Goal: Information Seeking & Learning: Understand process/instructions

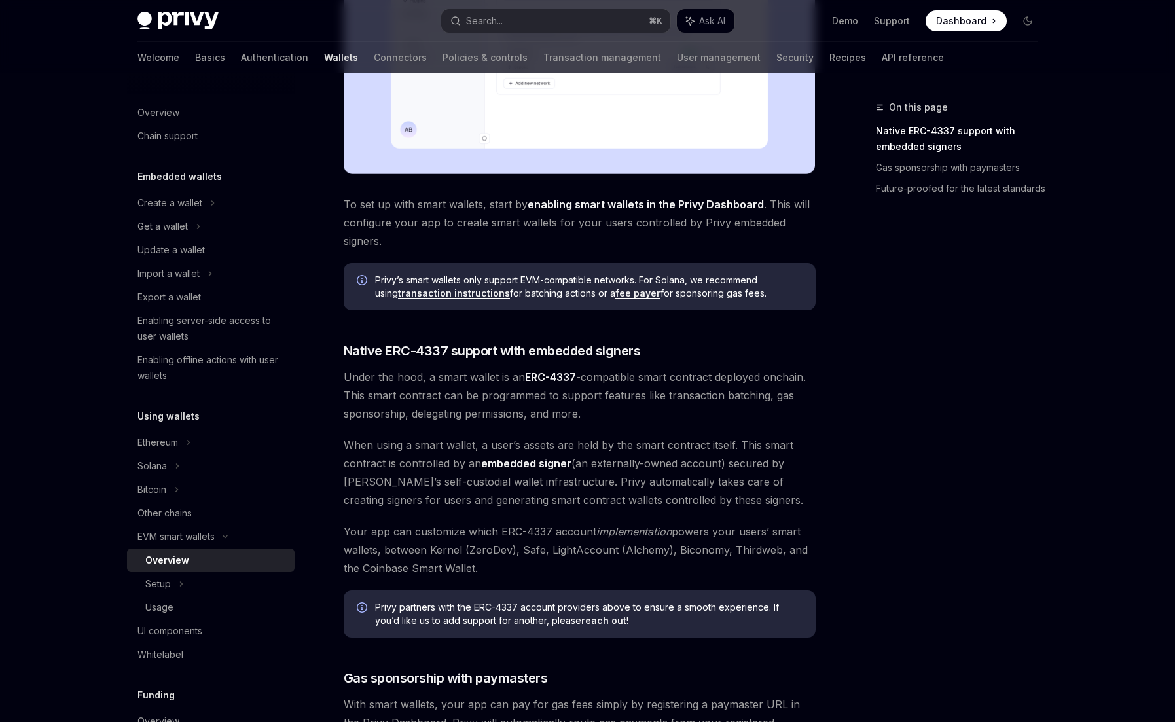
scroll to position [624, 0]
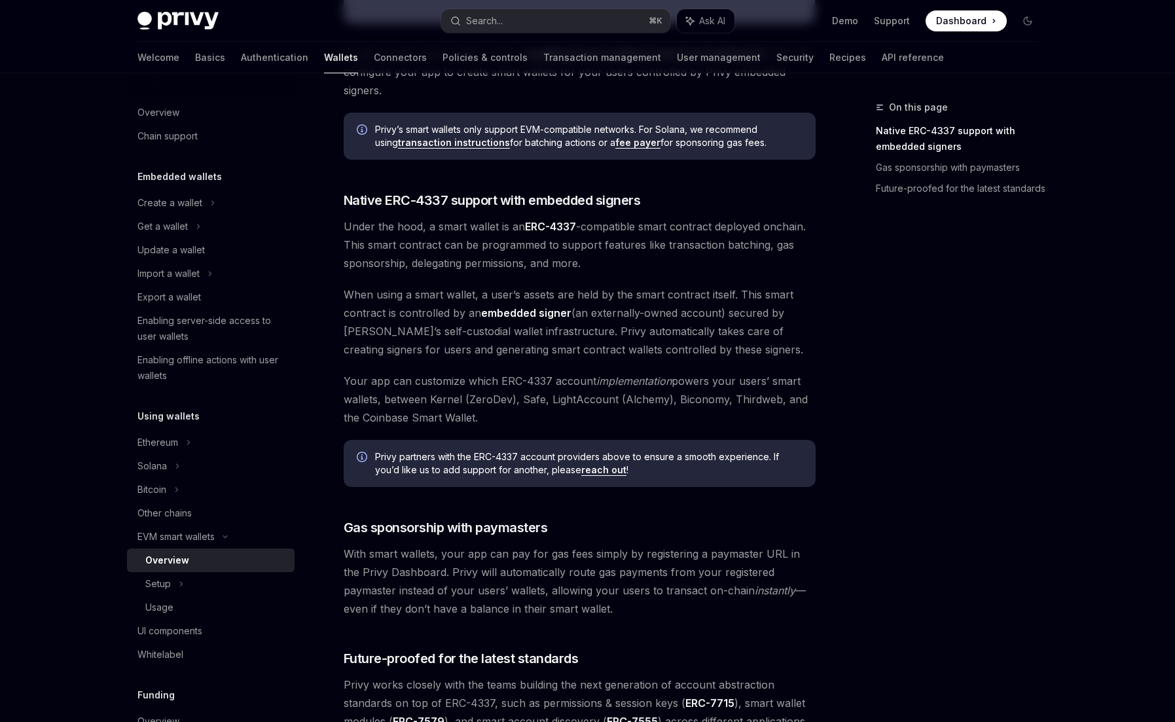
click at [889, 401] on div "On this page Native ERC-4337 support with embedded signers Gas sponsorship with…" at bounding box center [949, 411] width 199 height 623
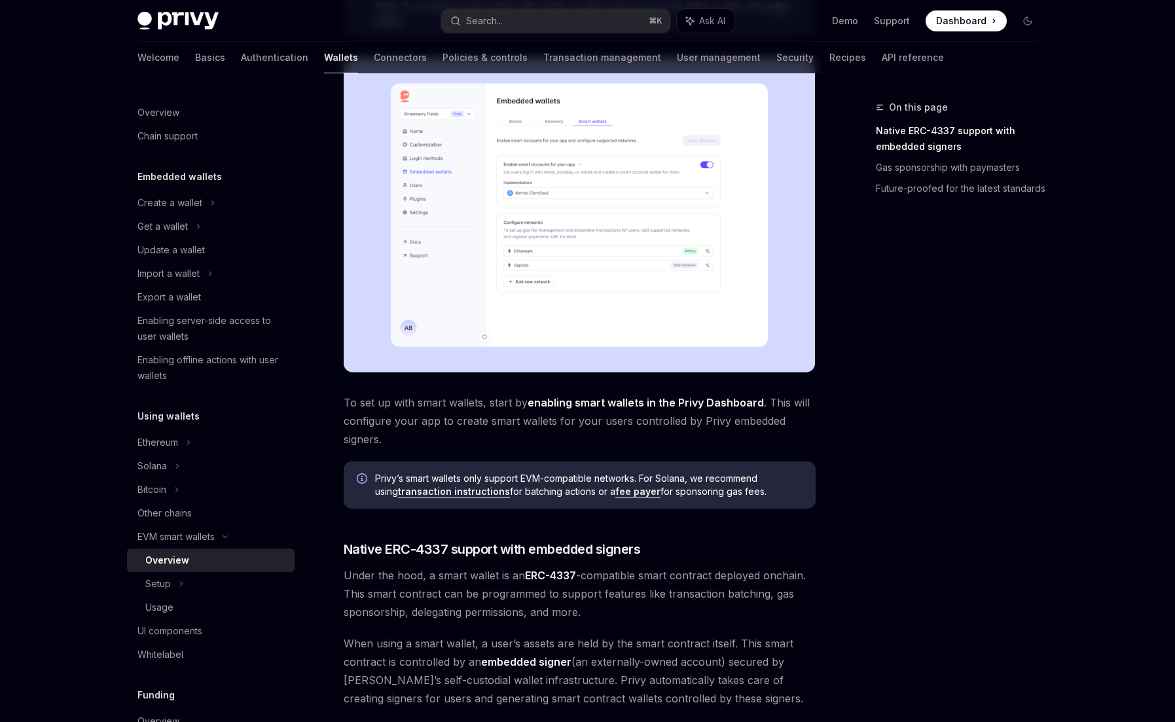
scroll to position [276, 0]
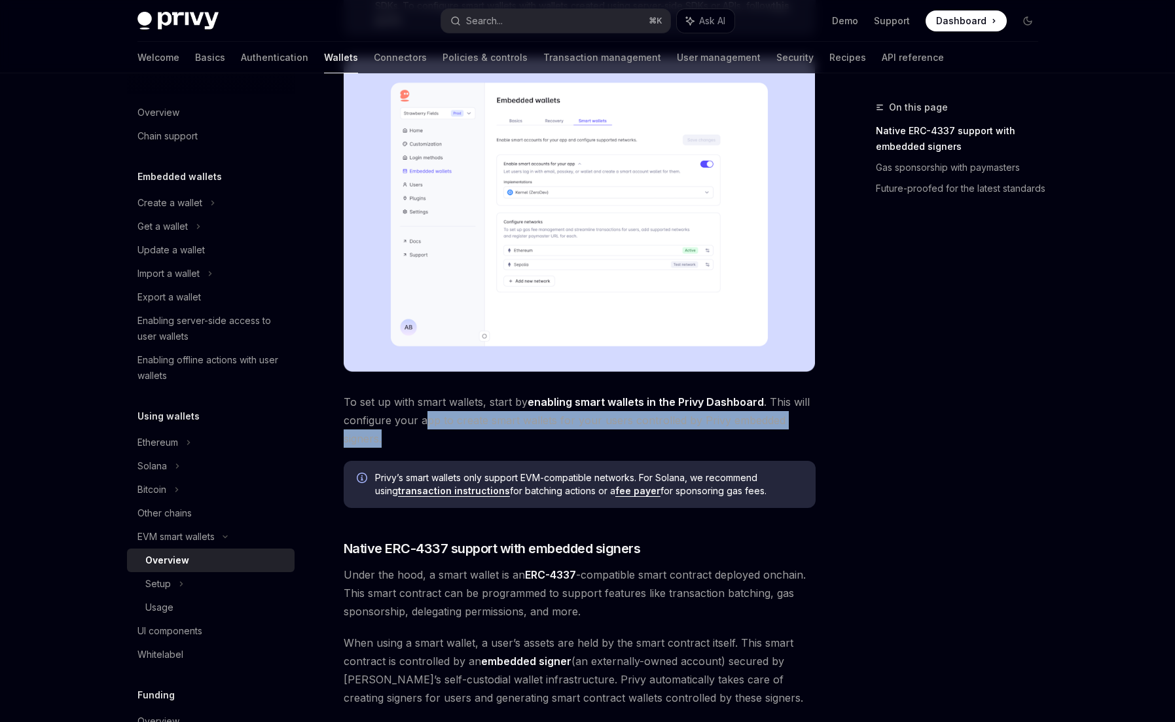
drag, startPoint x: 422, startPoint y: 416, endPoint x: 583, endPoint y: 432, distance: 161.9
click at [583, 432] on span "To set up with smart wallets, start by enabling smart wallets in the Privy Dash…" at bounding box center [580, 420] width 472 height 55
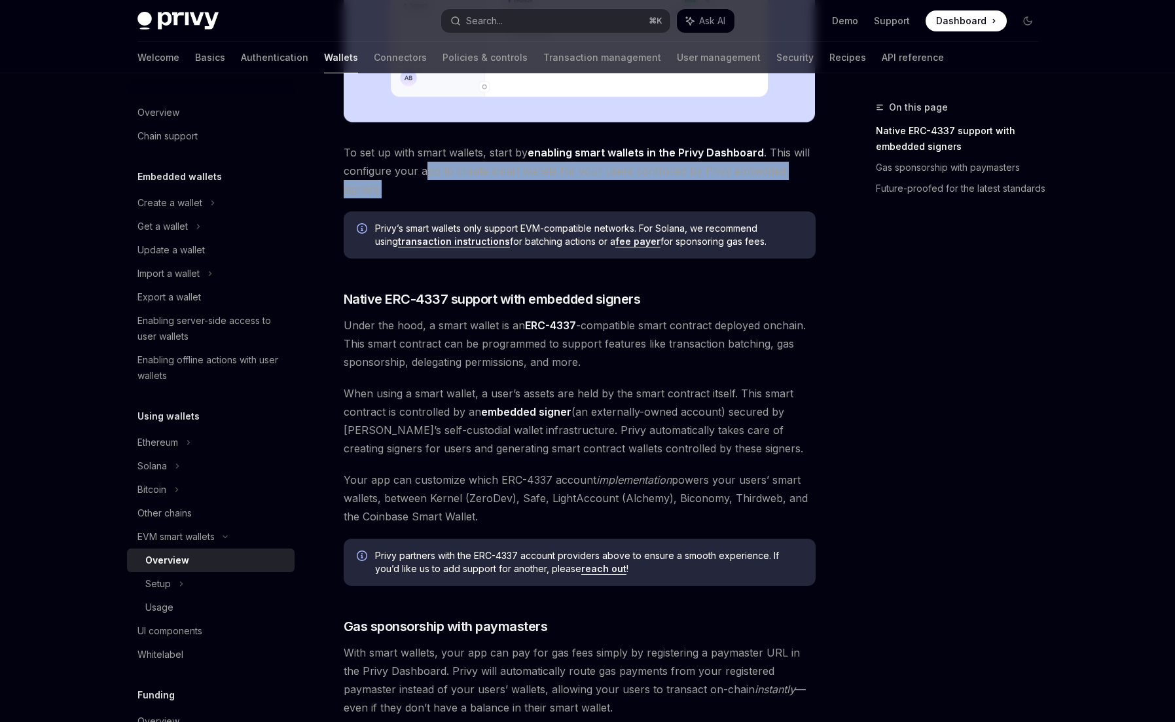
scroll to position [538, 0]
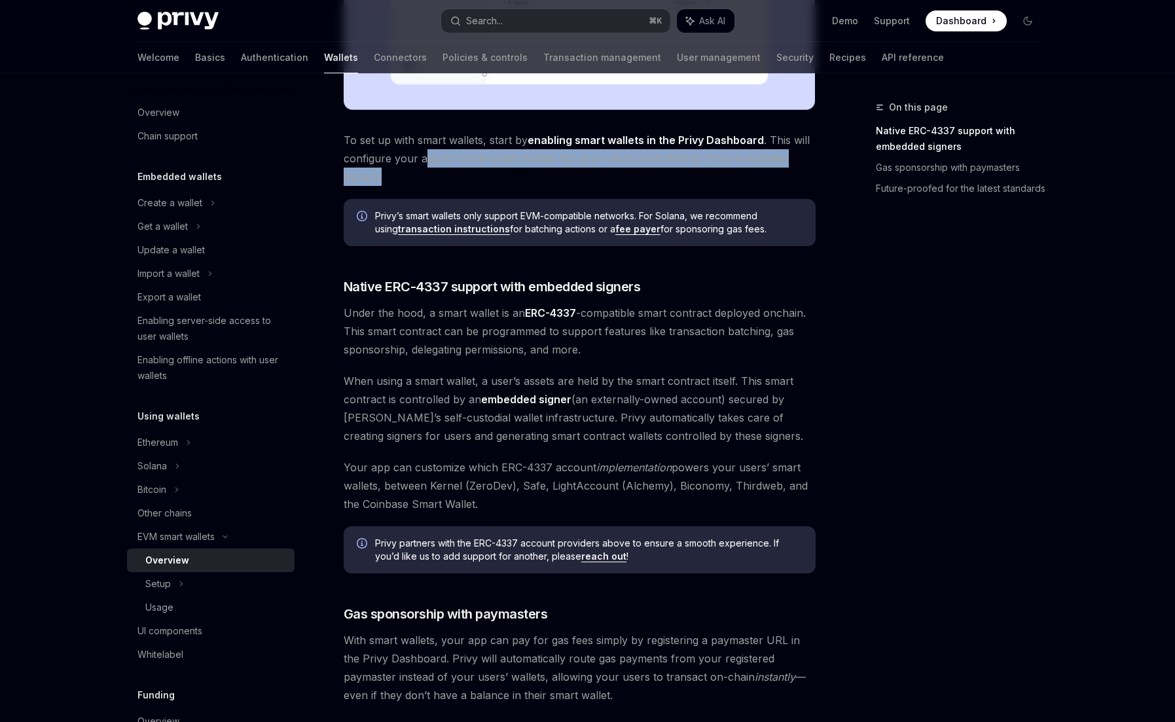
click at [459, 458] on span "Your app can customize which ERC-4337 account implementation powers your users’…" at bounding box center [580, 485] width 472 height 55
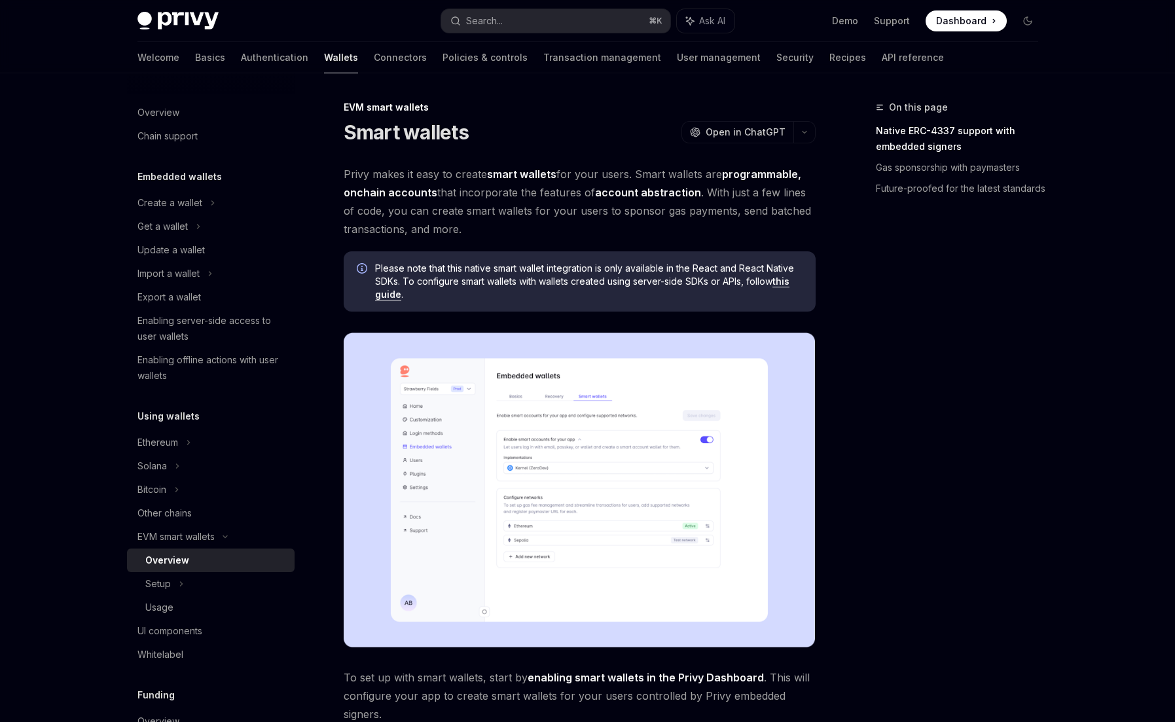
scroll to position [845, 0]
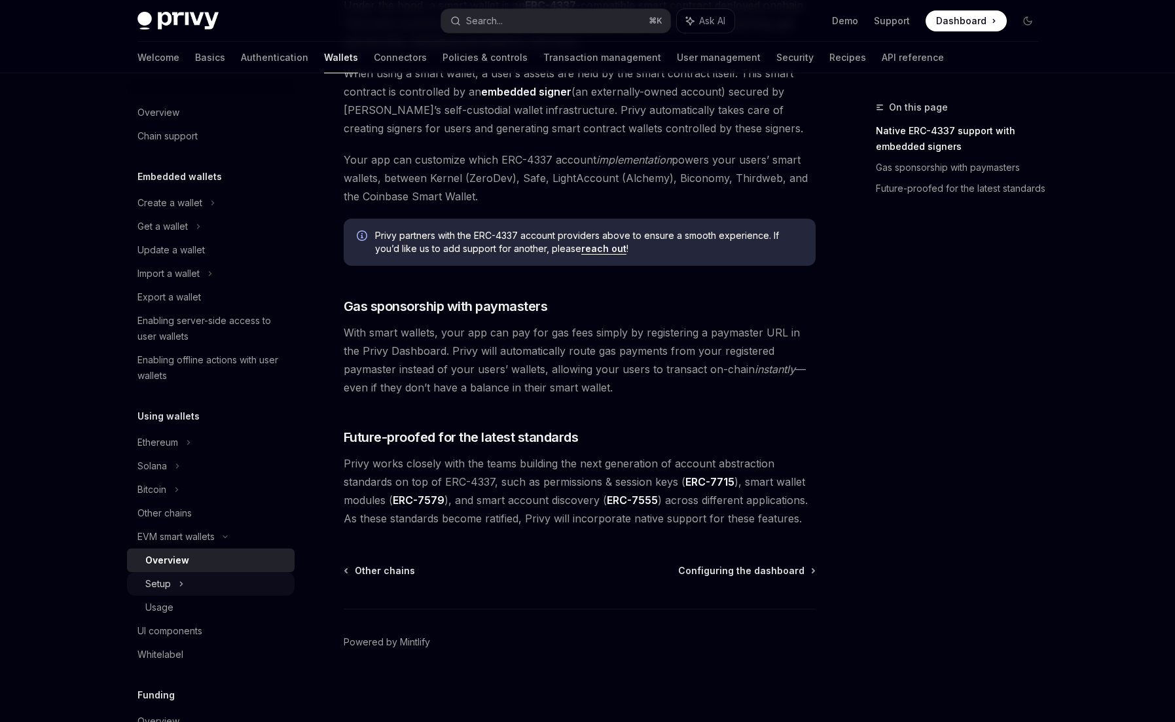
click at [160, 582] on div "Setup" at bounding box center [158, 584] width 26 height 16
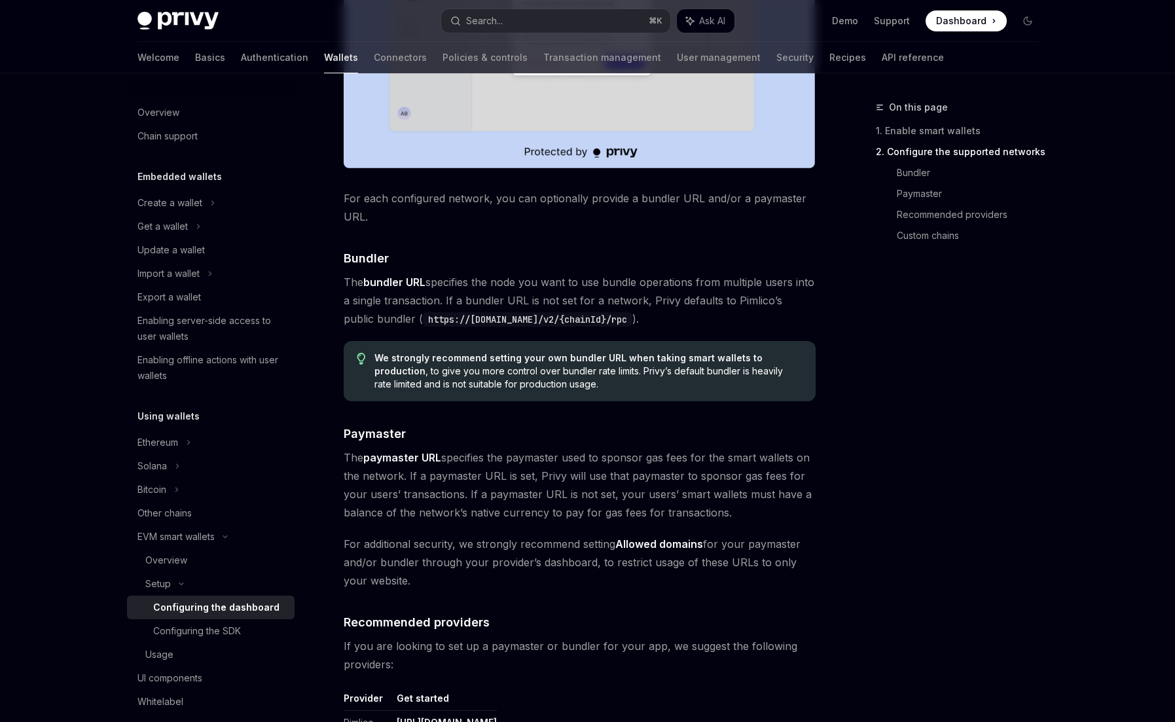
scroll to position [1213, 0]
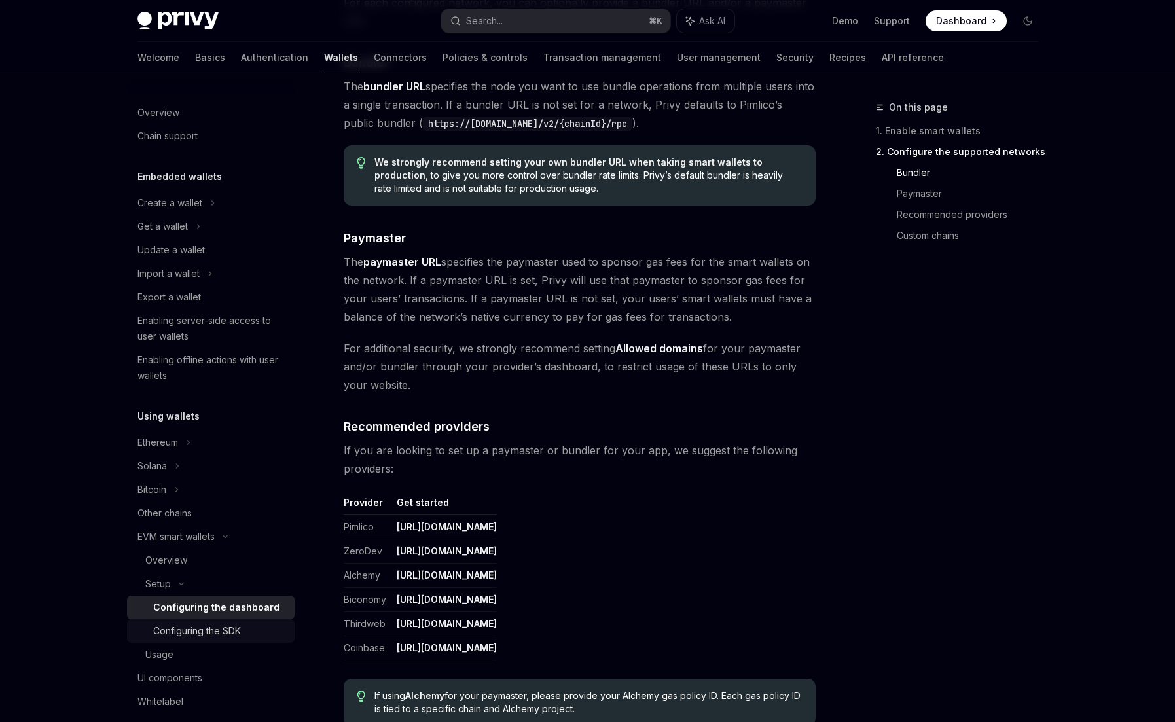
click at [181, 631] on div "Configuring the SDK" at bounding box center [197, 631] width 88 height 16
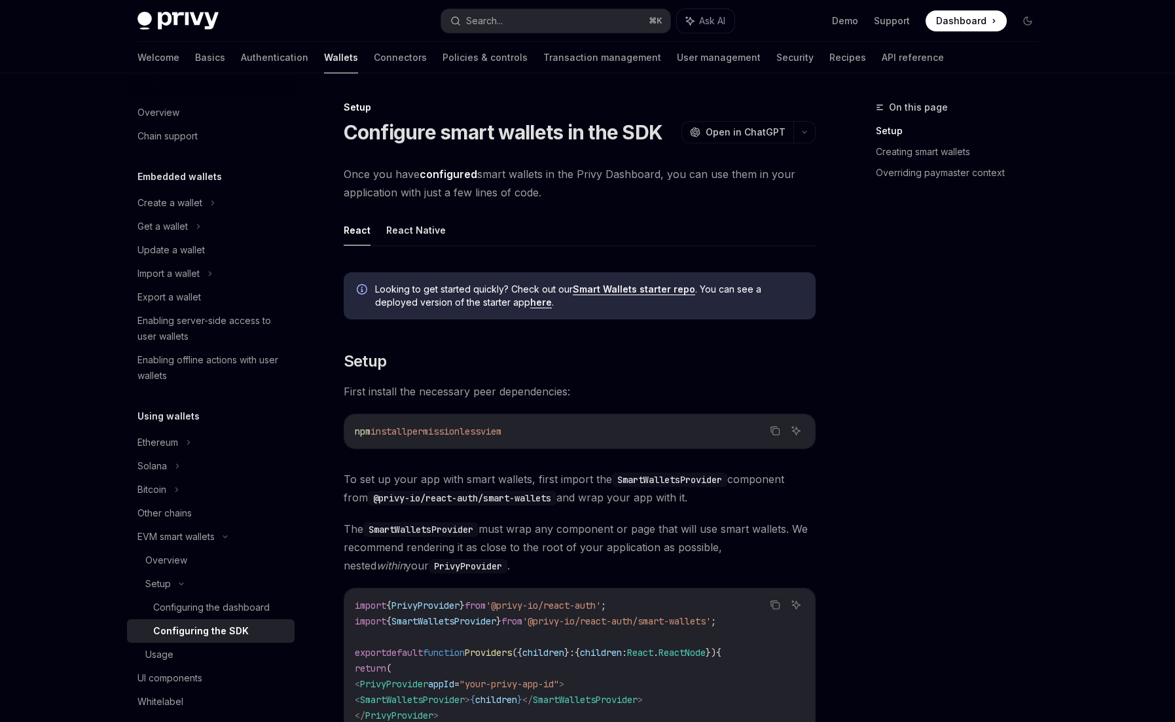
click at [451, 430] on span "permissionless" at bounding box center [443, 432] width 73 height 12
copy span "permissionless"
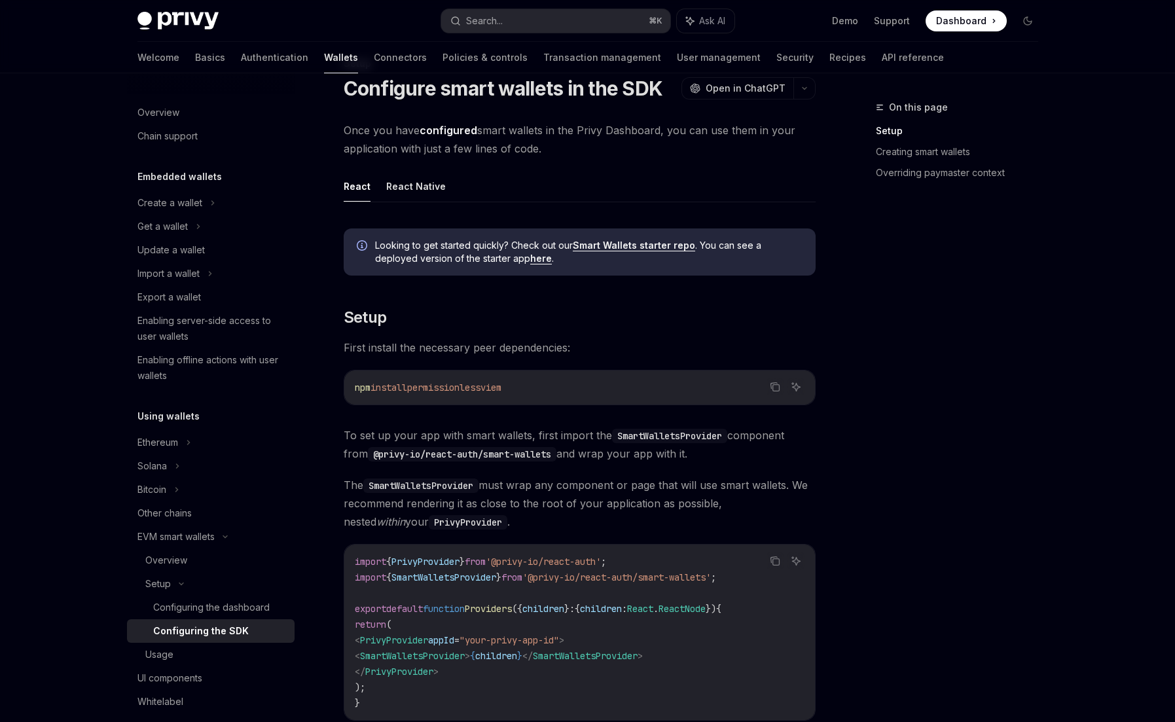
scroll to position [74, 0]
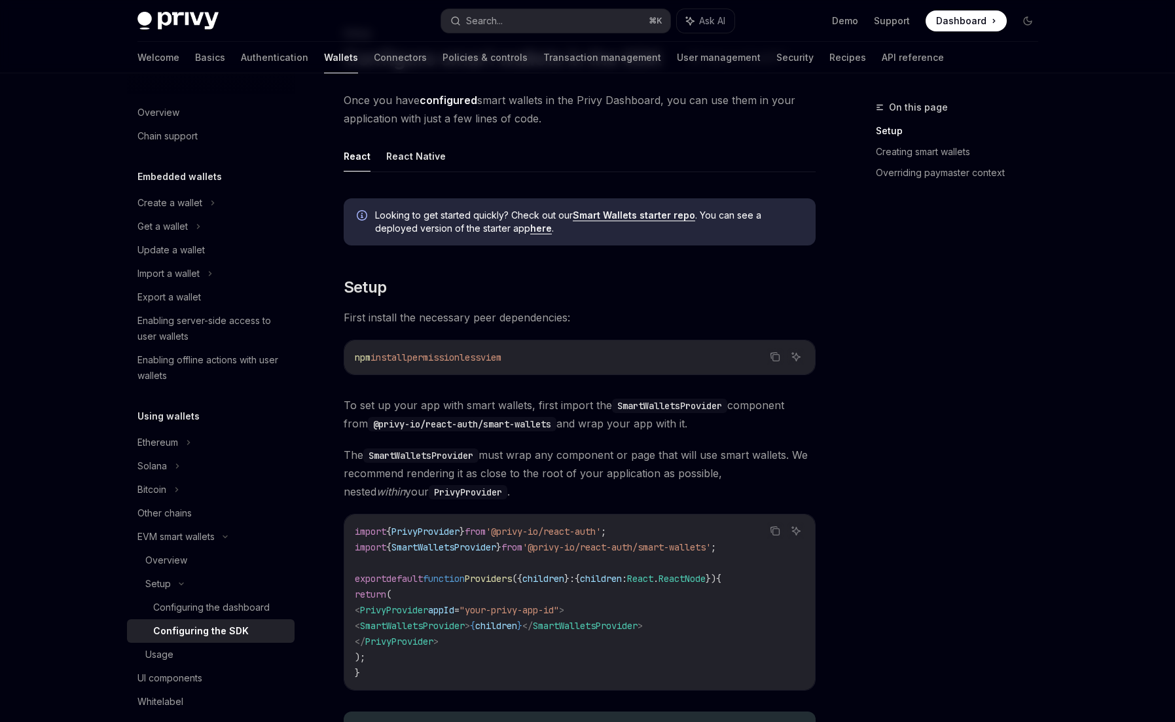
click at [679, 431] on span "To set up your app with smart wallets, first import the SmartWalletsProvider co…" at bounding box center [580, 414] width 472 height 37
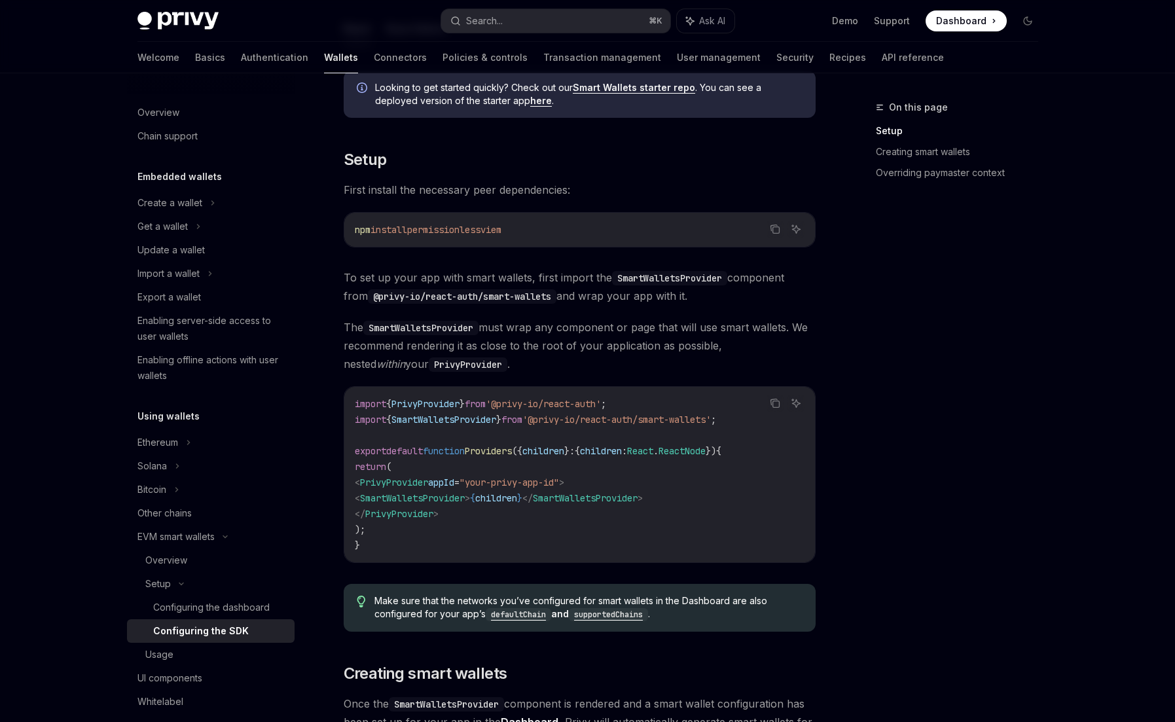
scroll to position [323, 0]
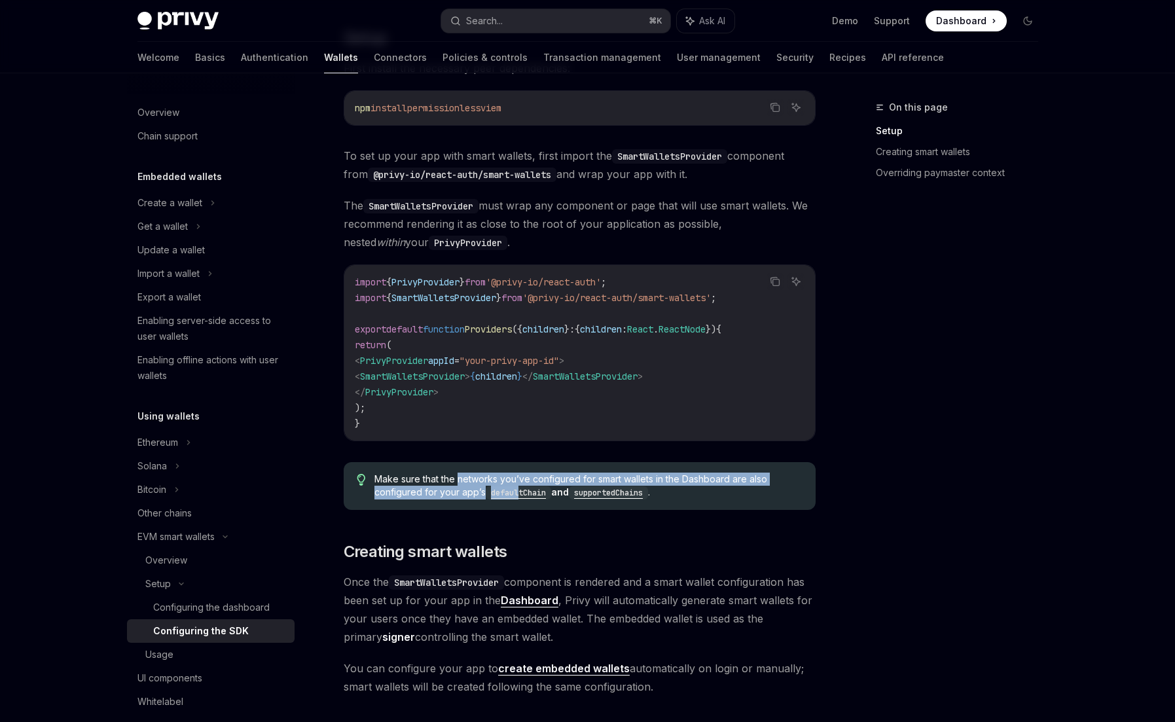
drag, startPoint x: 458, startPoint y: 480, endPoint x: 523, endPoint y: 496, distance: 66.7
click at [523, 496] on span "Make sure that the networks you’ve configured for smart wallets in the Dashboar…" at bounding box center [589, 486] width 428 height 27
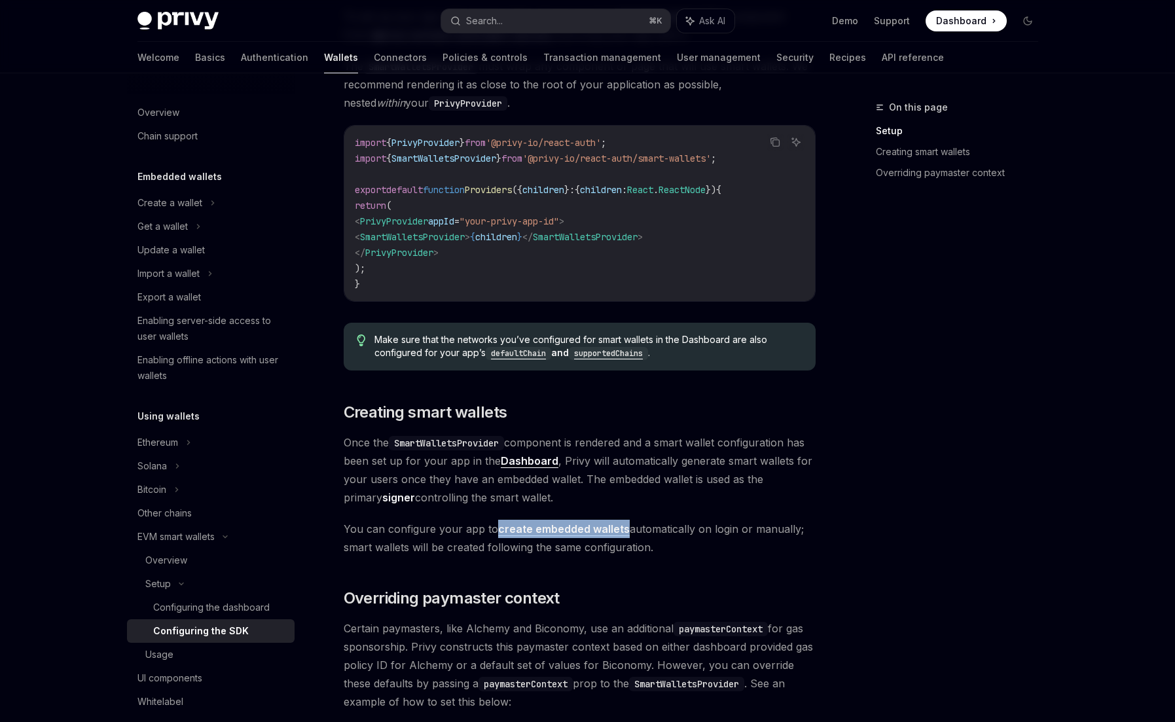
scroll to position [467, 0]
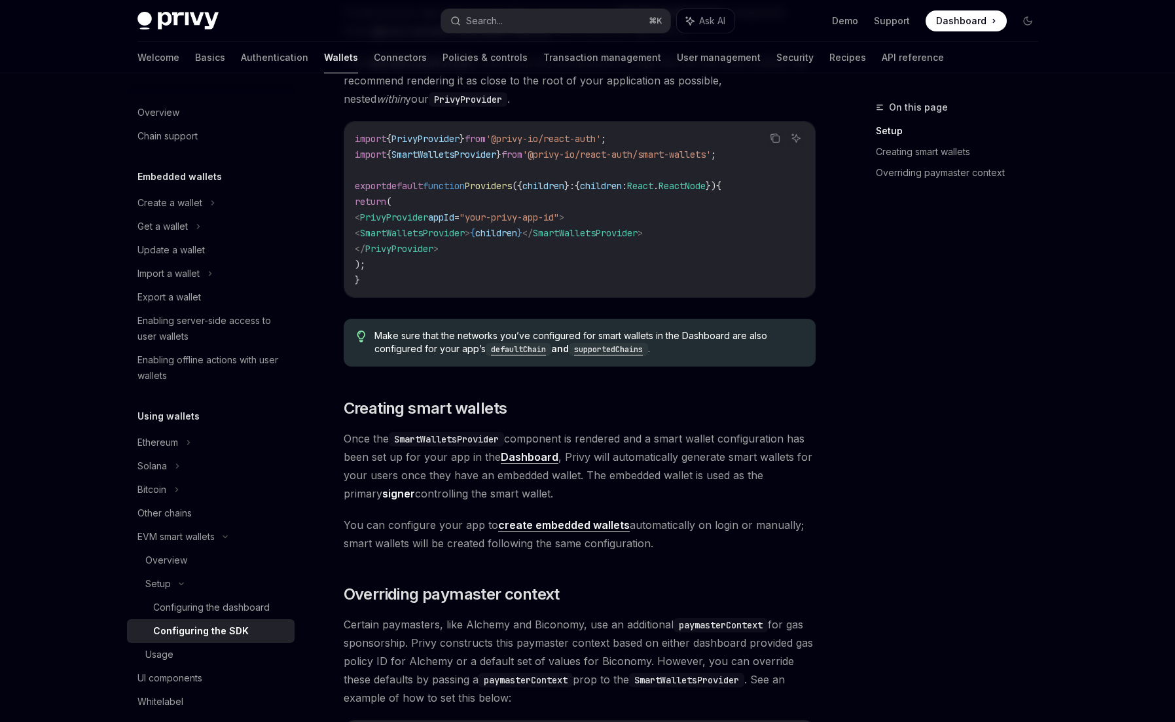
click at [445, 439] on code "SmartWalletsProvider" at bounding box center [446, 439] width 115 height 14
click at [435, 456] on span "Once the SmartWalletsProvider component is rendered and a smart wallet configur…" at bounding box center [580, 466] width 472 height 73
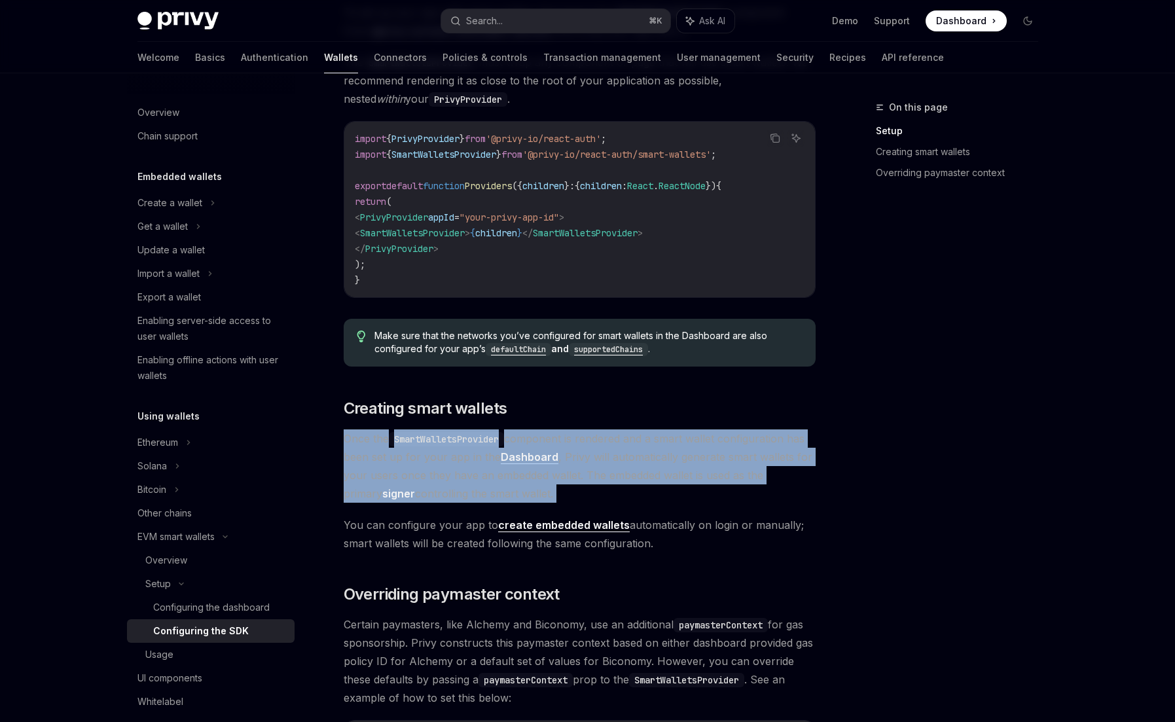
click at [435, 456] on span "Once the SmartWalletsProvider component is rendered and a smart wallet configur…" at bounding box center [580, 466] width 472 height 73
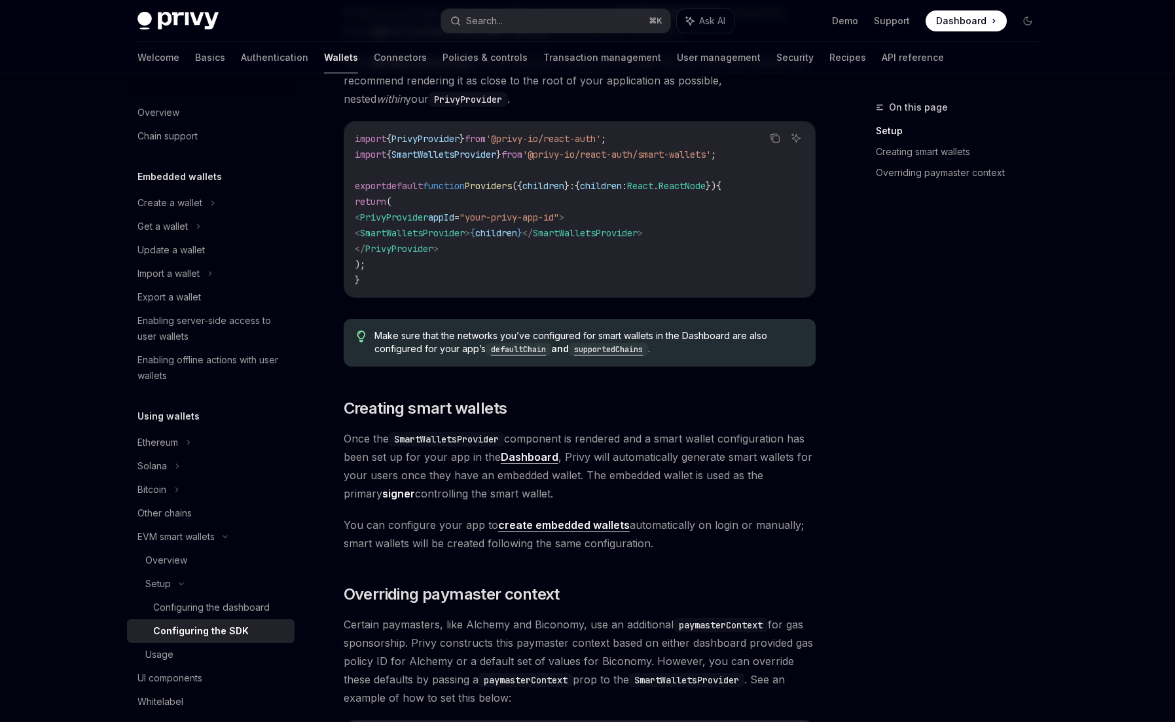
scroll to position [621, 0]
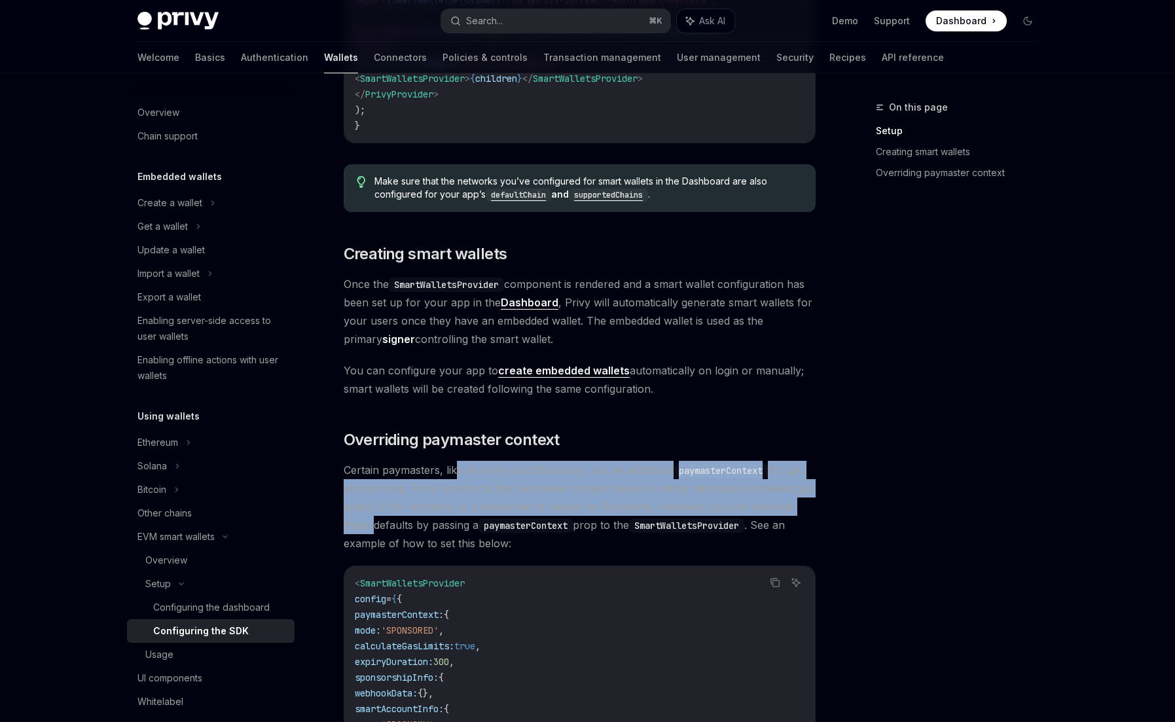
drag, startPoint x: 458, startPoint y: 468, endPoint x: 813, endPoint y: 504, distance: 356.7
click at [813, 504] on span "Certain paymasters, like Alchemy and Biconomy, use an additional paymasterConte…" at bounding box center [580, 507] width 472 height 92
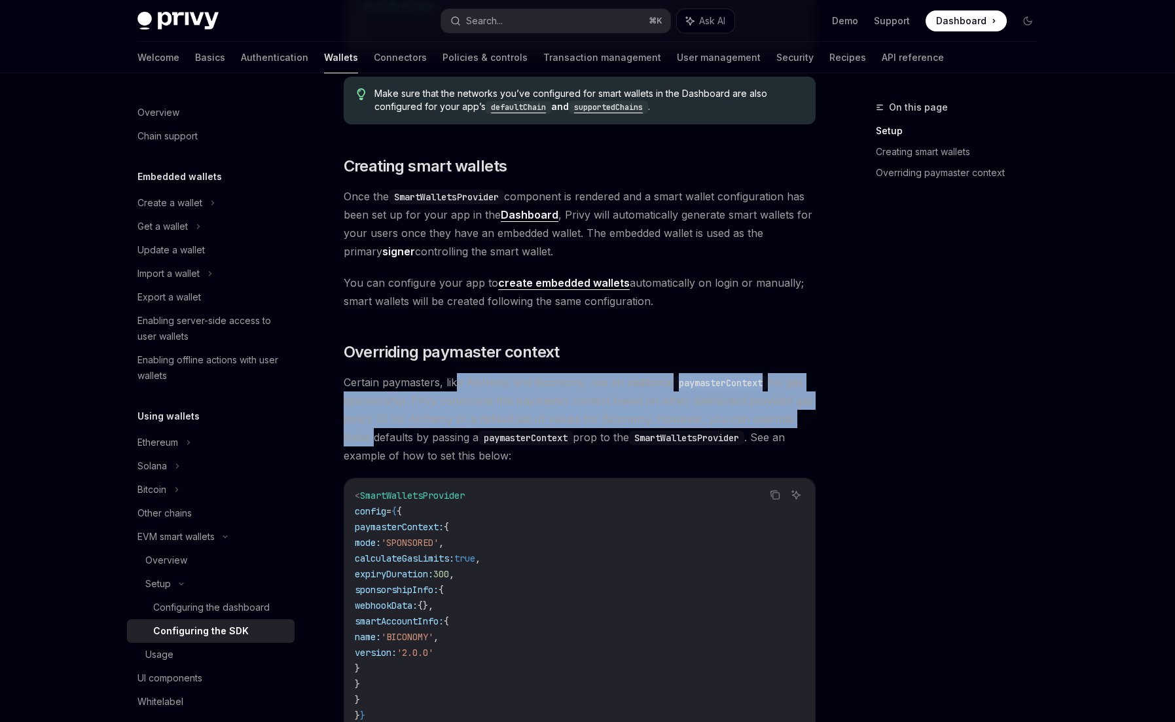
scroll to position [714, 0]
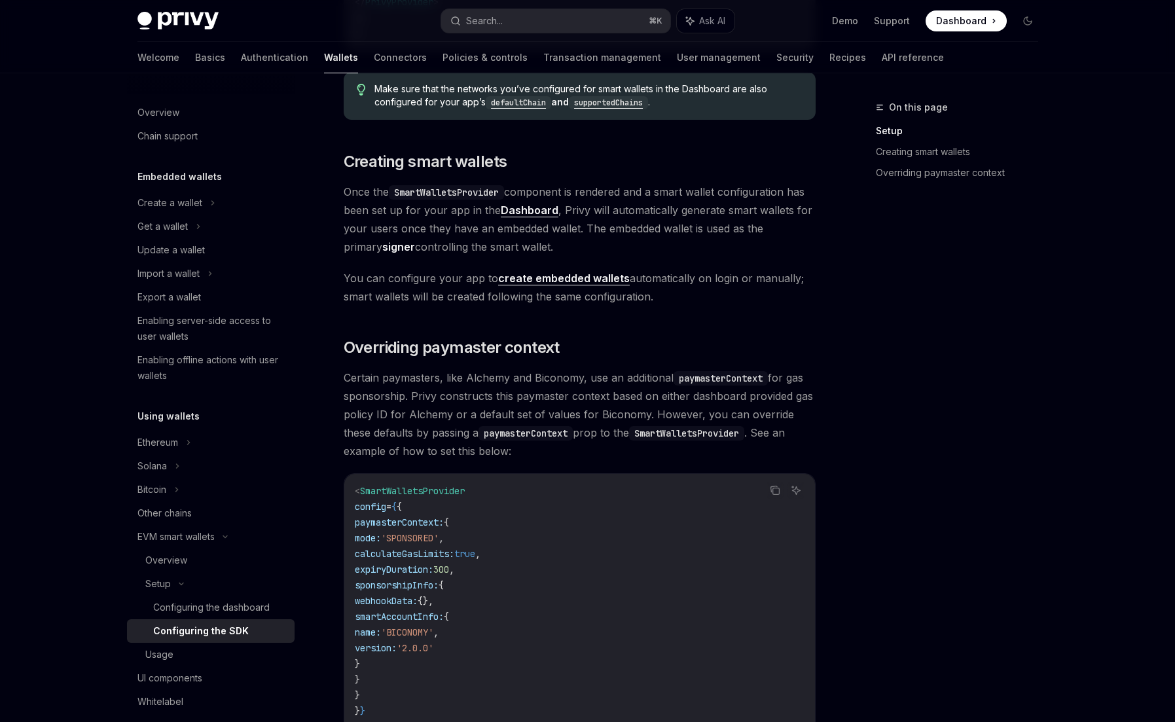
click at [834, 504] on div "On this page Setup Creating smart wallets Overriding paymaster context Setup Co…" at bounding box center [588, 176] width 922 height 1632
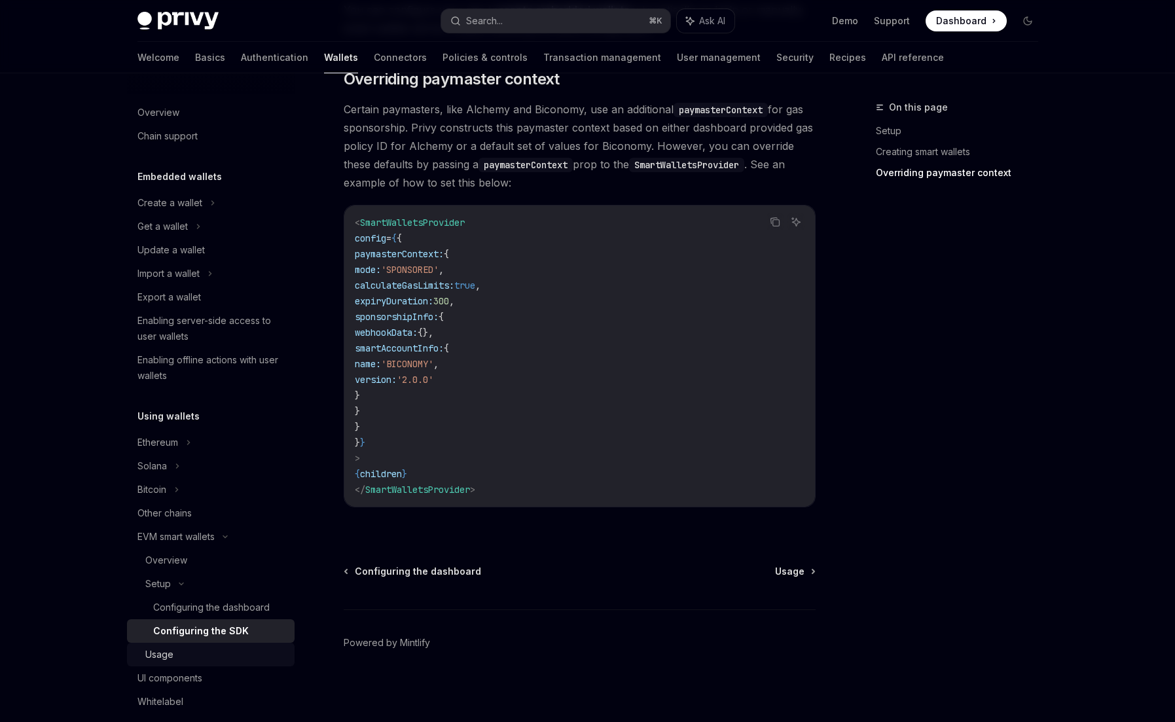
click at [210, 650] on div "Usage" at bounding box center [215, 655] width 141 height 16
type textarea "*"
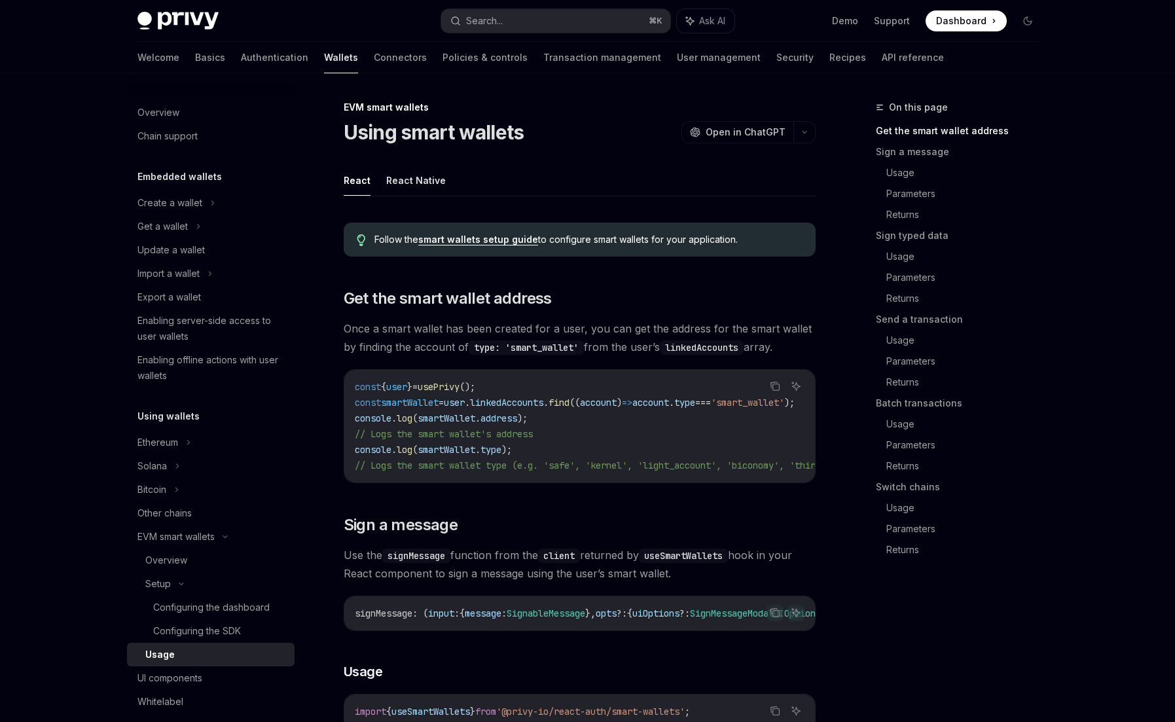
click at [394, 326] on span "Once a smart wallet has been created for a user, you can get the address for th…" at bounding box center [580, 338] width 472 height 37
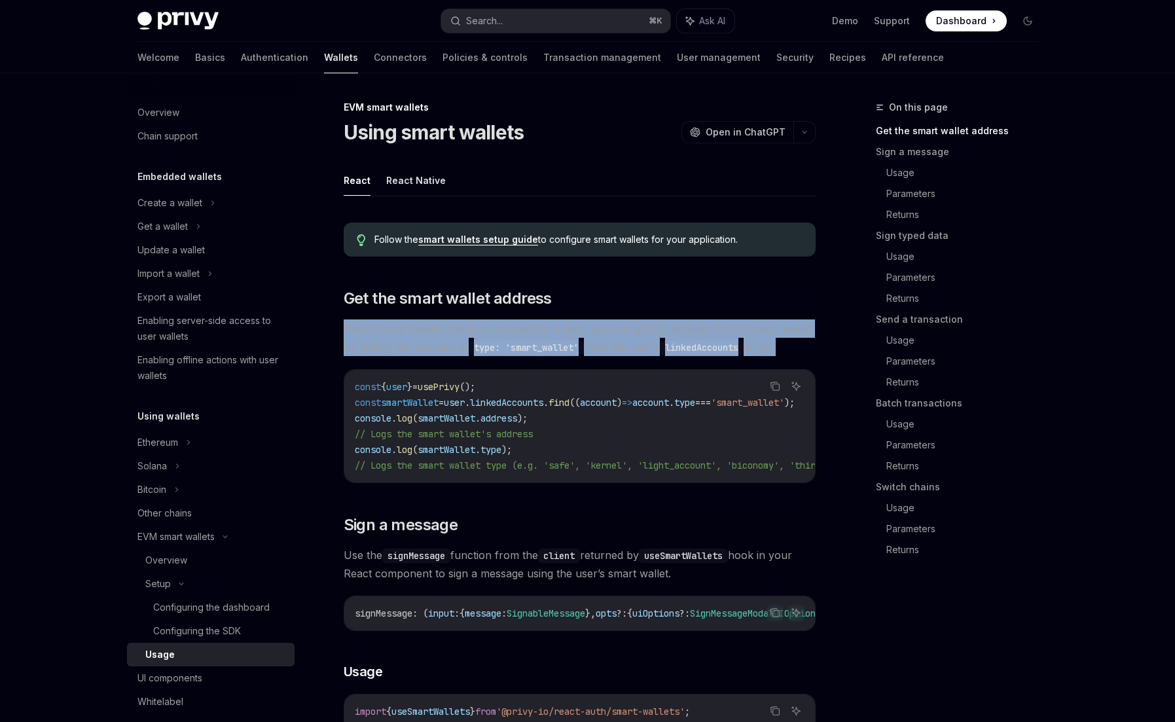
click at [394, 326] on span "Once a smart wallet has been created for a user, you can get the address for th…" at bounding box center [580, 338] width 472 height 37
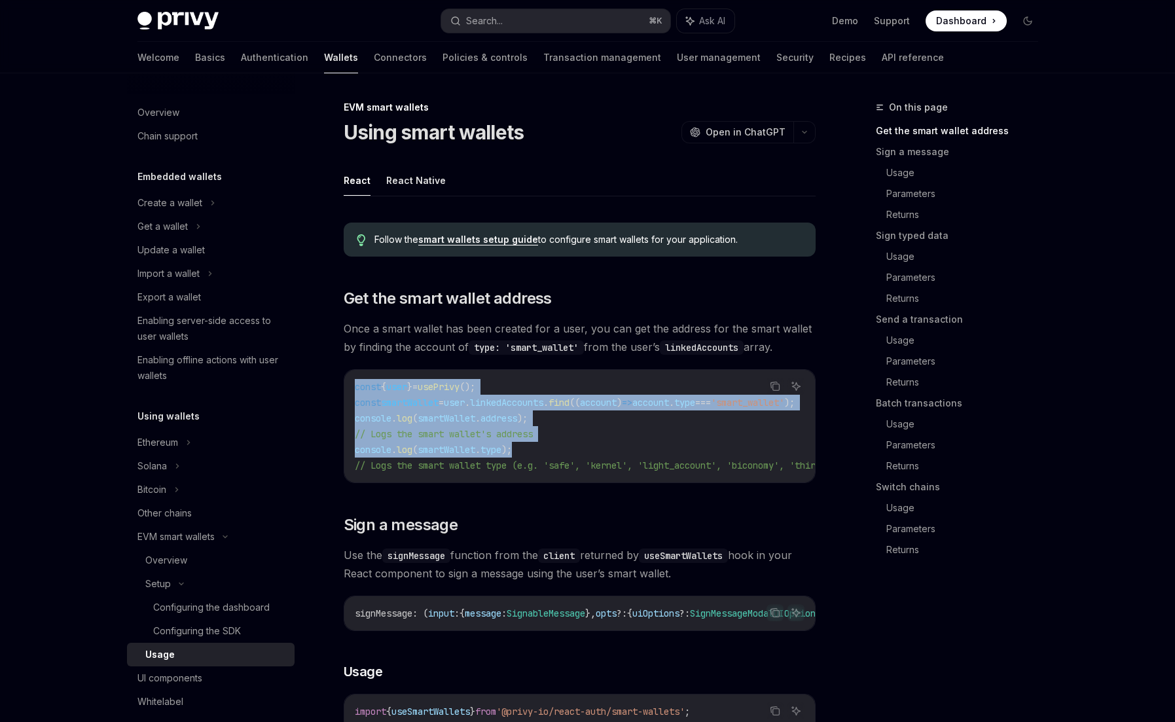
drag, startPoint x: 554, startPoint y: 452, endPoint x: 346, endPoint y: 392, distance: 216.6
click at [346, 392] on div "const { user } = usePrivy (); const smartWallet = user . linkedAccounts . find …" at bounding box center [579, 426] width 471 height 113
copy code "const { user } = usePrivy (); const smartWallet = user . linkedAccounts . find …"
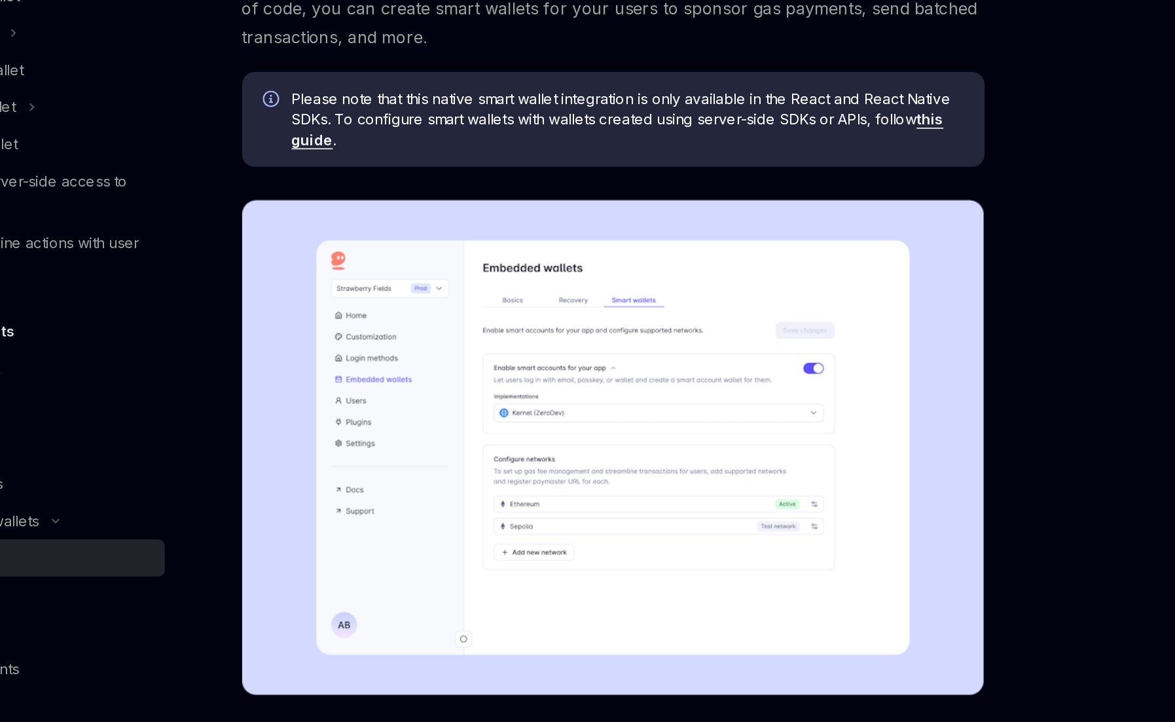
scroll to position [131, 0]
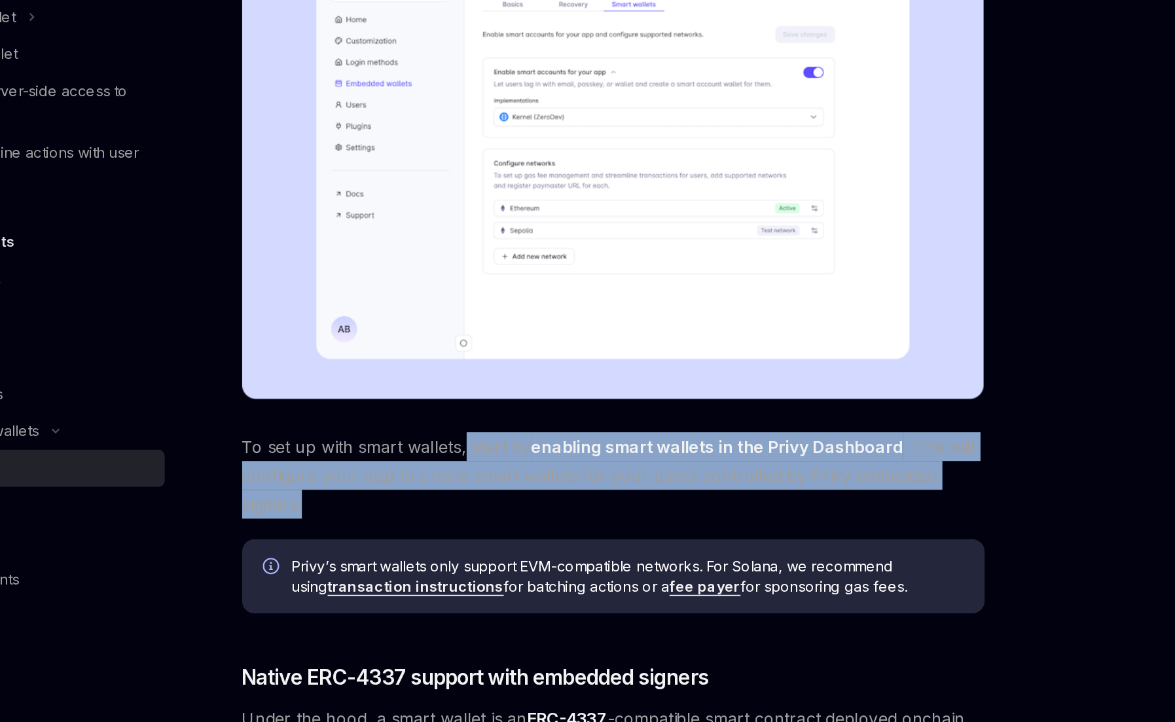
drag, startPoint x: 486, startPoint y: 542, endPoint x: 637, endPoint y: 576, distance: 155.1
click at [637, 576] on span "To set up with smart wallets, start by enabling smart wallets in the Privy Dash…" at bounding box center [580, 565] width 472 height 55
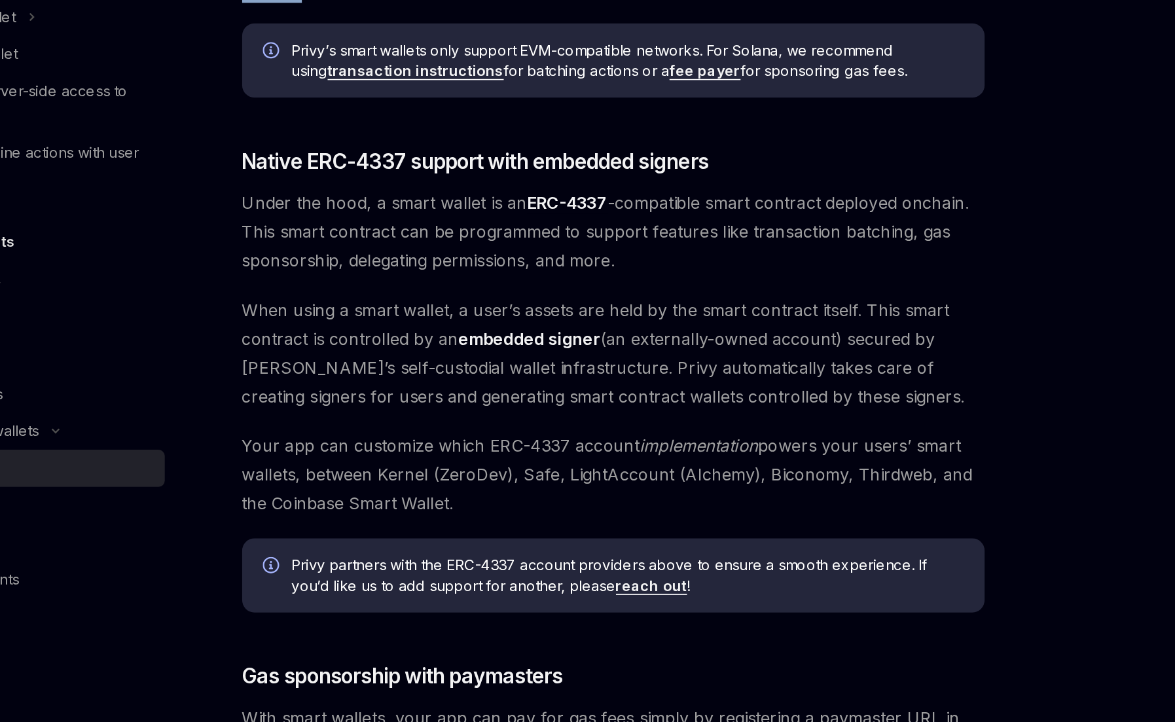
scroll to position [518, 0]
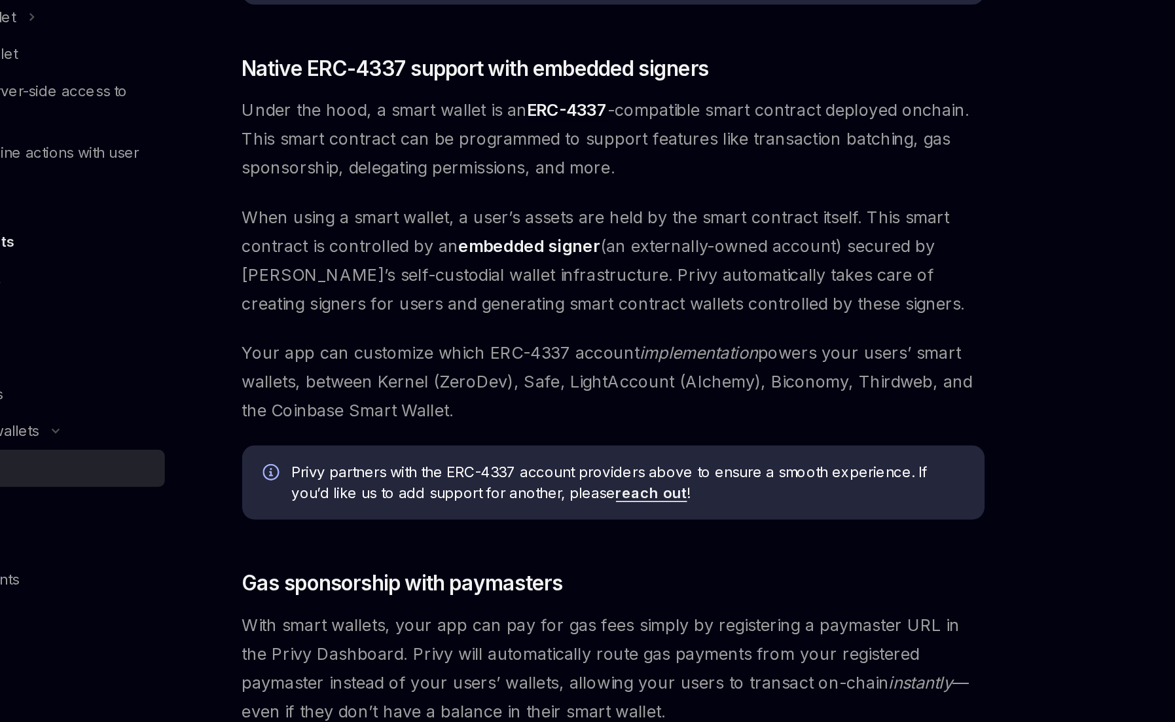
click at [553, 527] on span "Your app can customize which ERC-4337 account implementation powers your users’…" at bounding box center [580, 505] width 472 height 55
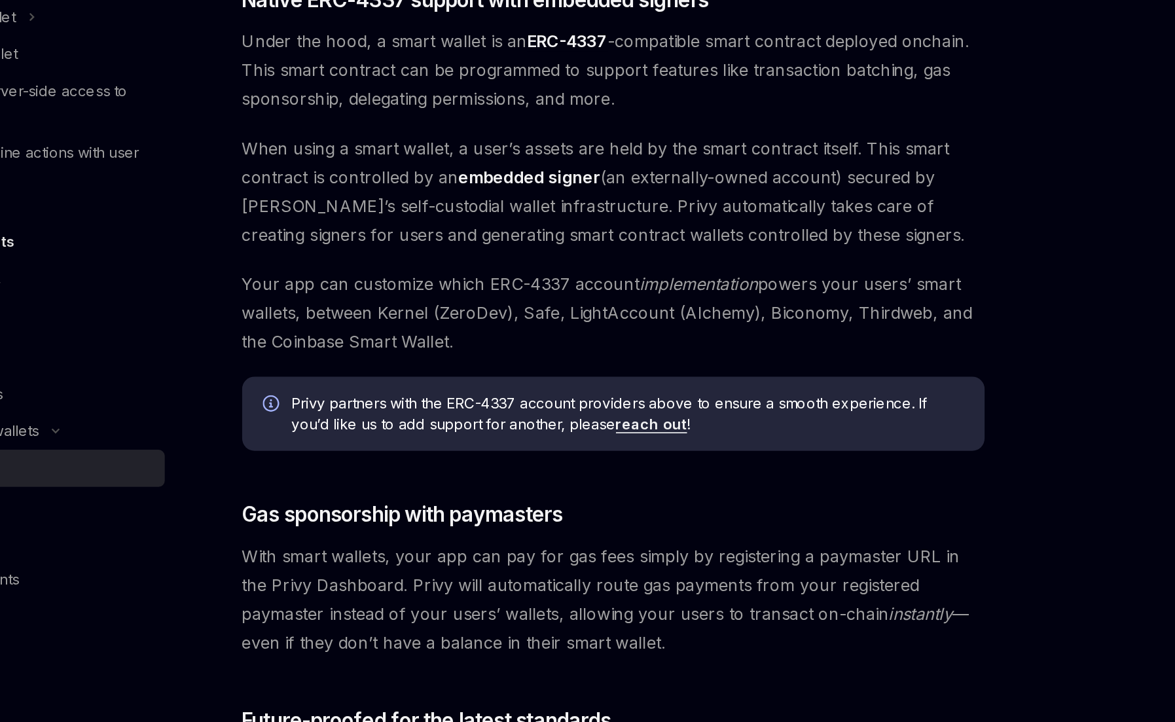
scroll to position [652, 0]
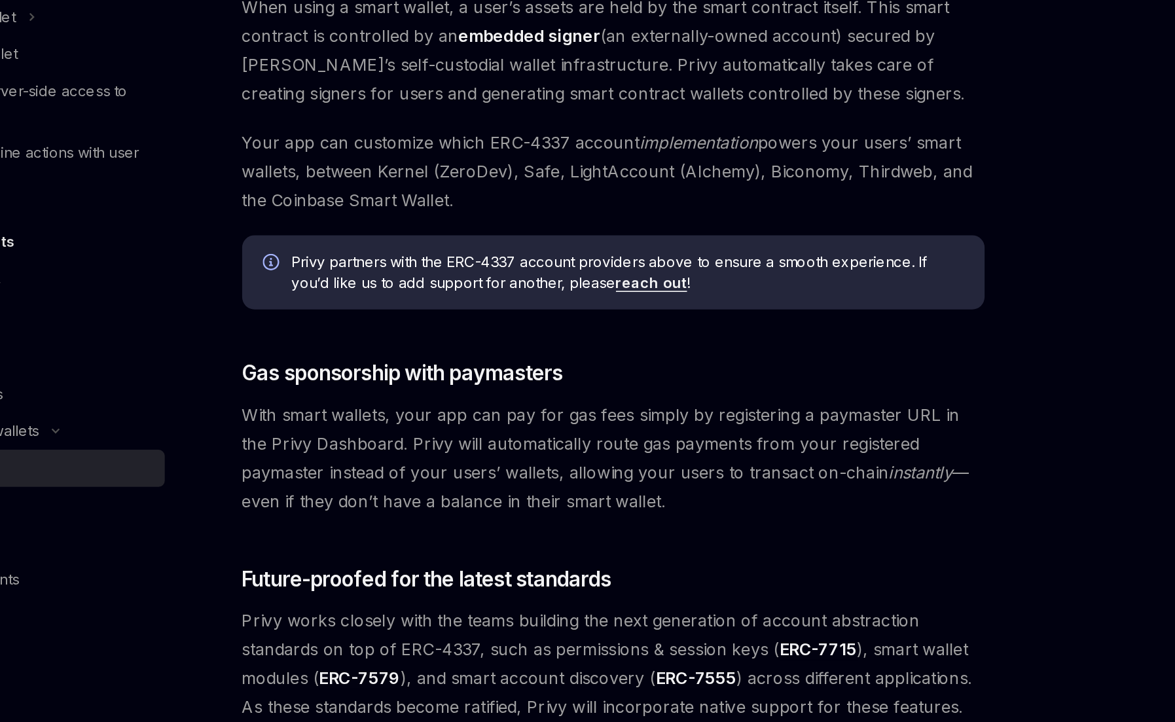
drag, startPoint x: 426, startPoint y: 544, endPoint x: 595, endPoint y: 575, distance: 171.1
click at [595, 575] on span "With smart wallets, your app can pay for gas fees simply by registering a payma…" at bounding box center [580, 553] width 472 height 73
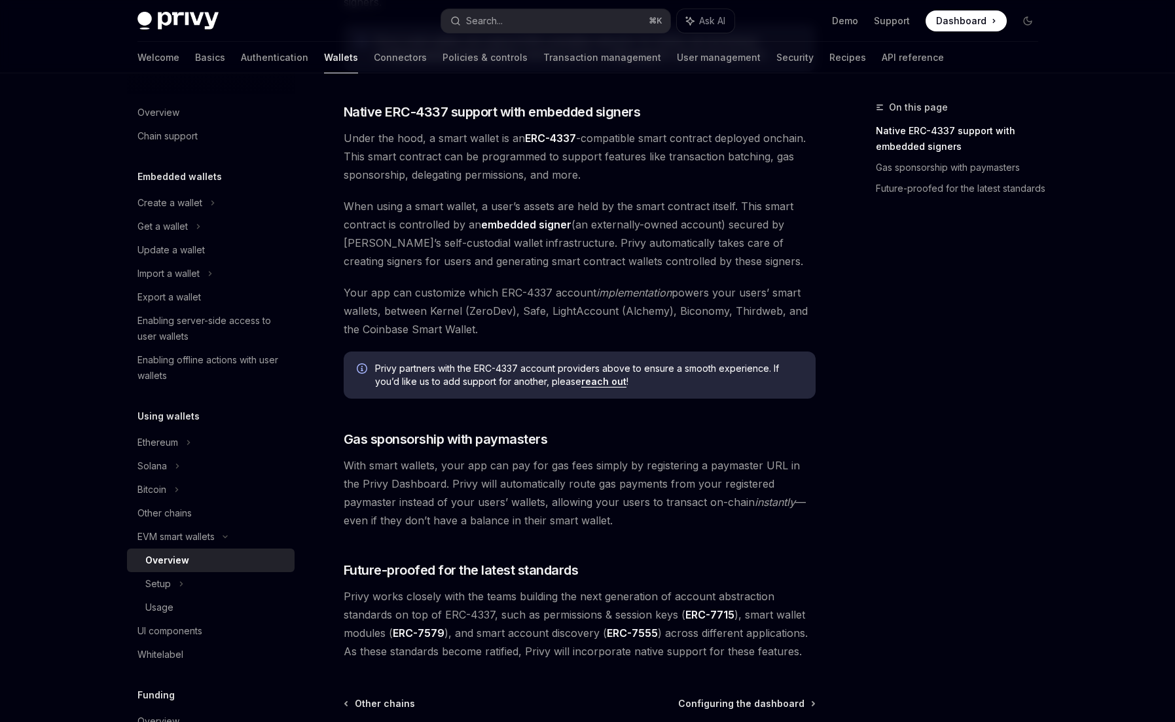
scroll to position [779, 0]
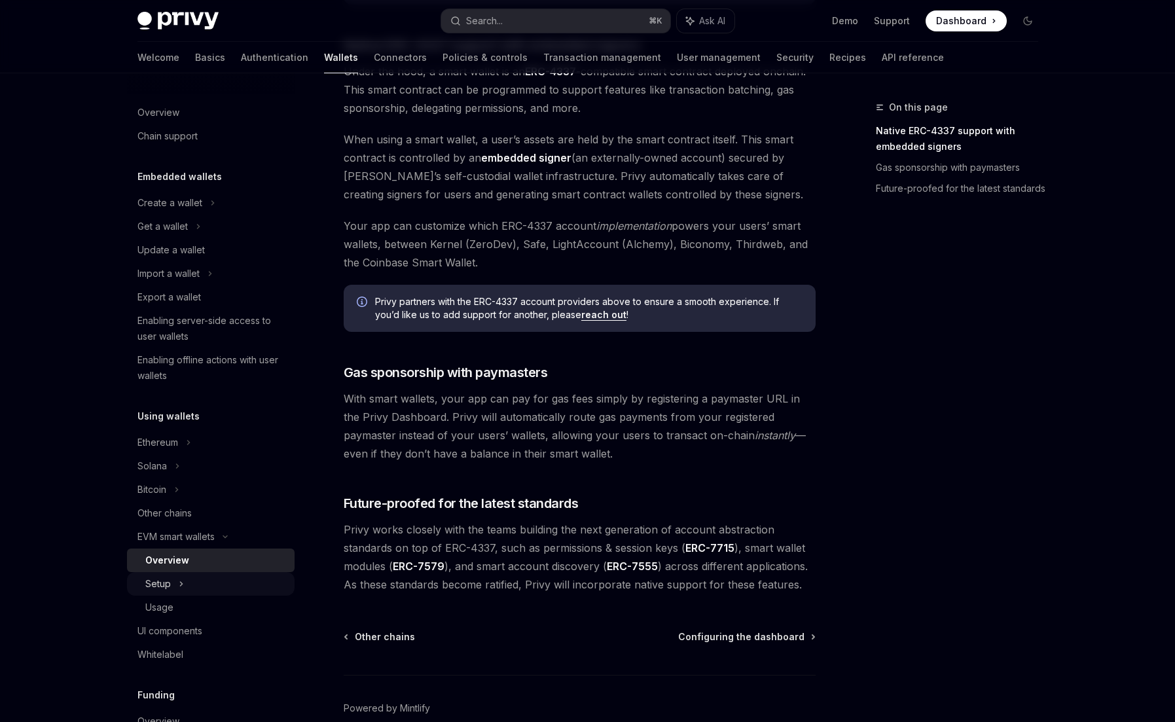
click at [159, 583] on div "Setup" at bounding box center [158, 584] width 26 height 16
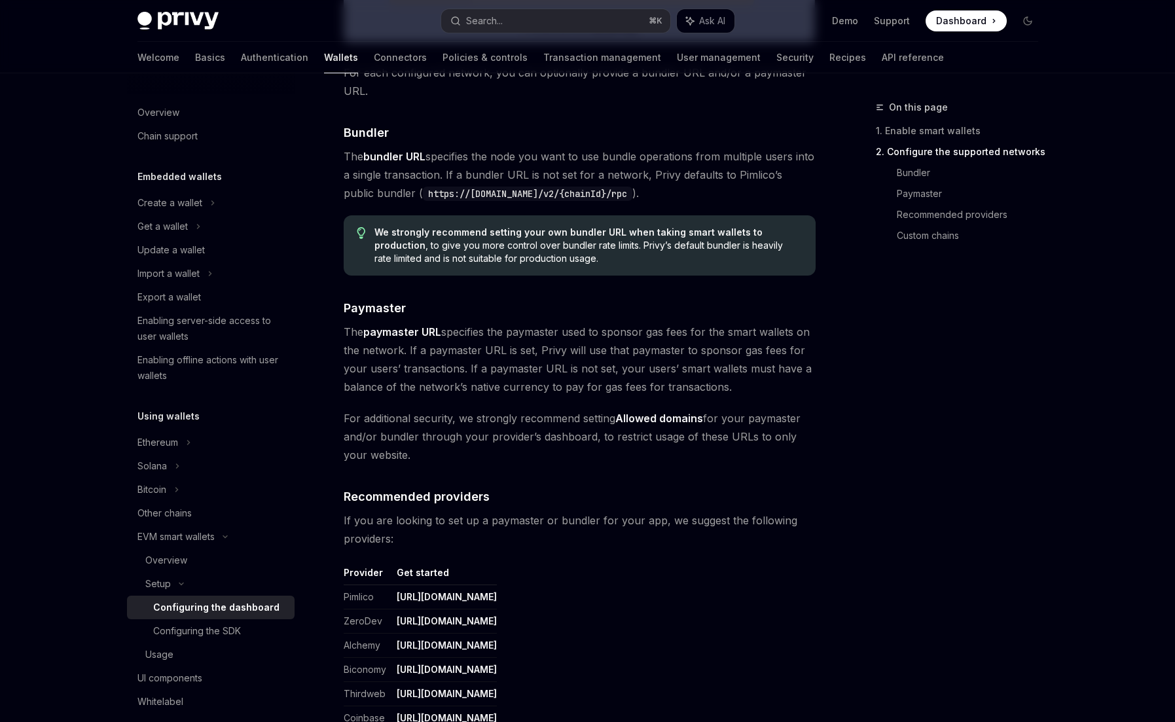
scroll to position [1143, 0]
click at [837, 496] on div "On this page 1. Enable smart wallets 2. Configure the supported networks Bundle…" at bounding box center [588, 59] width 922 height 2258
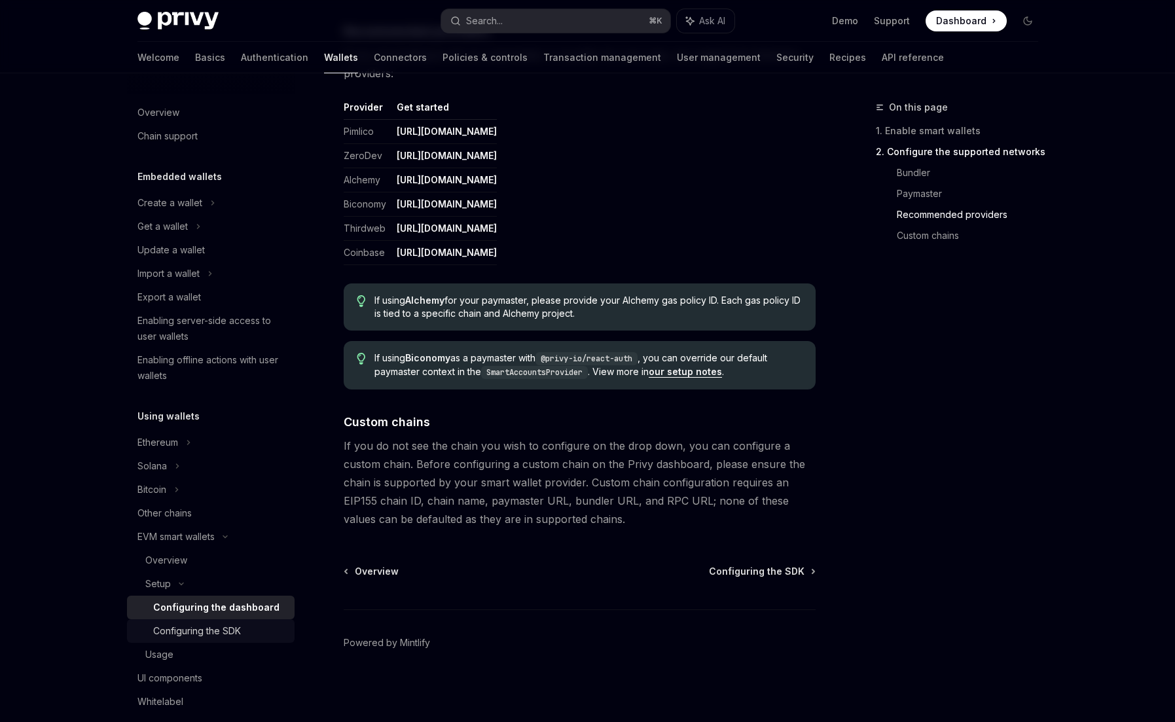
click at [198, 627] on div "Configuring the SDK" at bounding box center [197, 631] width 88 height 16
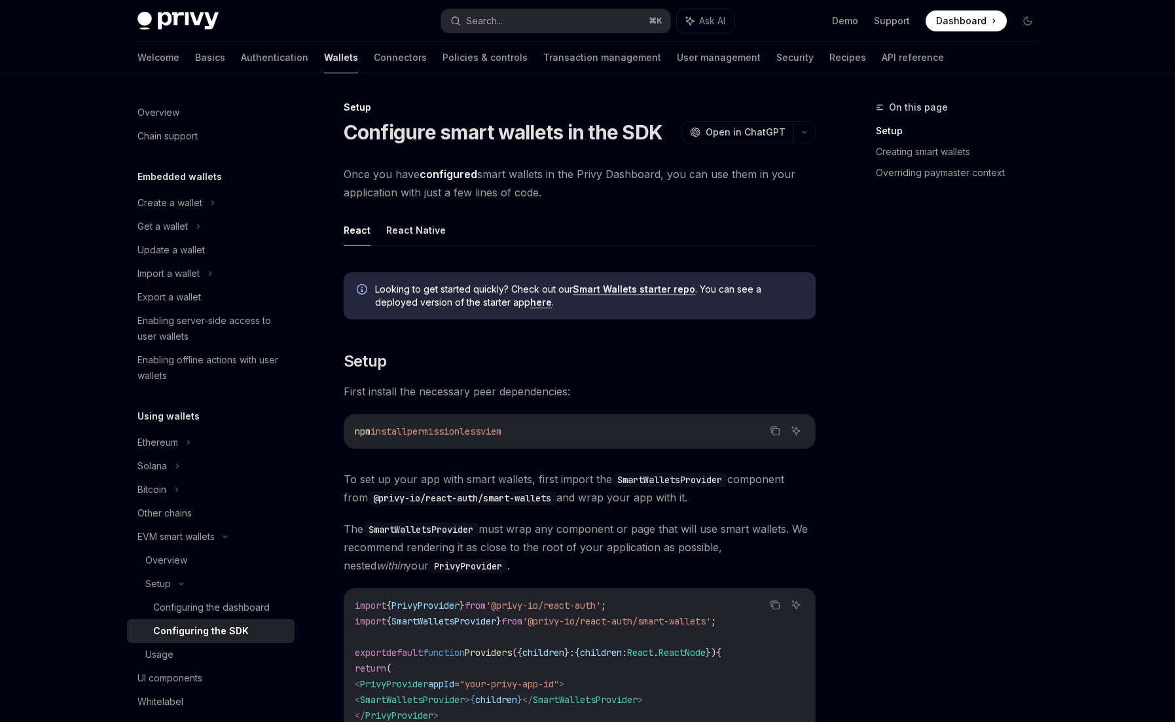
drag, startPoint x: 422, startPoint y: 434, endPoint x: 541, endPoint y: 432, distance: 119.2
click at [541, 432] on code "npm install permissionless viem" at bounding box center [580, 432] width 450 height 16
copy span "permissionless viem"
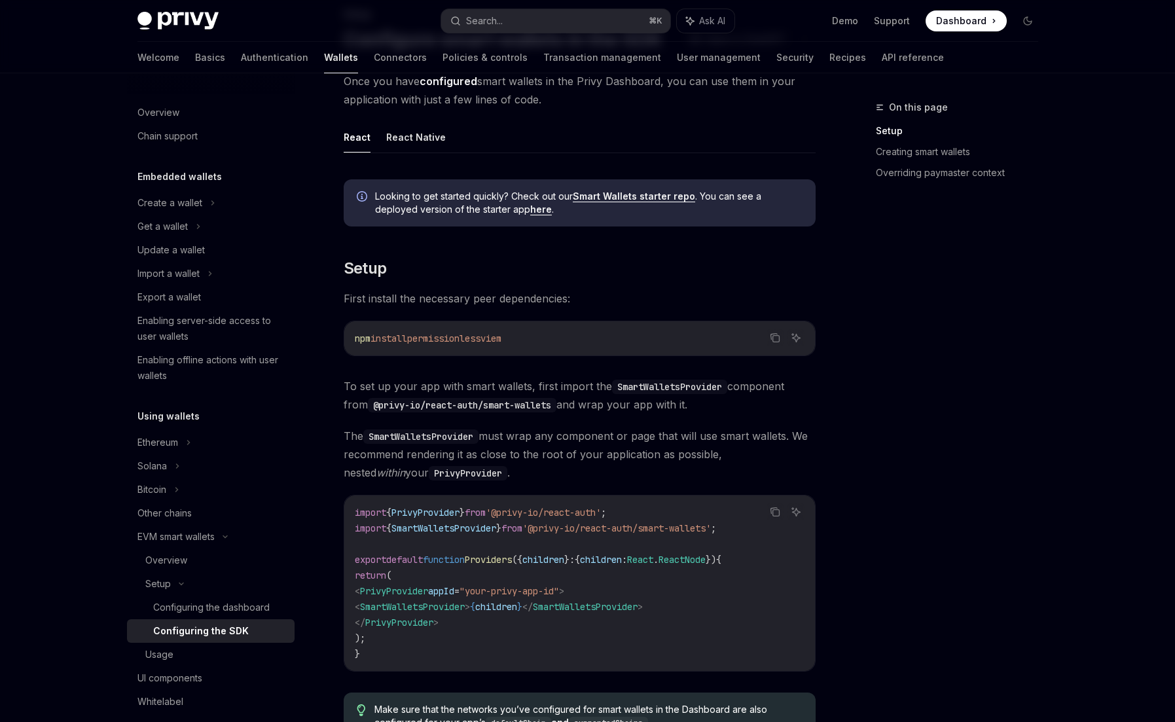
scroll to position [191, 0]
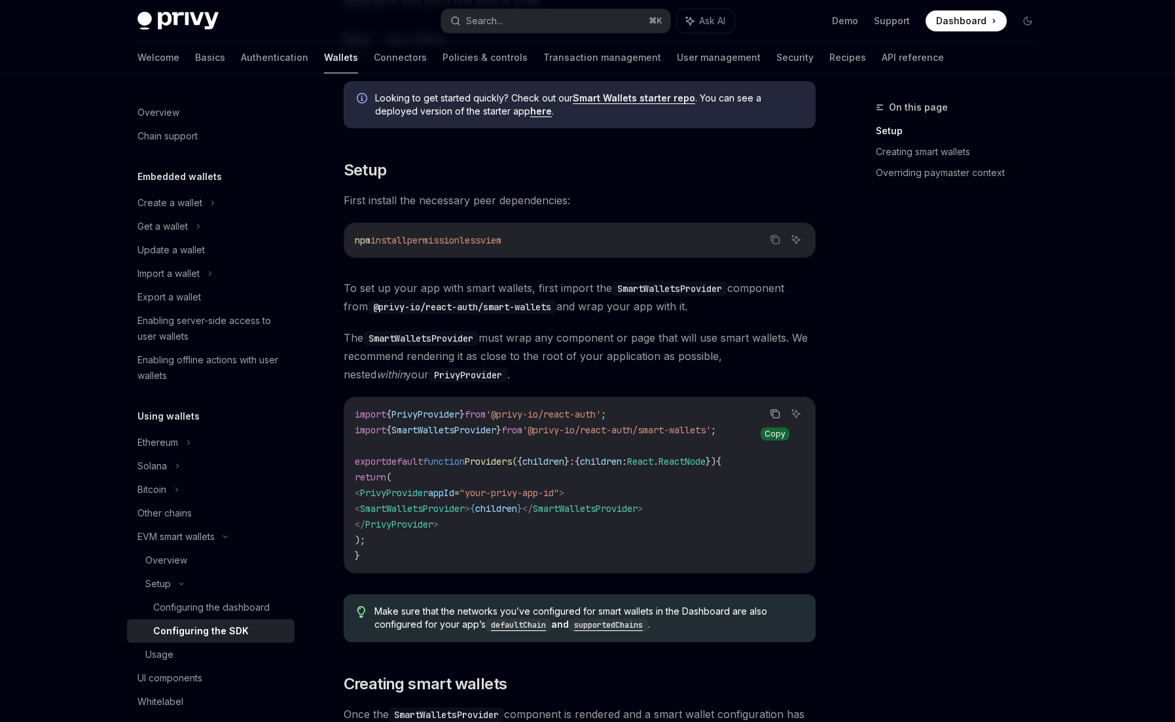
click at [770, 414] on icon "Copy the contents from the code block" at bounding box center [775, 414] width 10 height 10
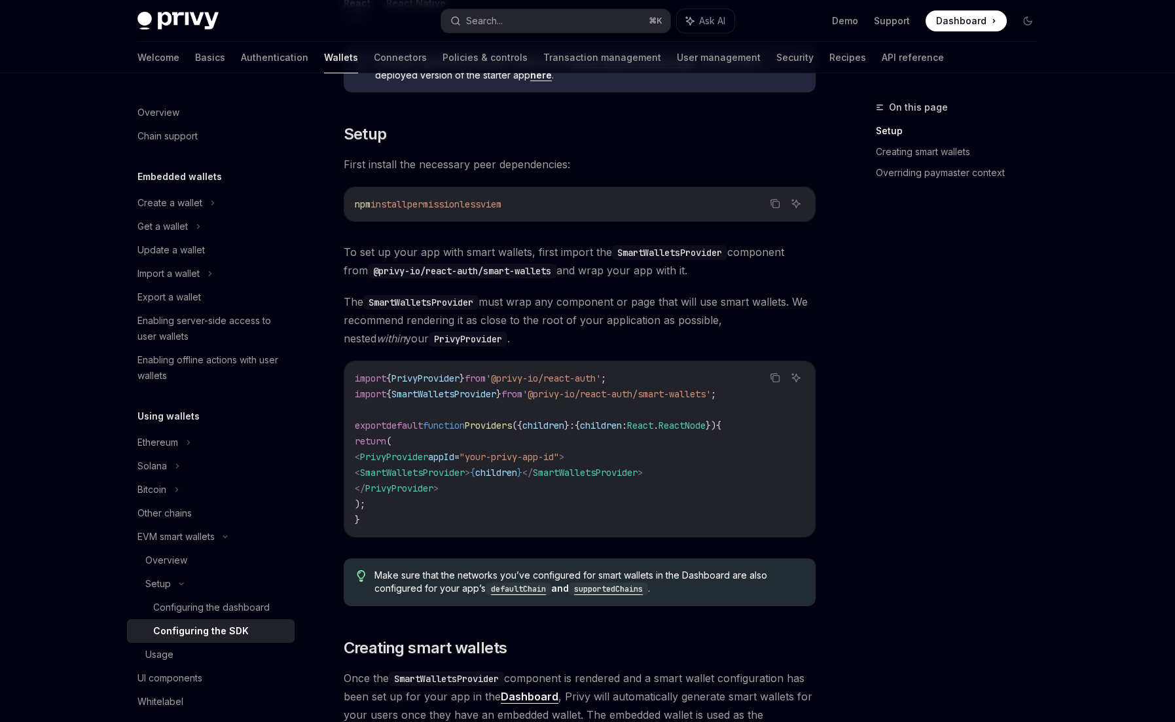
scroll to position [229, 0]
click at [904, 500] on div "On this page Setup Creating smart wallets Overriding paymaster context" at bounding box center [949, 411] width 199 height 623
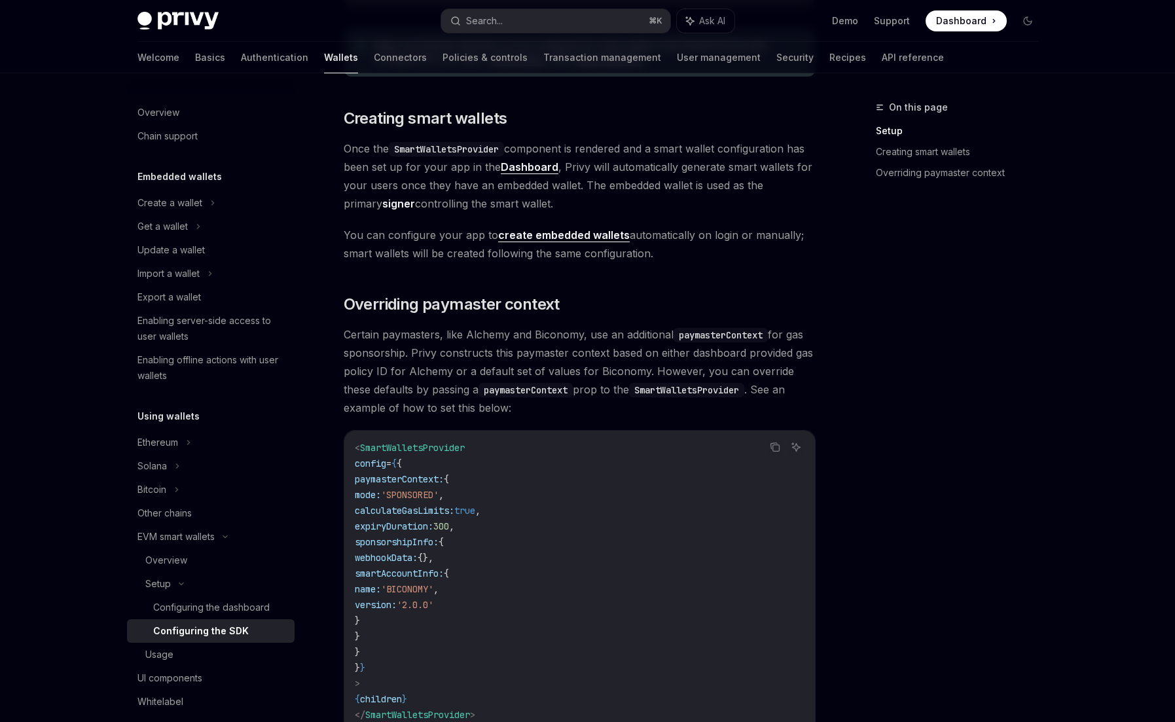
scroll to position [761, 0]
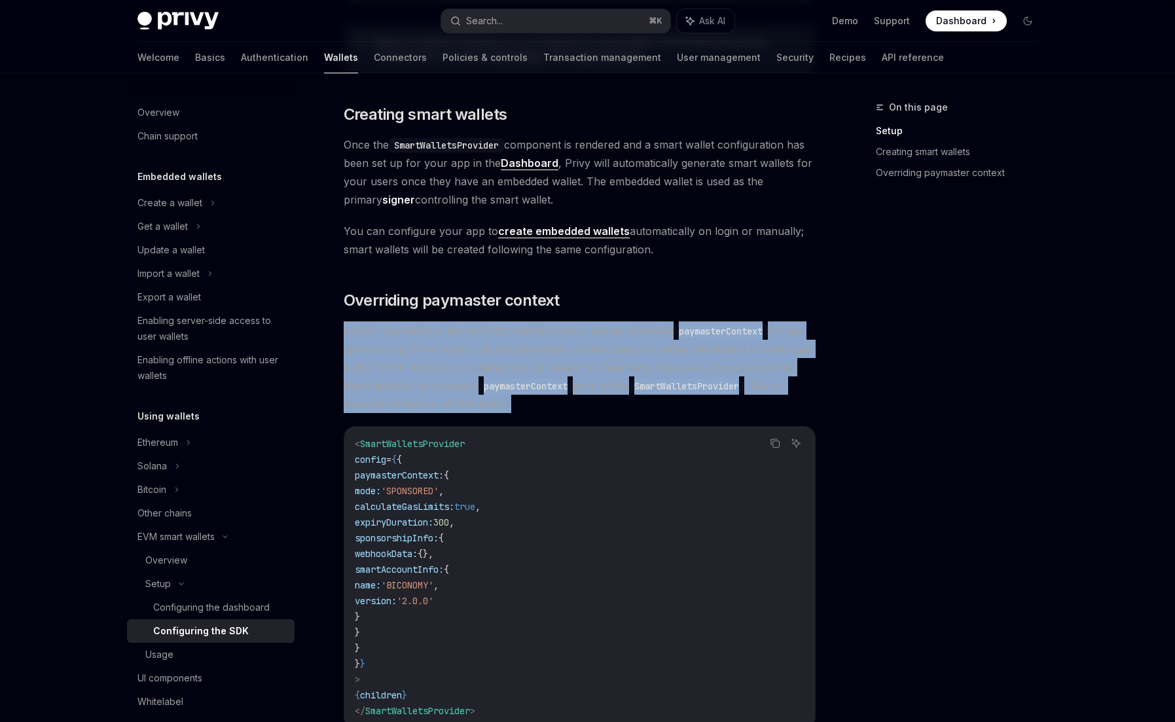
drag, startPoint x: 341, startPoint y: 329, endPoint x: 803, endPoint y: 396, distance: 467.1
click at [803, 396] on div "Setup Configure smart wallets in the SDK OpenAI Open in ChatGPT OpenAI Open in …" at bounding box center [457, 142] width 723 height 1606
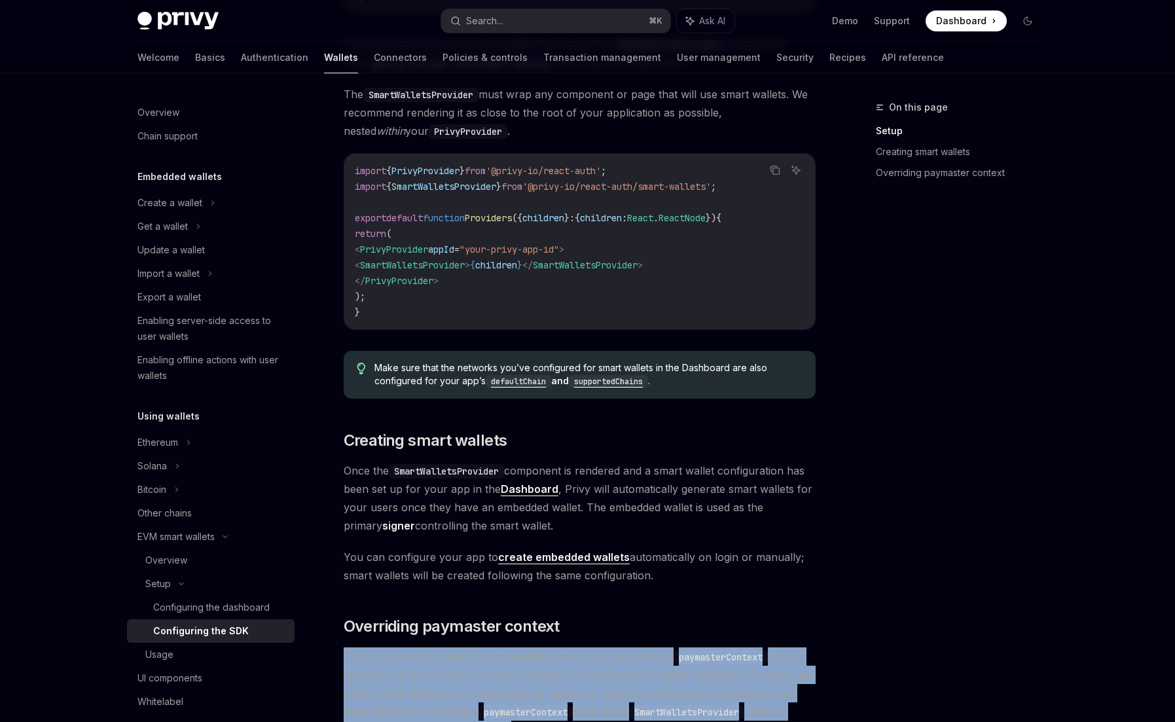
scroll to position [445, 0]
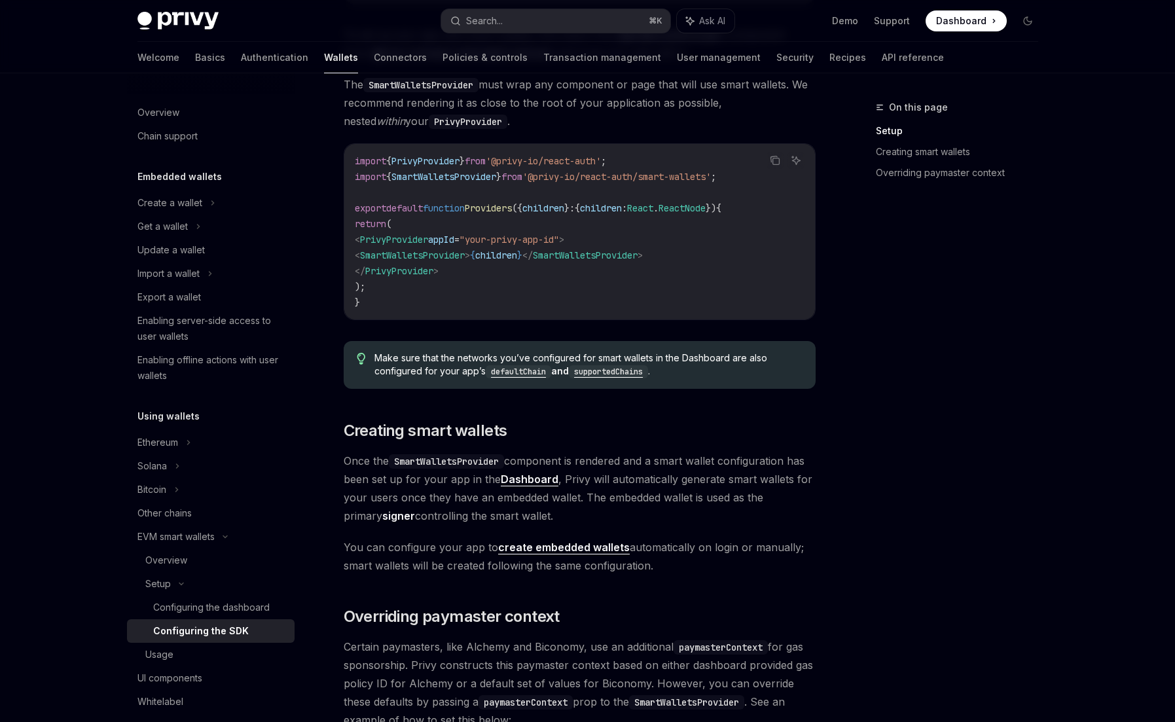
click at [430, 462] on code "SmartWalletsProvider" at bounding box center [446, 461] width 115 height 14
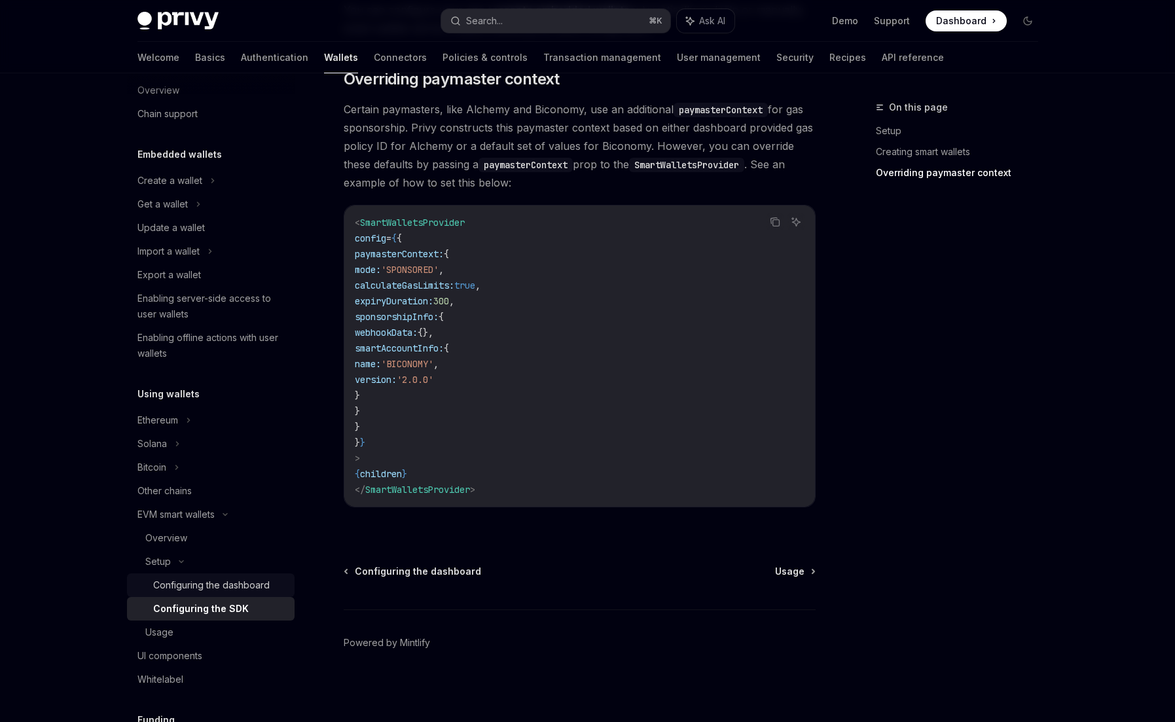
scroll to position [77, 0]
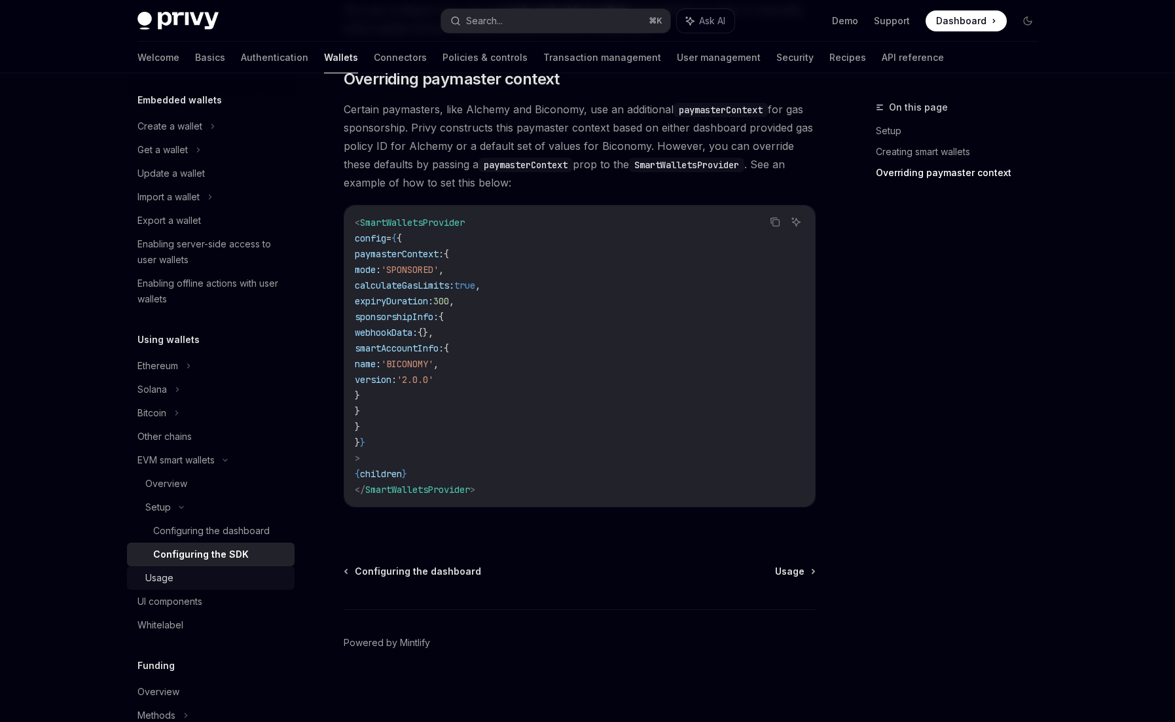
click at [174, 577] on div "Usage" at bounding box center [215, 578] width 141 height 16
type textarea "*"
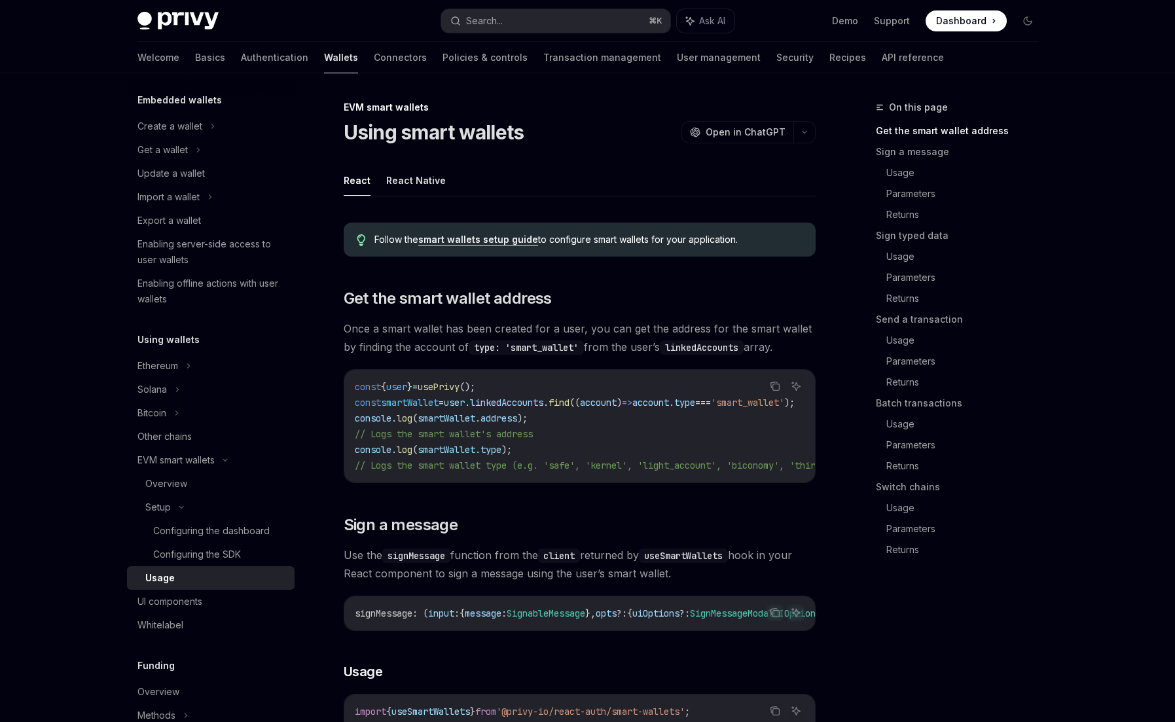
scroll to position [208, 0]
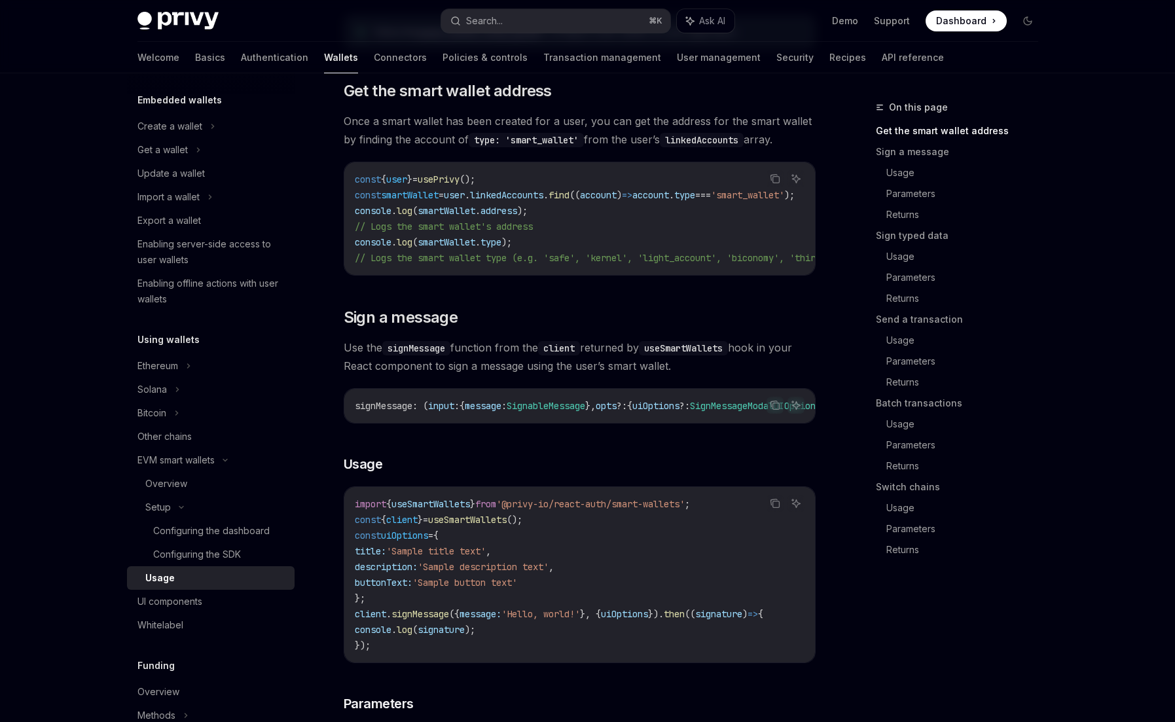
click at [421, 510] on span "useSmartWallets" at bounding box center [431, 504] width 79 height 12
copy span "useSmartWallets"
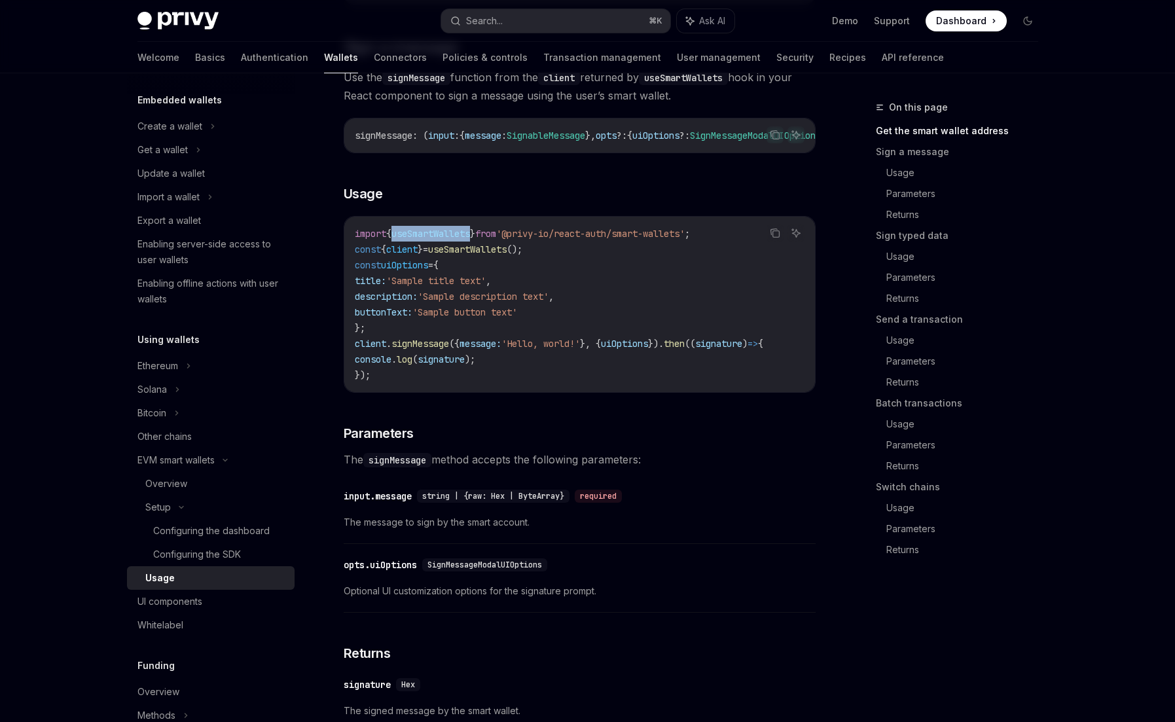
scroll to position [572, 0]
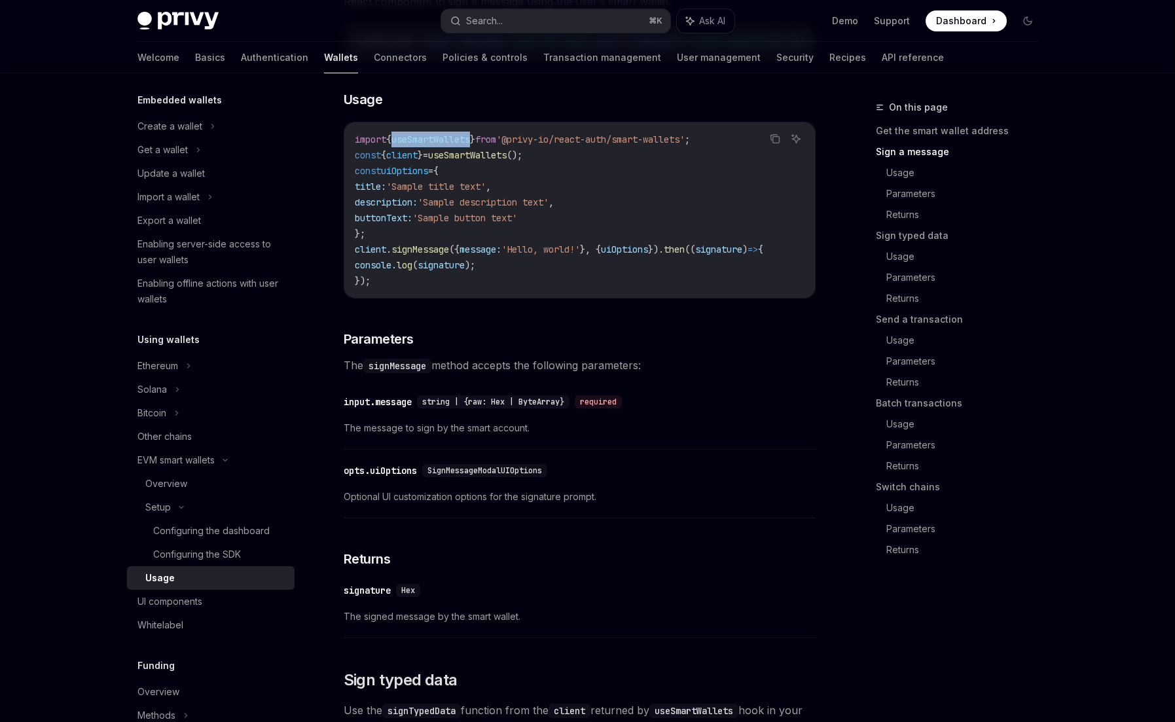
click at [538, 505] on span "Optional UI customization options for the signature prompt." at bounding box center [580, 497] width 472 height 16
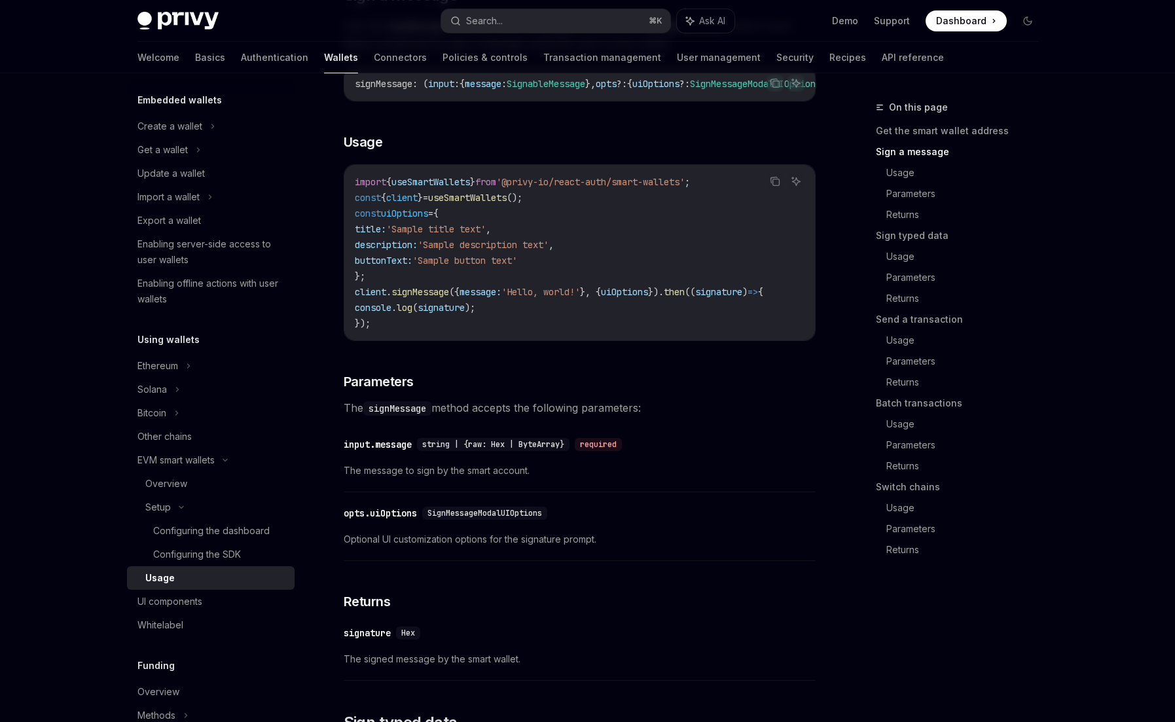
scroll to position [473, 0]
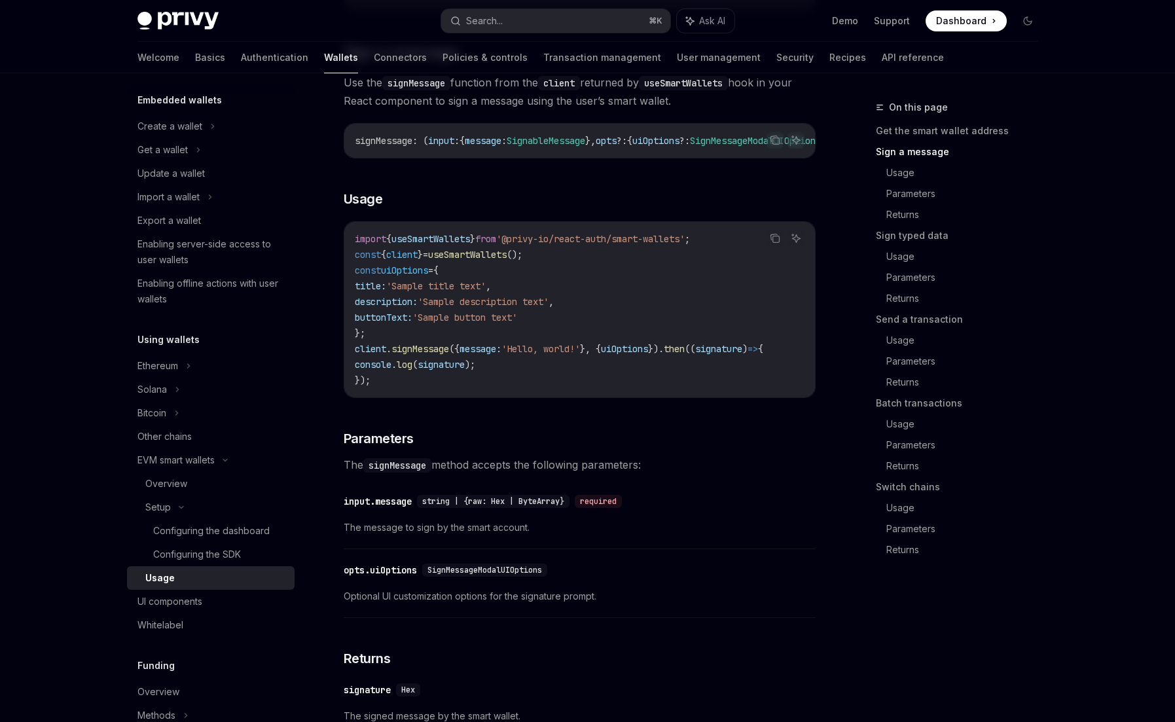
click at [539, 507] on span "string | {raw: Hex | ByteArray}" at bounding box center [493, 501] width 142 height 10
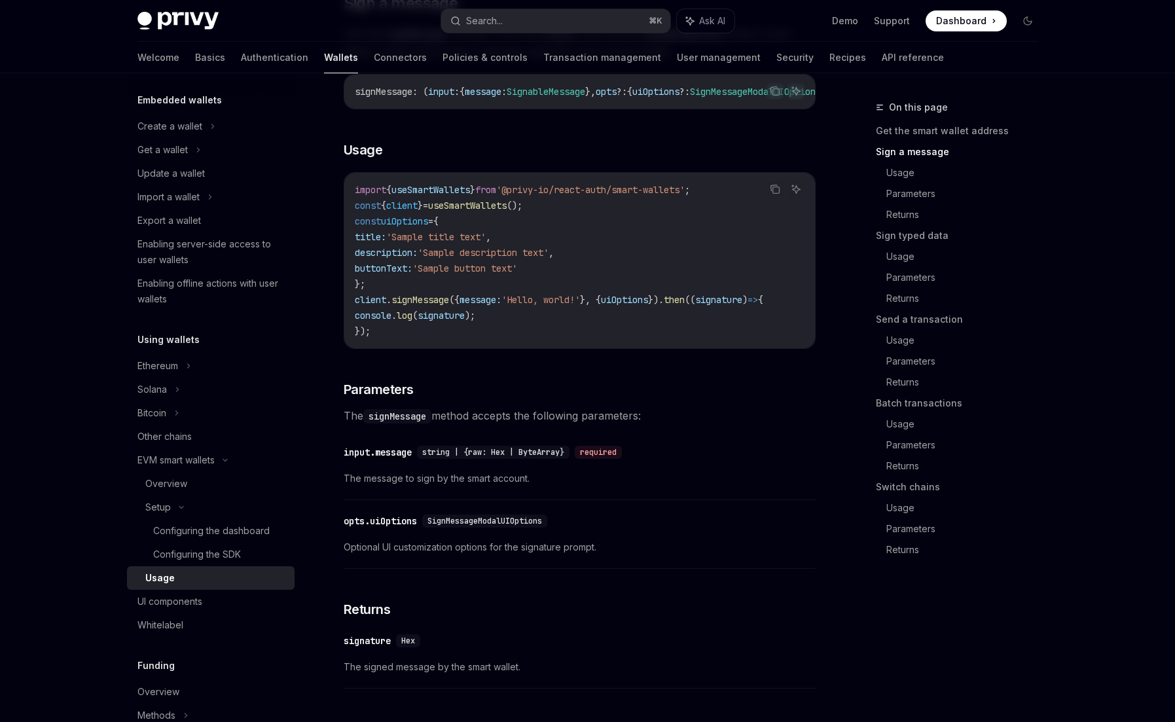
scroll to position [549, 0]
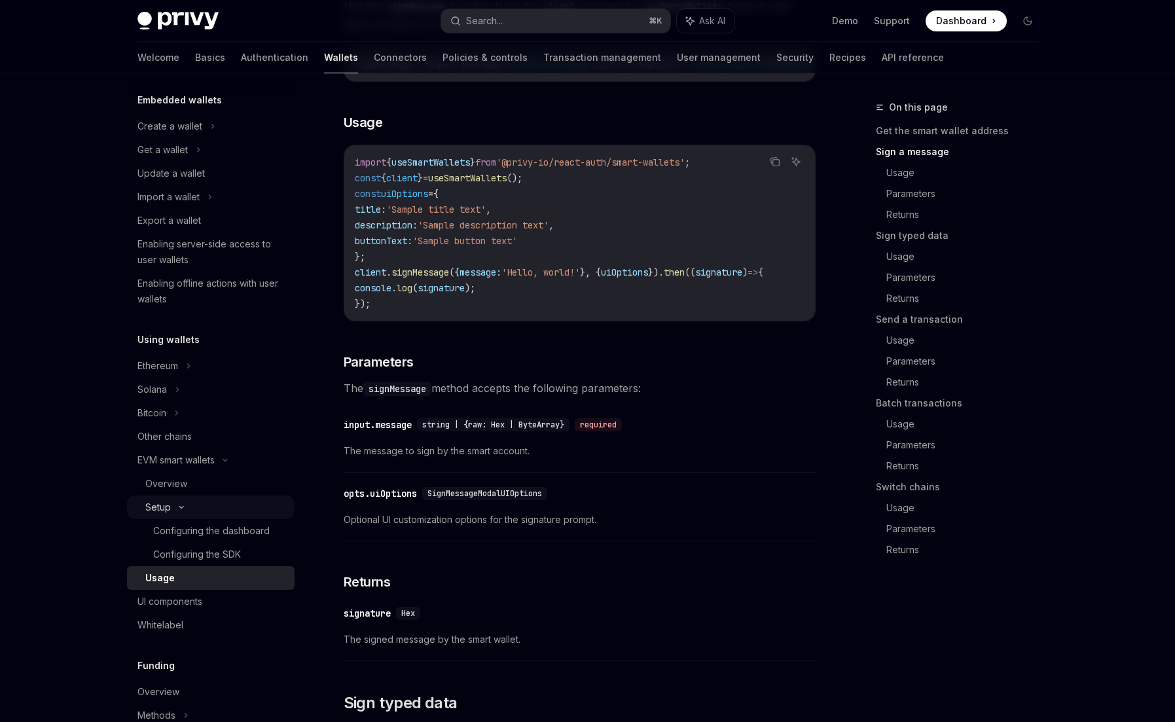
click at [175, 512] on div "Setup" at bounding box center [211, 508] width 168 height 24
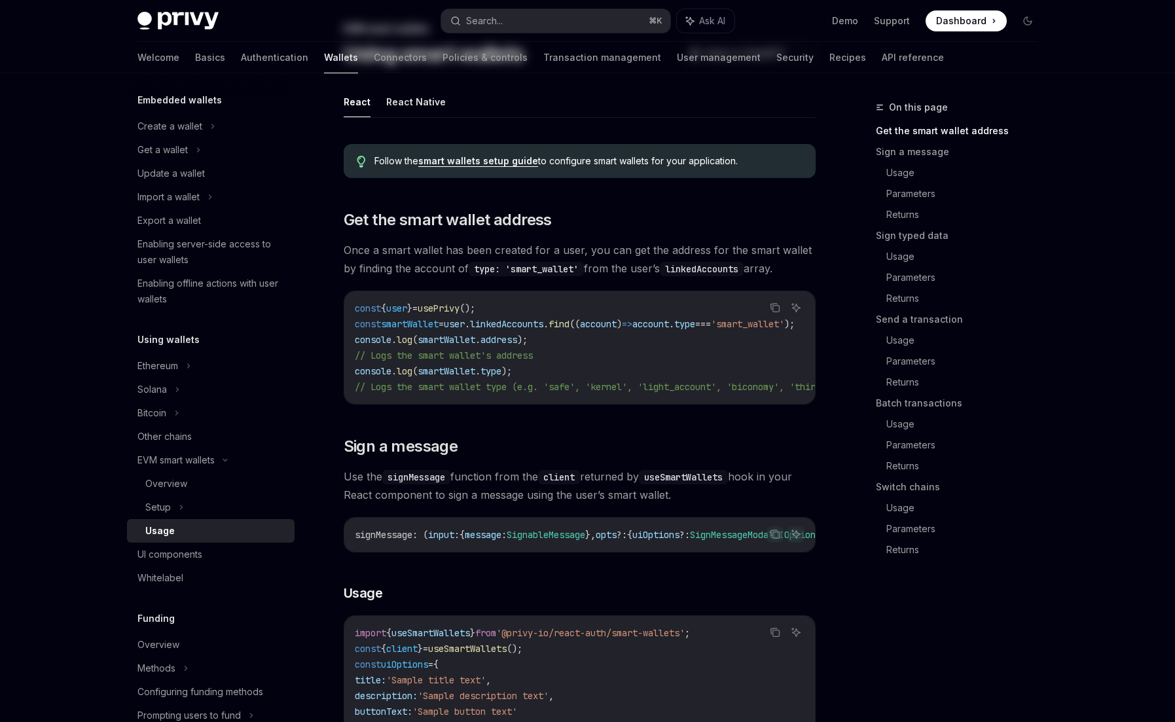
scroll to position [0, 0]
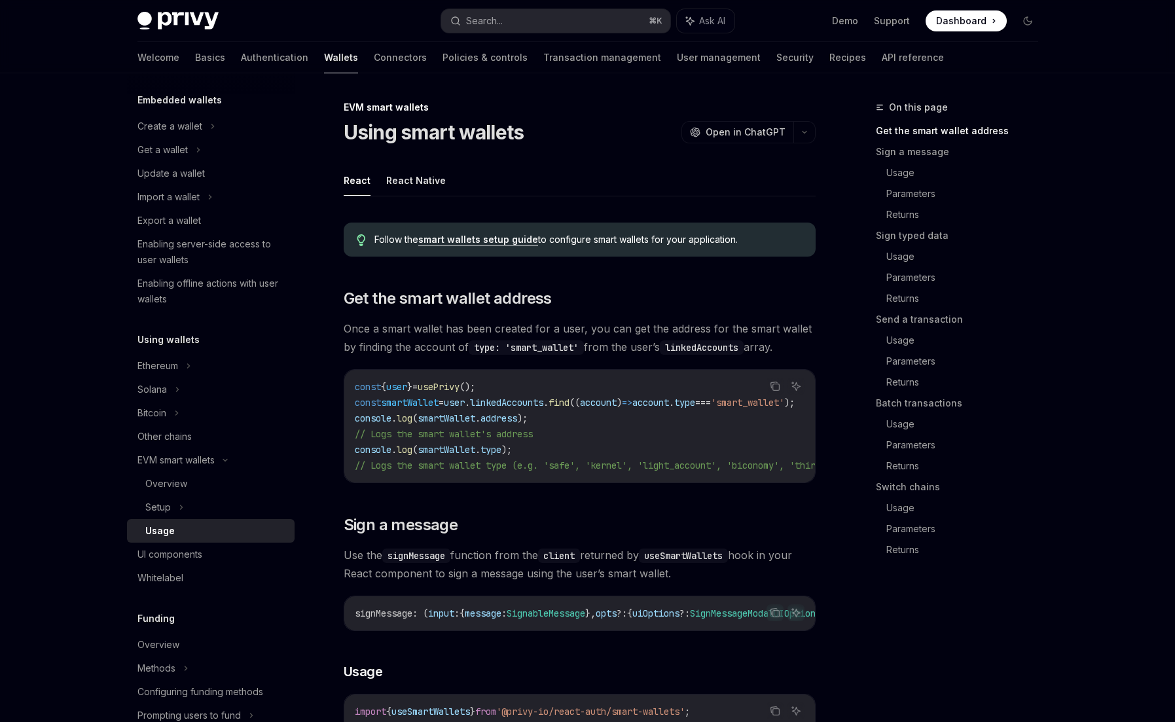
click at [446, 325] on span "Once a smart wallet has been created for a user, you can get the address for th…" at bounding box center [580, 338] width 472 height 37
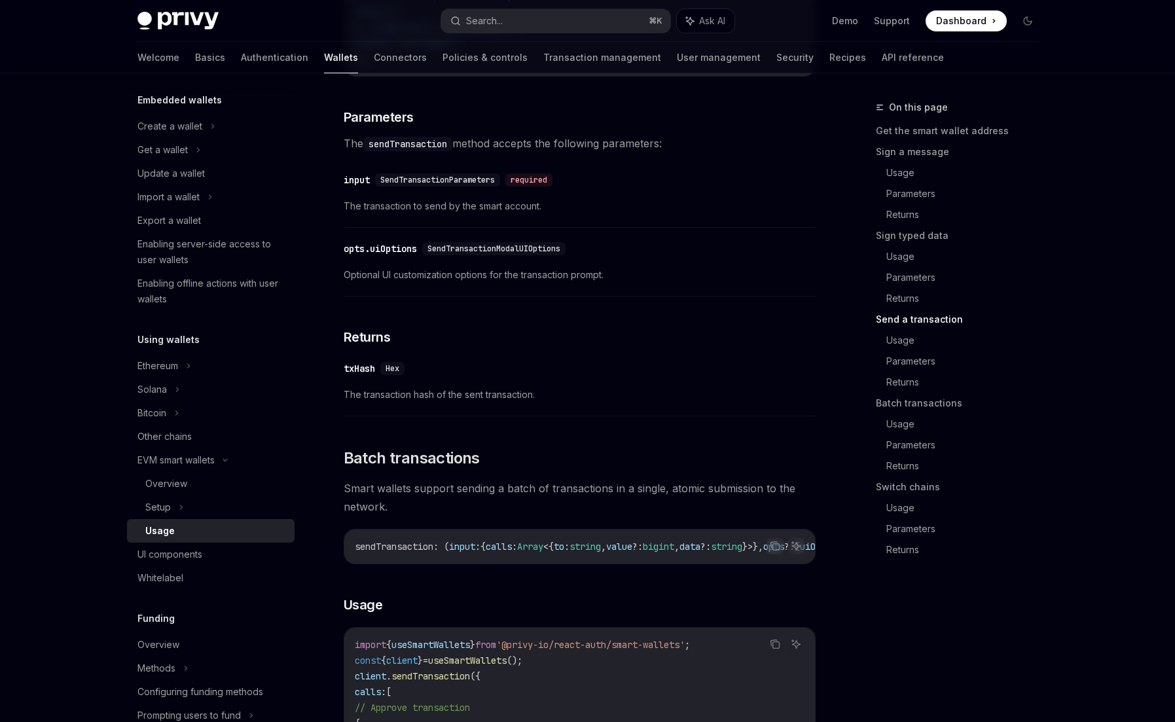
scroll to position [2378, 0]
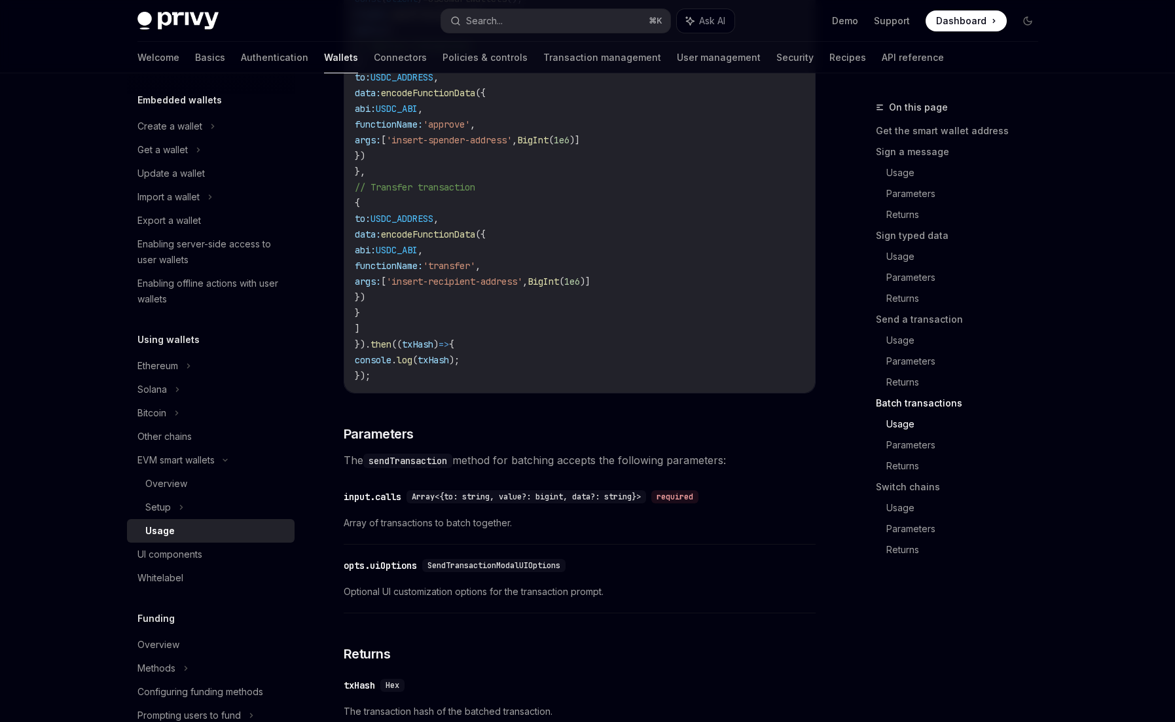
click at [626, 236] on code "import { useSmartWallets } from '@privy-io/react-auth/smart-wallets' ; const { …" at bounding box center [580, 179] width 450 height 409
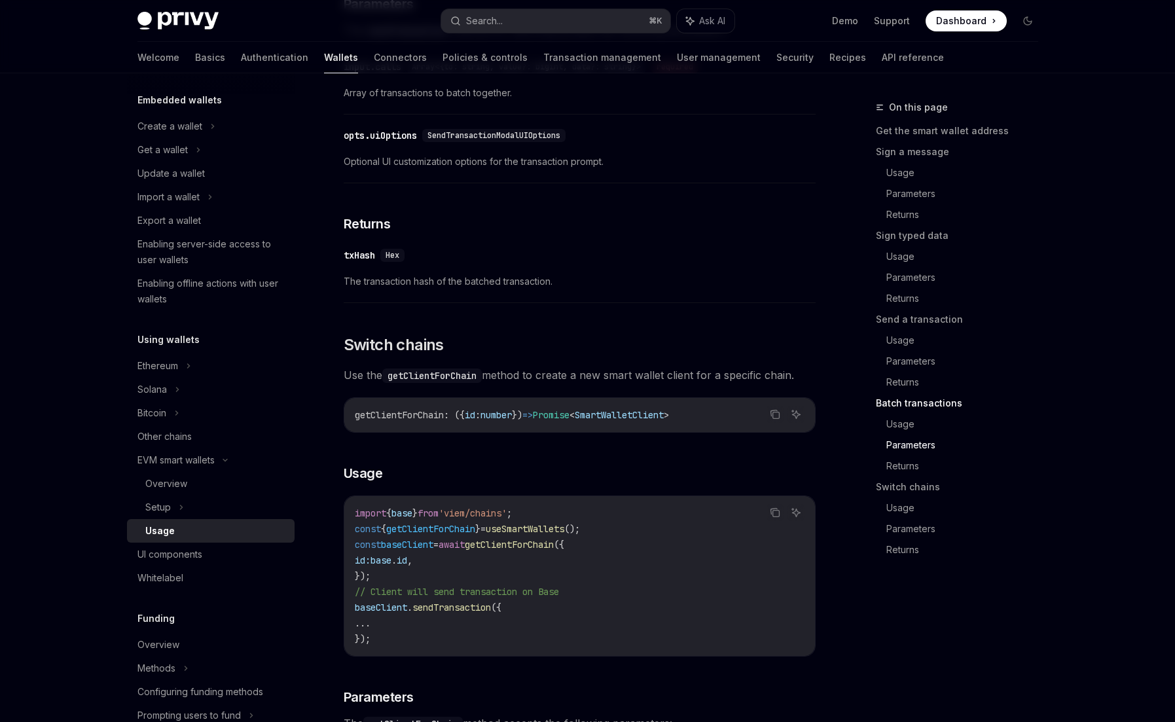
scroll to position [3505, 0]
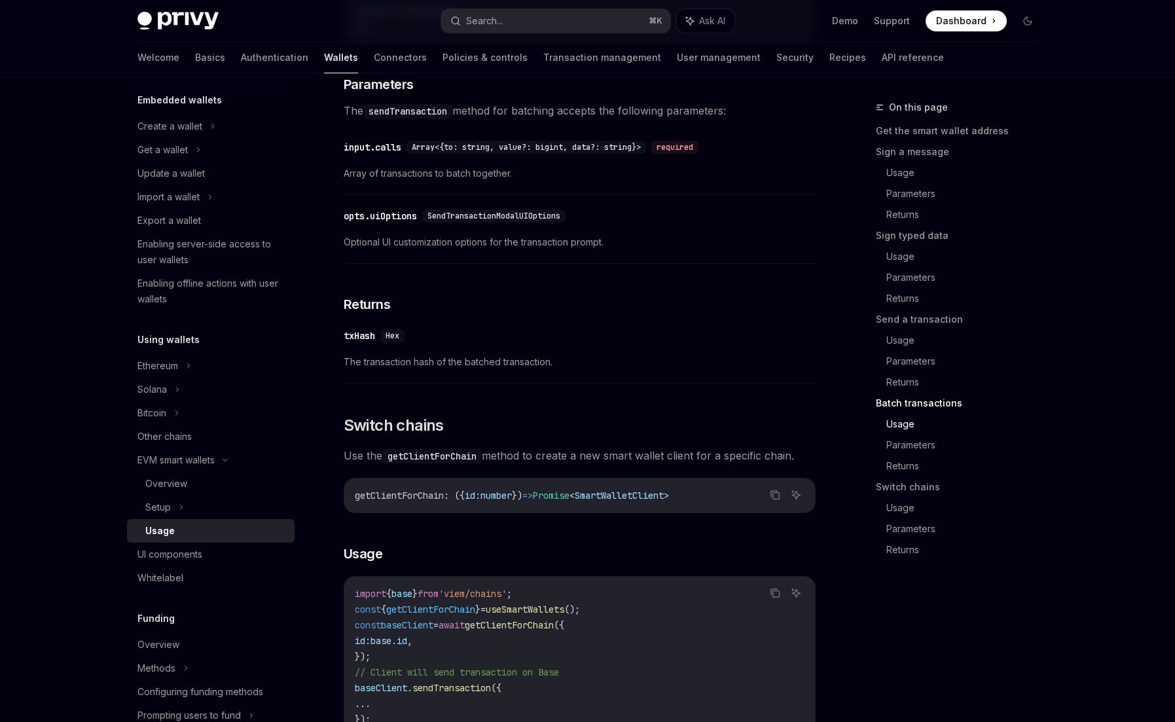
scroll to position [3387, 0]
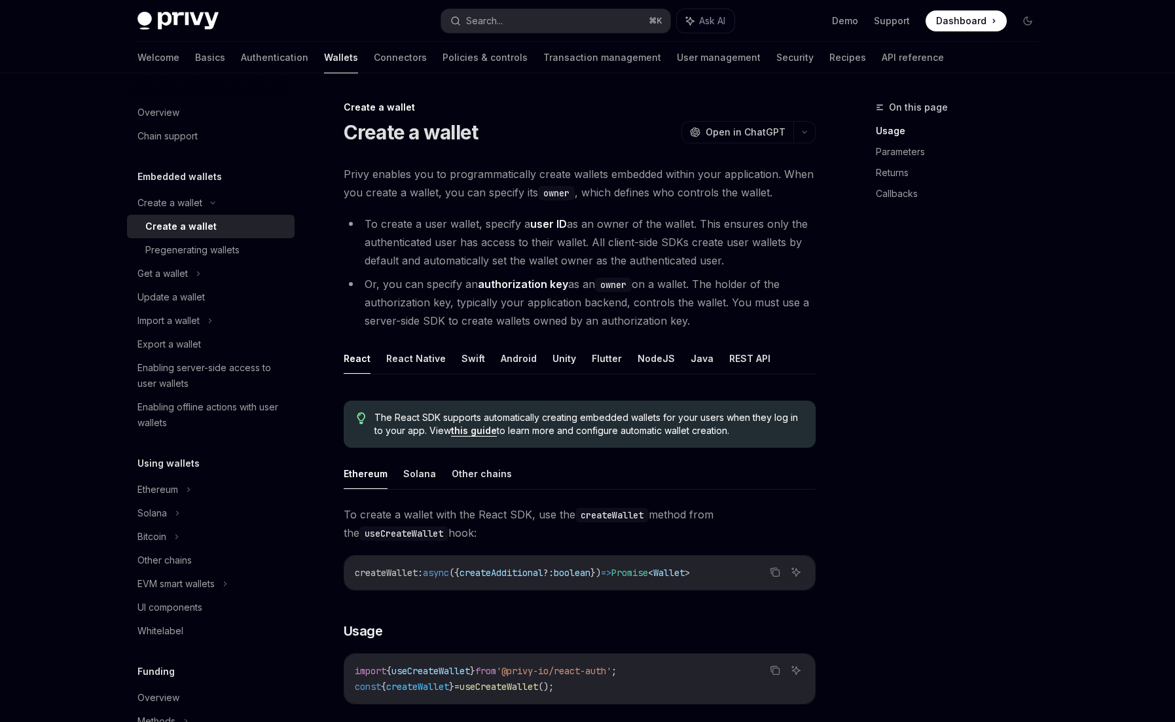
scroll to position [5, 0]
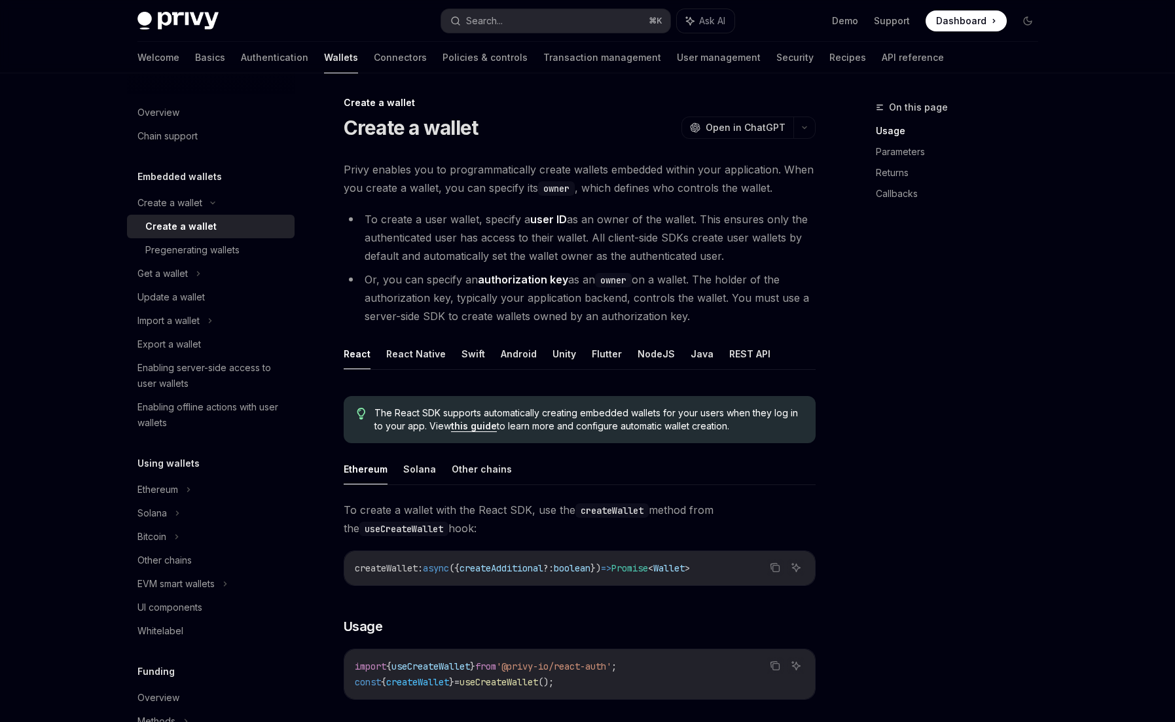
click at [422, 172] on span "Privy enables you to programmatically create wallets embedded within your appli…" at bounding box center [580, 178] width 472 height 37
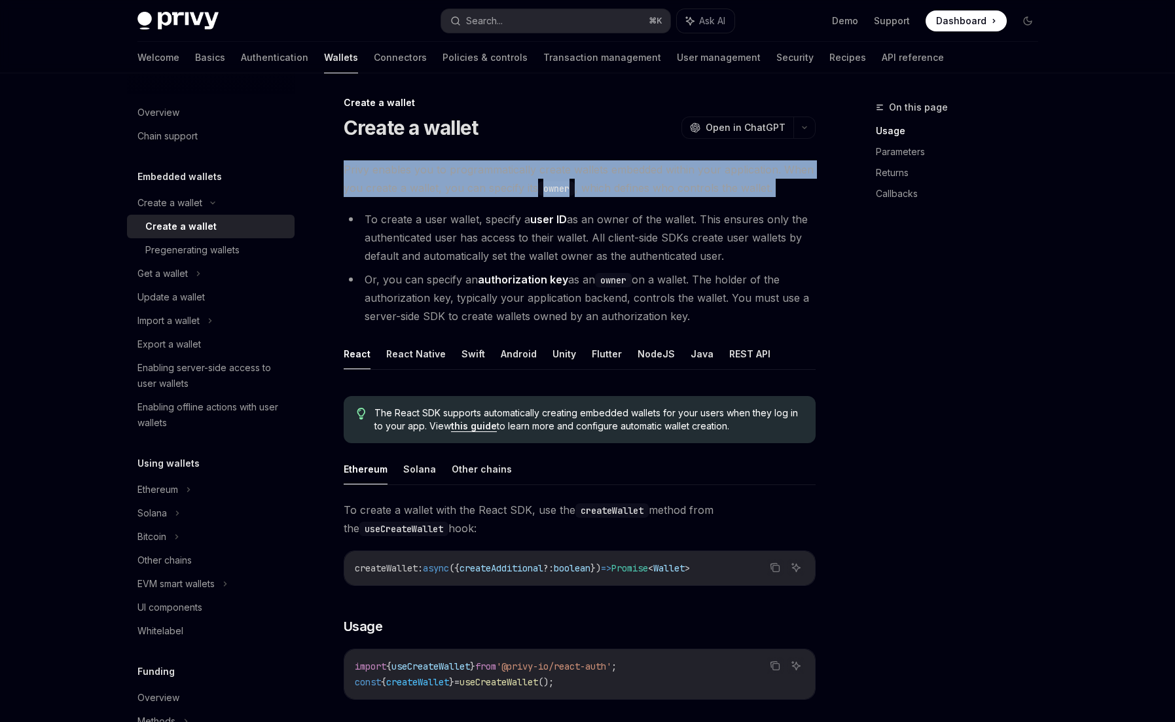
click at [422, 172] on span "Privy enables you to programmatically create wallets embedded within your appli…" at bounding box center [580, 178] width 472 height 37
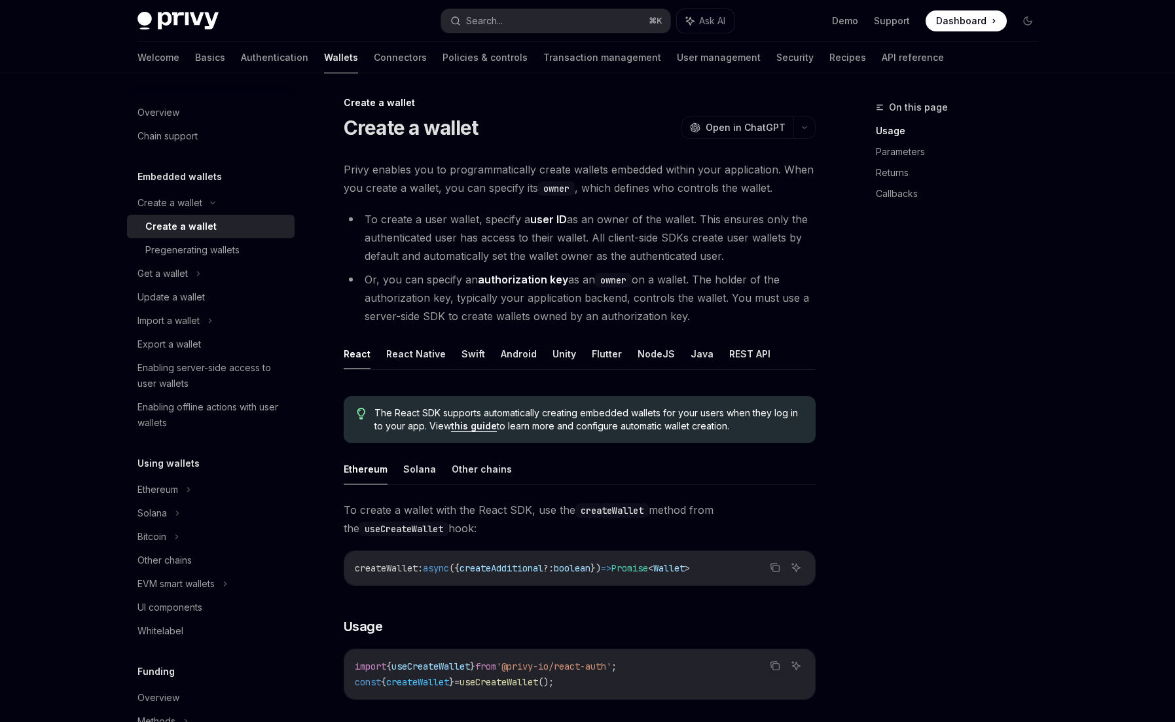
click at [416, 173] on span "Privy enables you to programmatically create wallets embedded within your appli…" at bounding box center [580, 178] width 472 height 37
click at [395, 227] on li "To create a user wallet, specify a user ID as an owner of the wallet. This ensu…" at bounding box center [580, 237] width 472 height 55
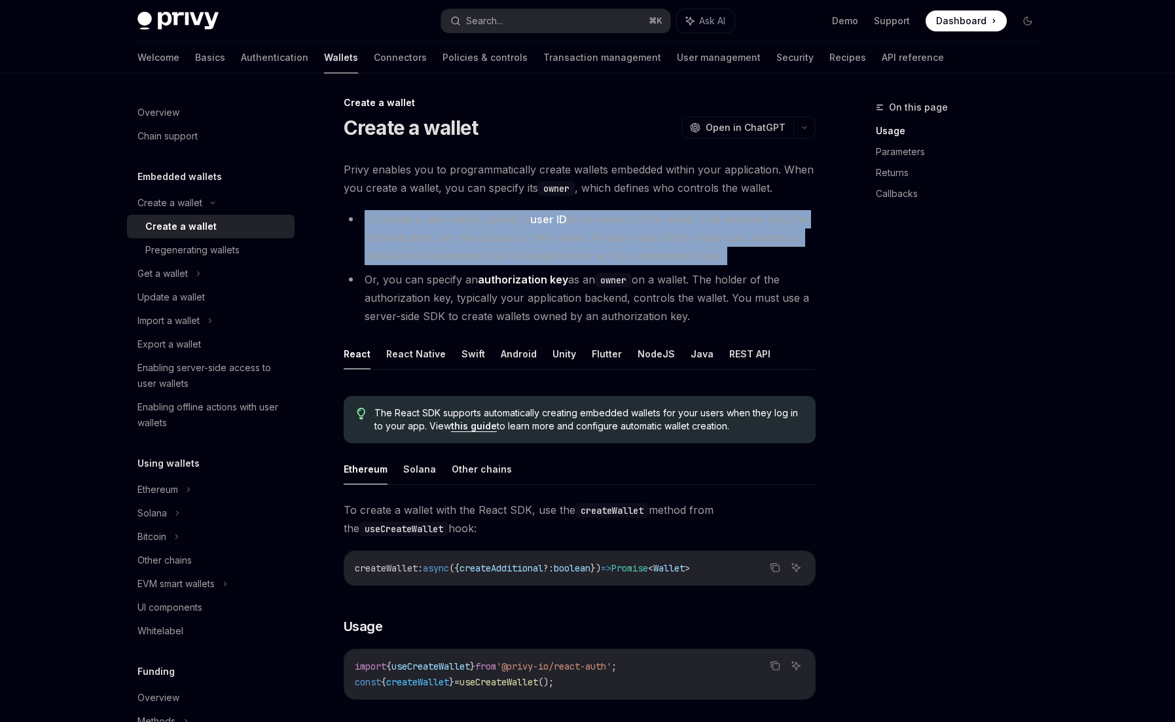
click at [395, 227] on li "To create a user wallet, specify a user ID as an owner of the wallet. This ensu…" at bounding box center [580, 237] width 472 height 55
click at [390, 224] on li "To create a user wallet, specify a user ID as an owner of the wallet. This ensu…" at bounding box center [580, 237] width 472 height 55
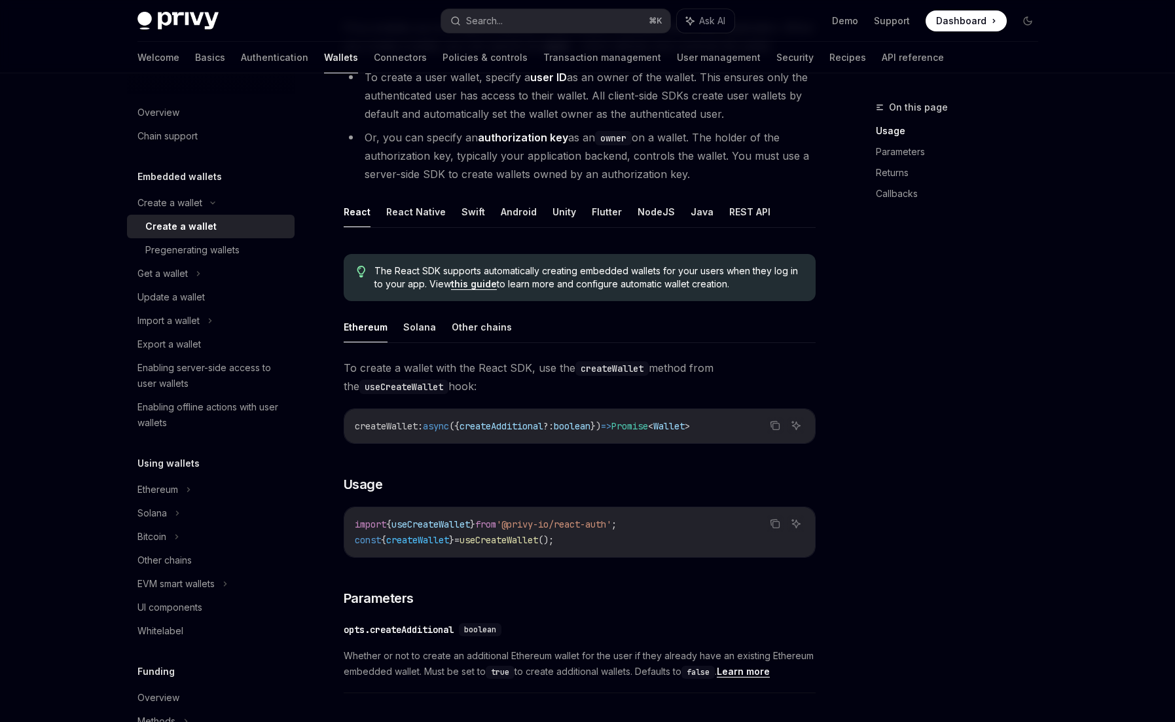
scroll to position [170, 0]
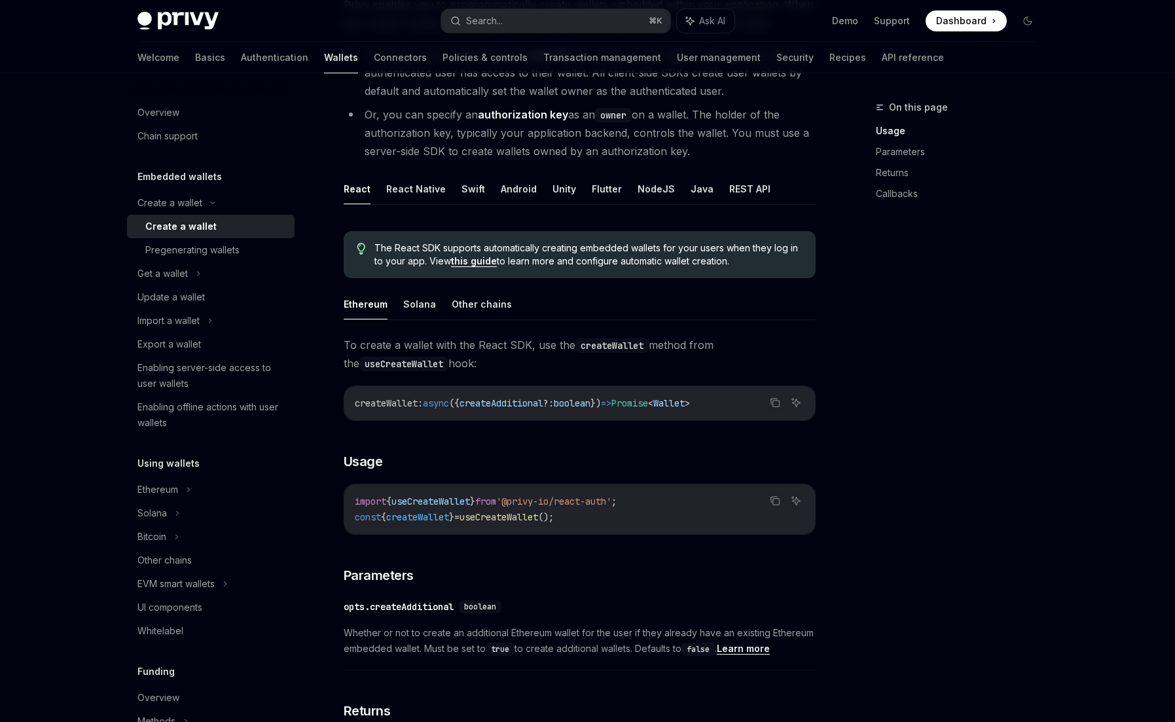
click at [499, 518] on span "useCreateWallet" at bounding box center [499, 517] width 79 height 12
copy span "useCreateWallet"
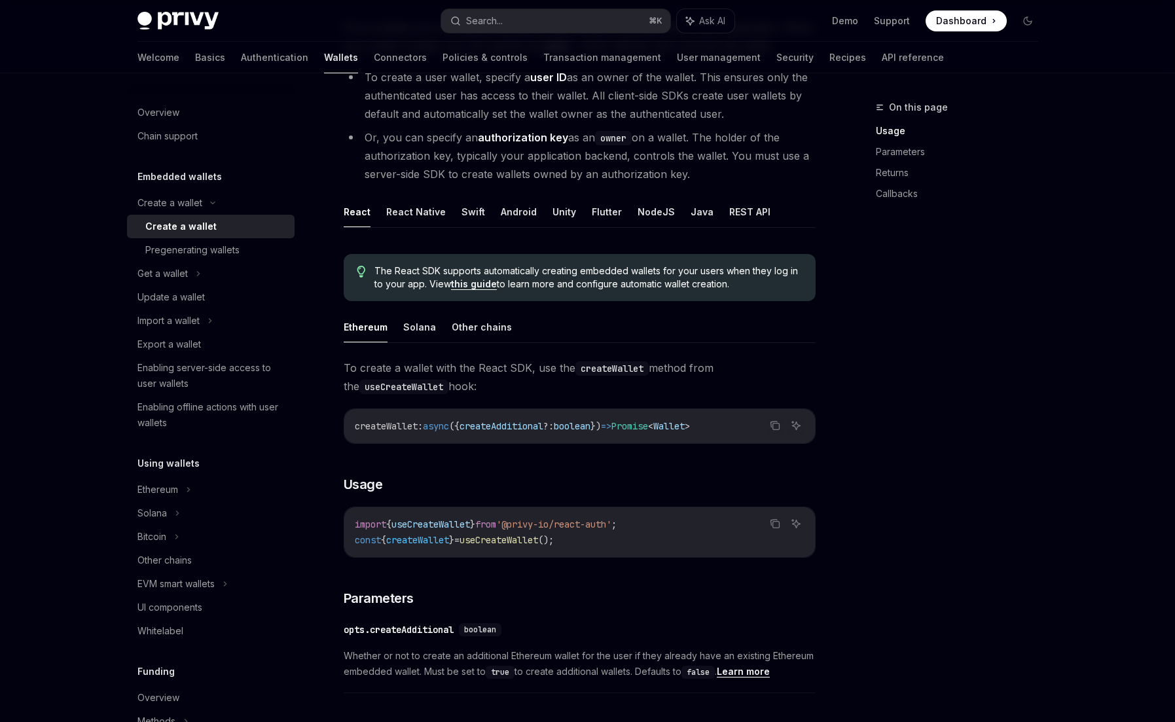
scroll to position [261, 0]
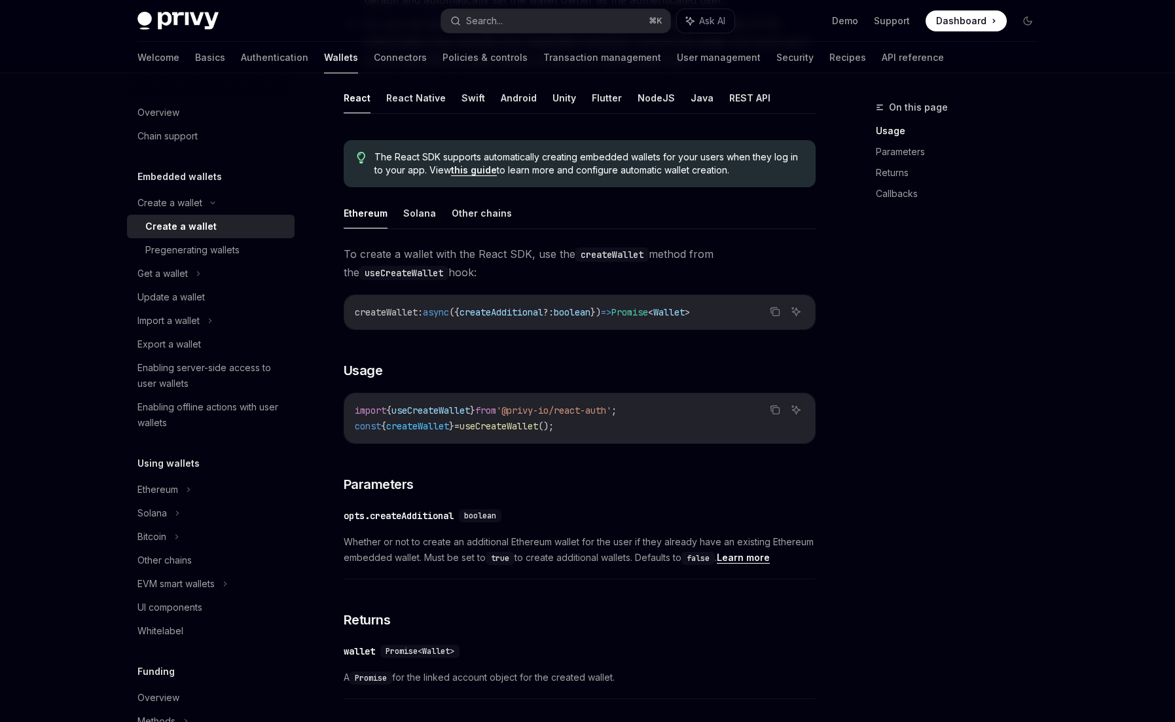
click at [452, 248] on span "To create a wallet with the React SDK, use the createWallet method from the use…" at bounding box center [580, 263] width 472 height 37
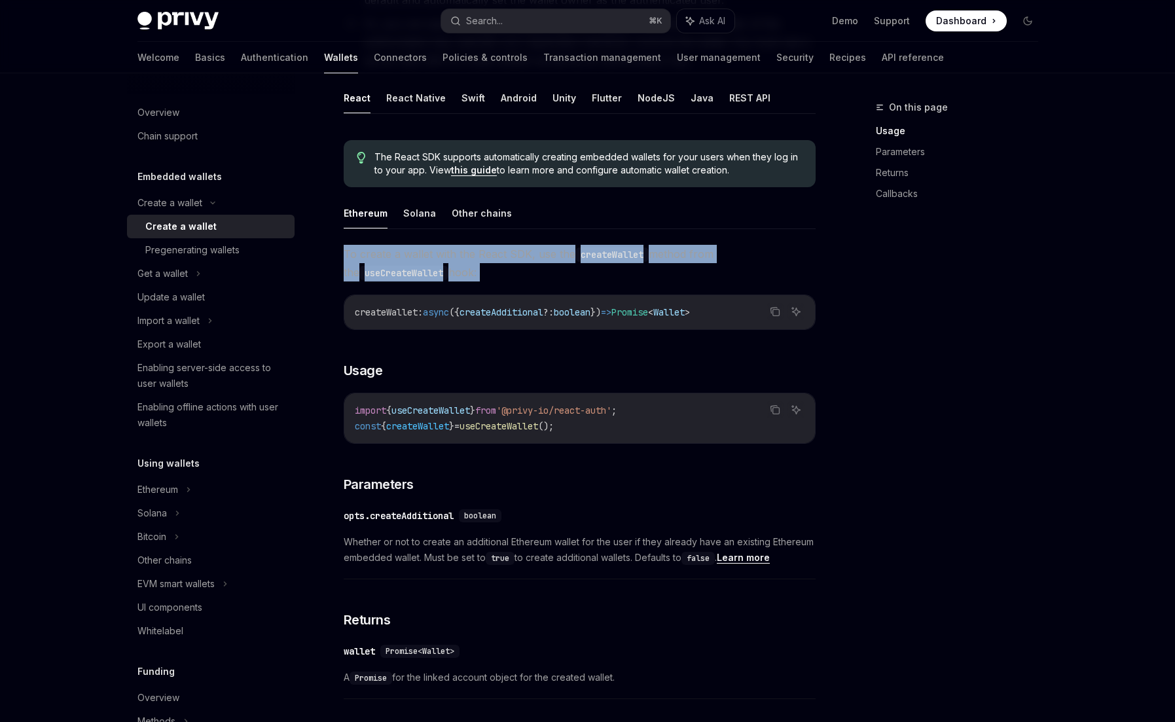
click at [452, 248] on span "To create a wallet with the React SDK, use the createWallet method from the use…" at bounding box center [580, 263] width 472 height 37
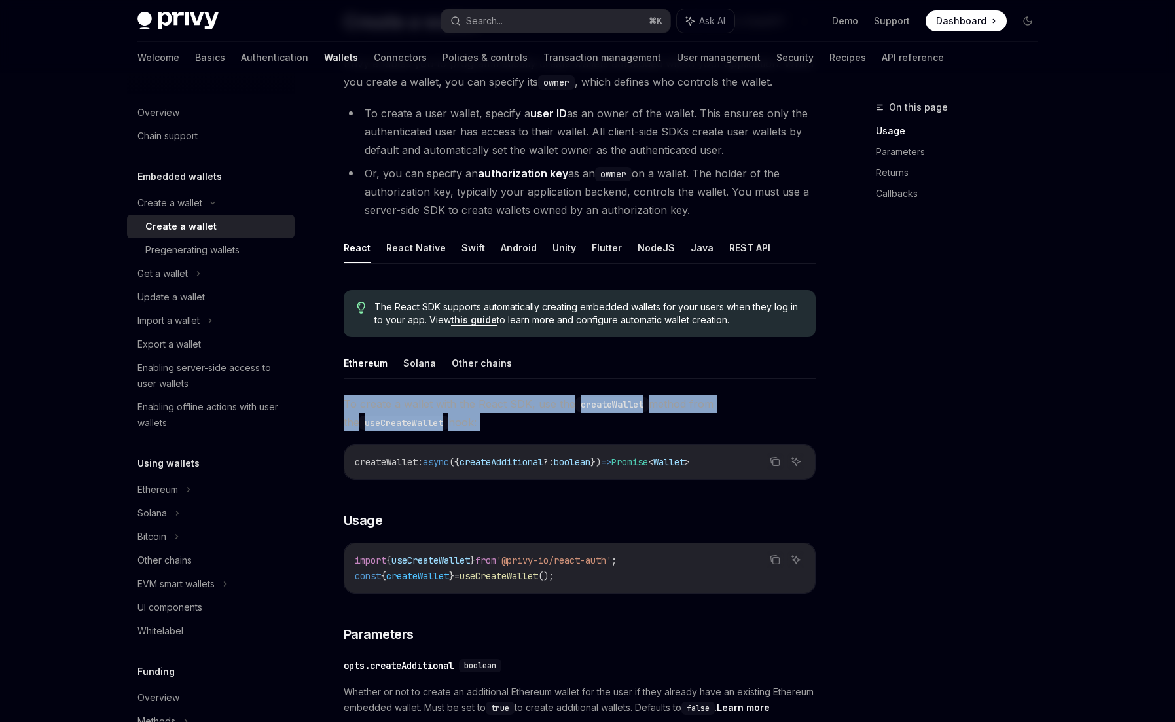
scroll to position [0, 0]
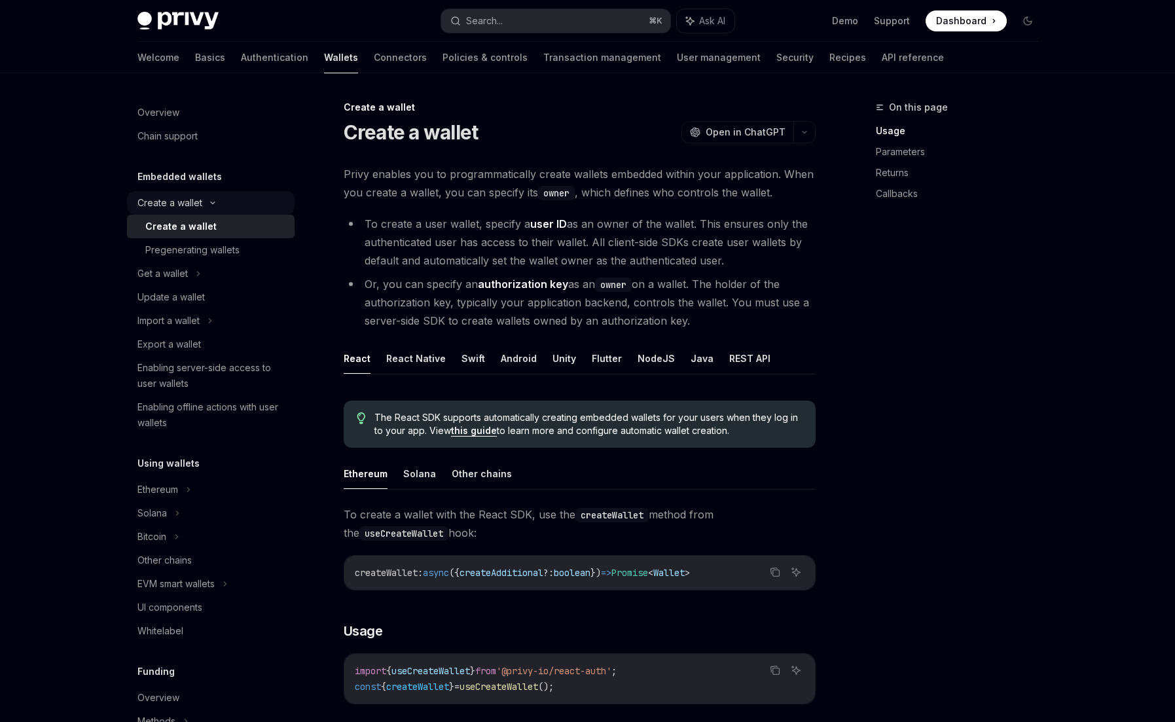
click at [176, 201] on div "Create a wallet" at bounding box center [170, 203] width 65 height 16
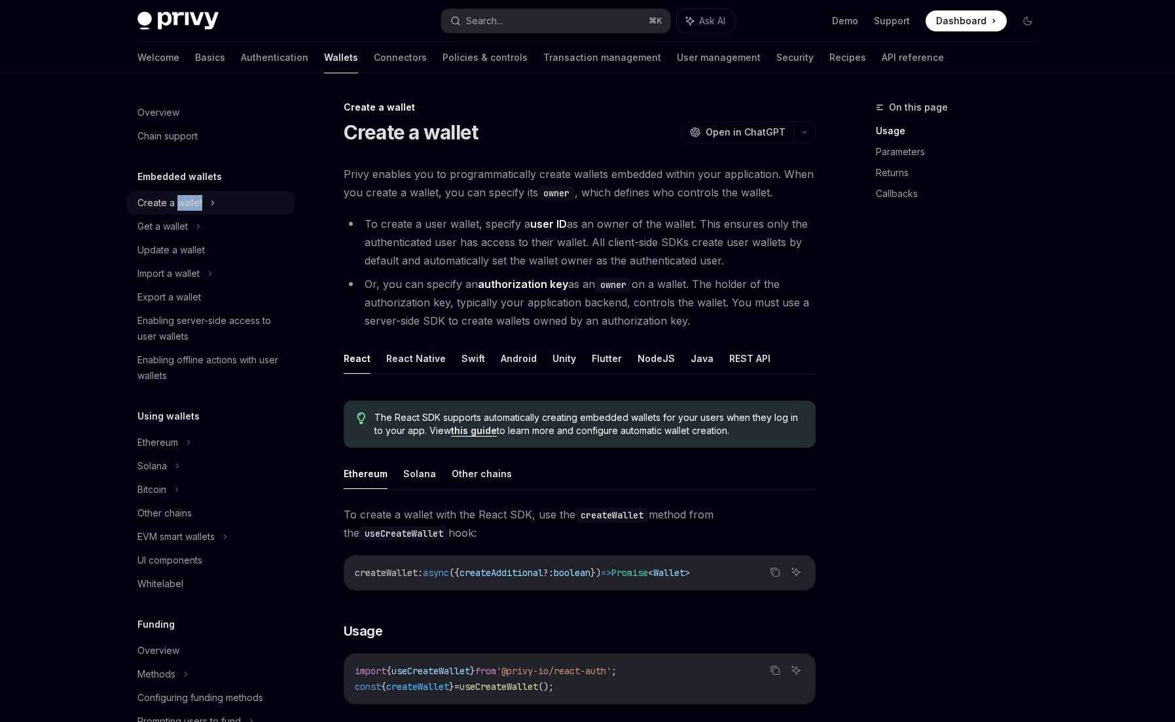
click at [176, 201] on div "Create a wallet" at bounding box center [170, 203] width 65 height 16
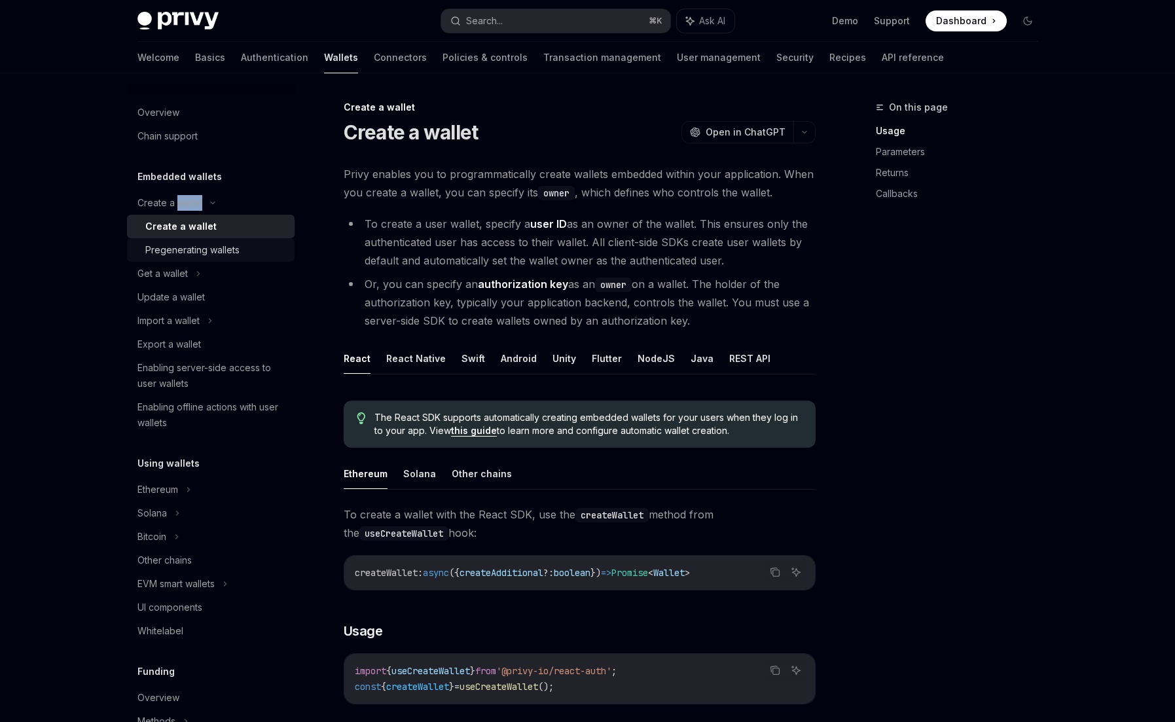
click at [186, 247] on div "Pregenerating wallets" at bounding box center [192, 250] width 94 height 16
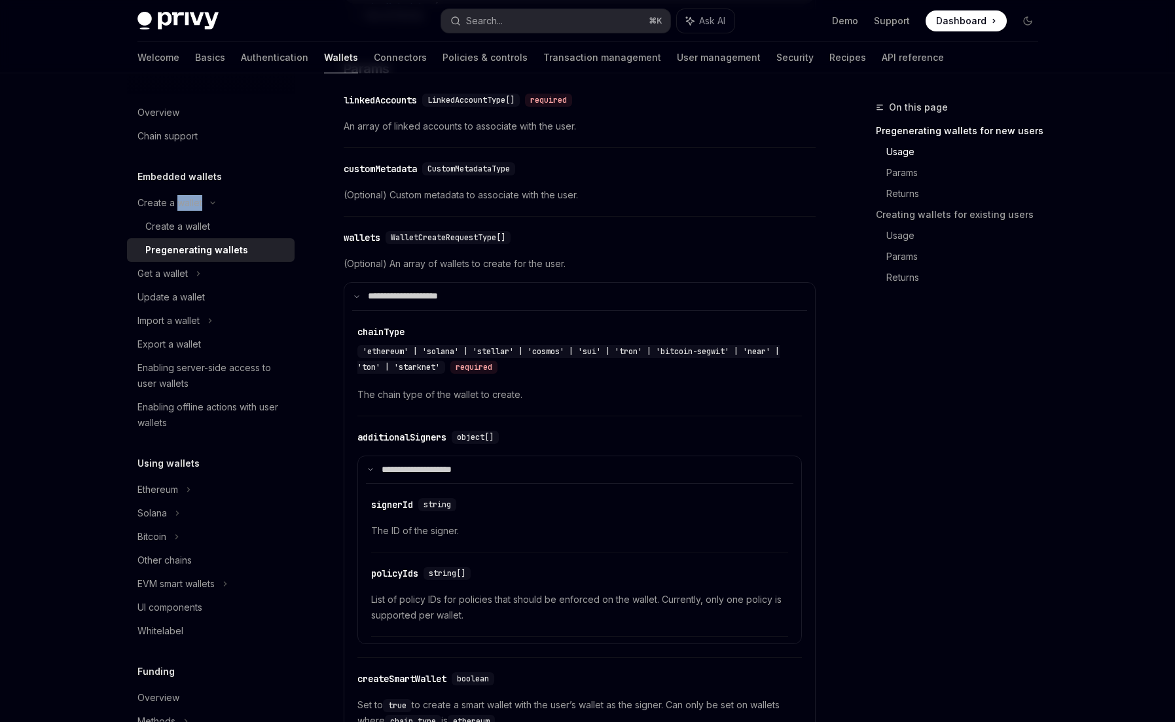
scroll to position [834, 0]
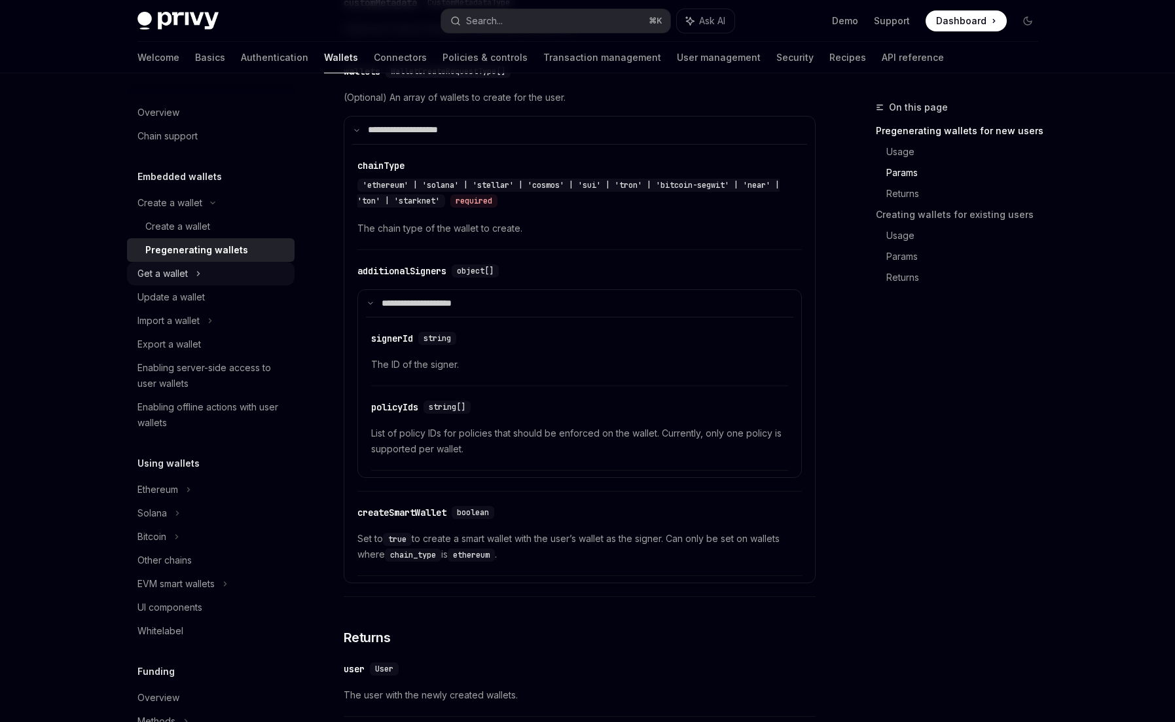
click at [180, 268] on div "Get a wallet" at bounding box center [163, 274] width 50 height 16
type textarea "*"
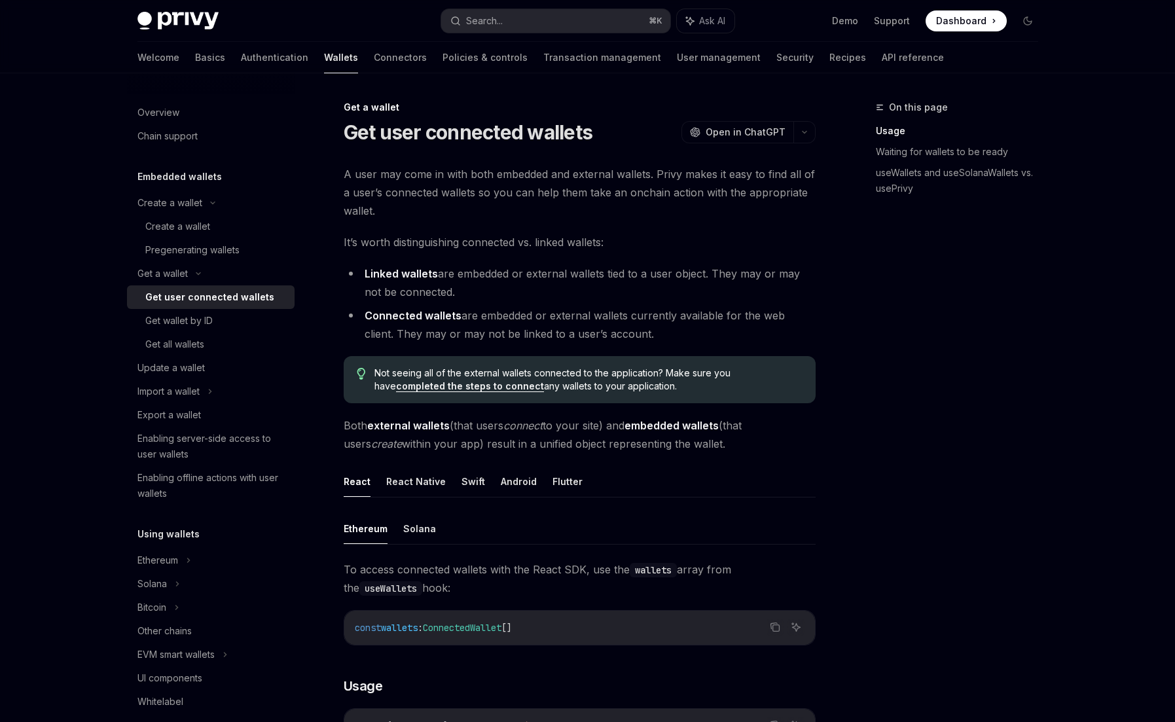
drag, startPoint x: 344, startPoint y: 177, endPoint x: 639, endPoint y: 331, distance: 333.0
click at [639, 331] on li "Connected wallets are embedded or external wallets currently available for the …" at bounding box center [580, 324] width 472 height 37
click at [557, 24] on button "Search... ⌘ K" at bounding box center [555, 21] width 229 height 24
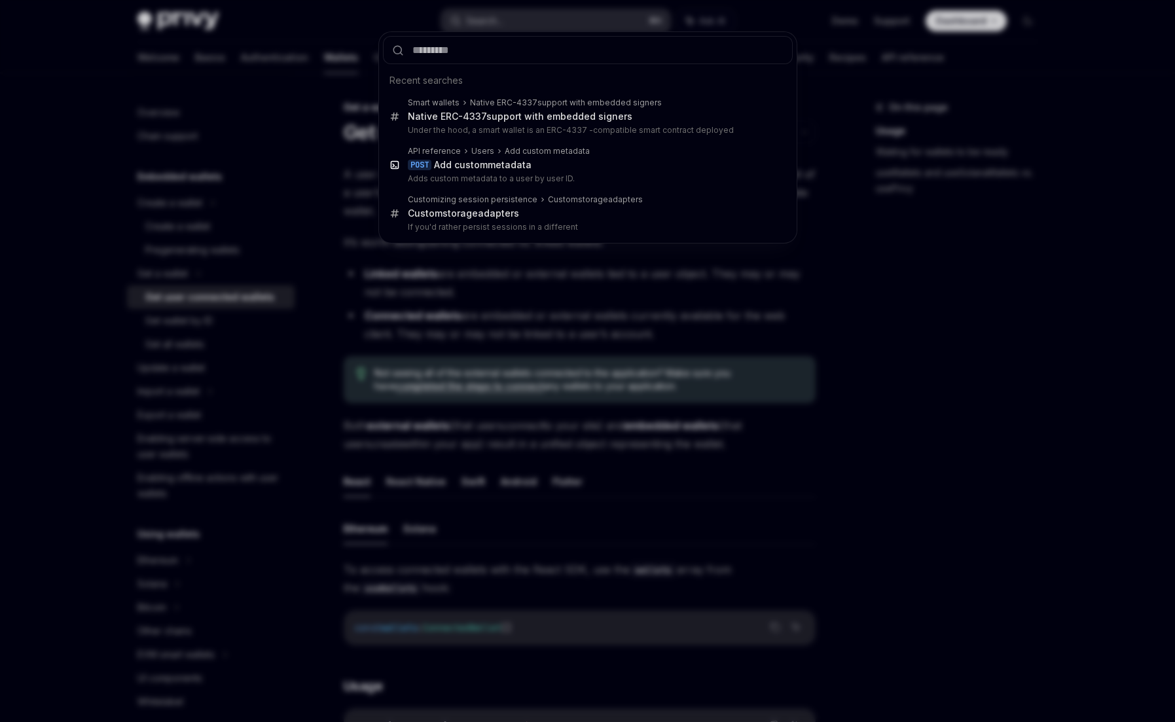
type input "**********"
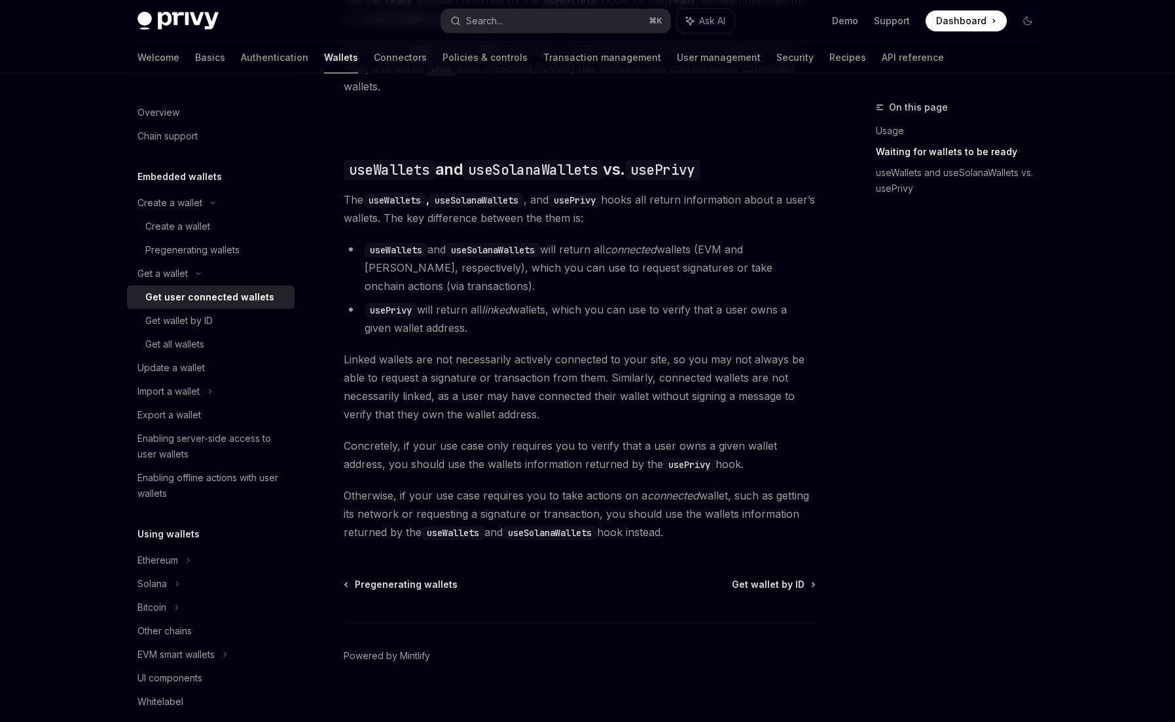
scroll to position [1047, 0]
click at [631, 134] on div "Ethereum Solana To access connected wallets with the React SDK, use the wallets…" at bounding box center [580, 3] width 472 height 1075
drag, startPoint x: 391, startPoint y: 356, endPoint x: 565, endPoint y: 348, distance: 174.3
click at [565, 350] on span "Linked wallets are not necessarily actively connected to your site, so you may …" at bounding box center [580, 386] width 472 height 73
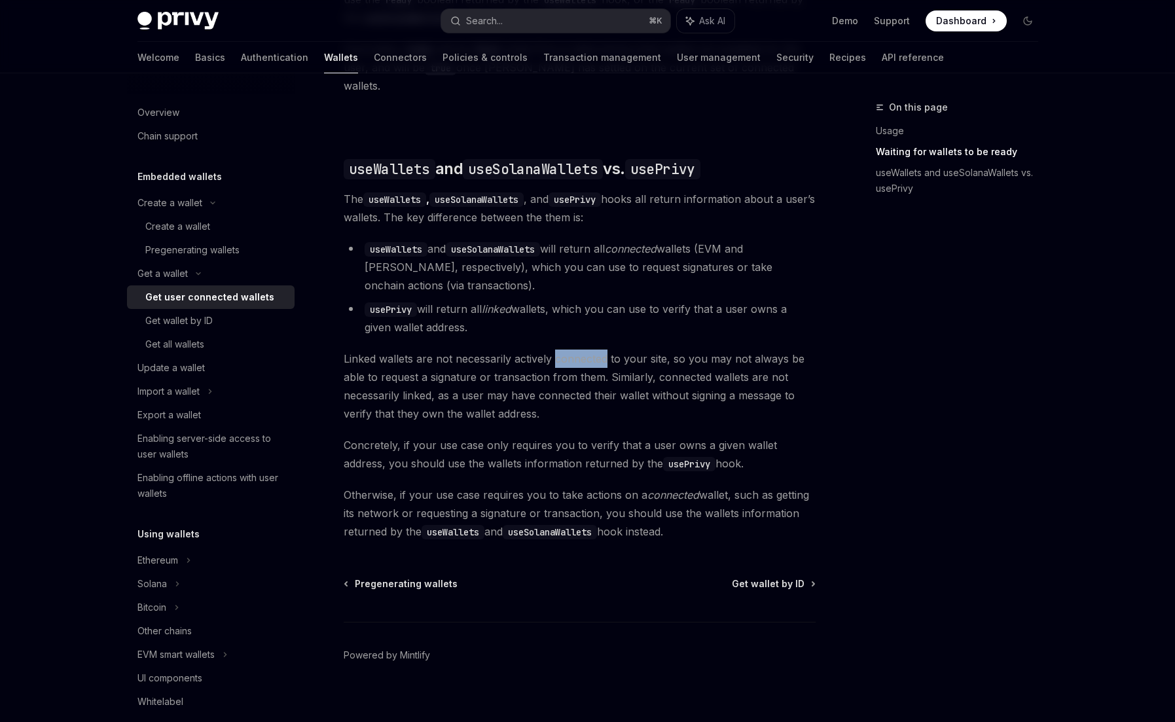
click at [565, 350] on span "Linked wallets are not necessarily actively connected to your site, so you may …" at bounding box center [580, 386] width 472 height 73
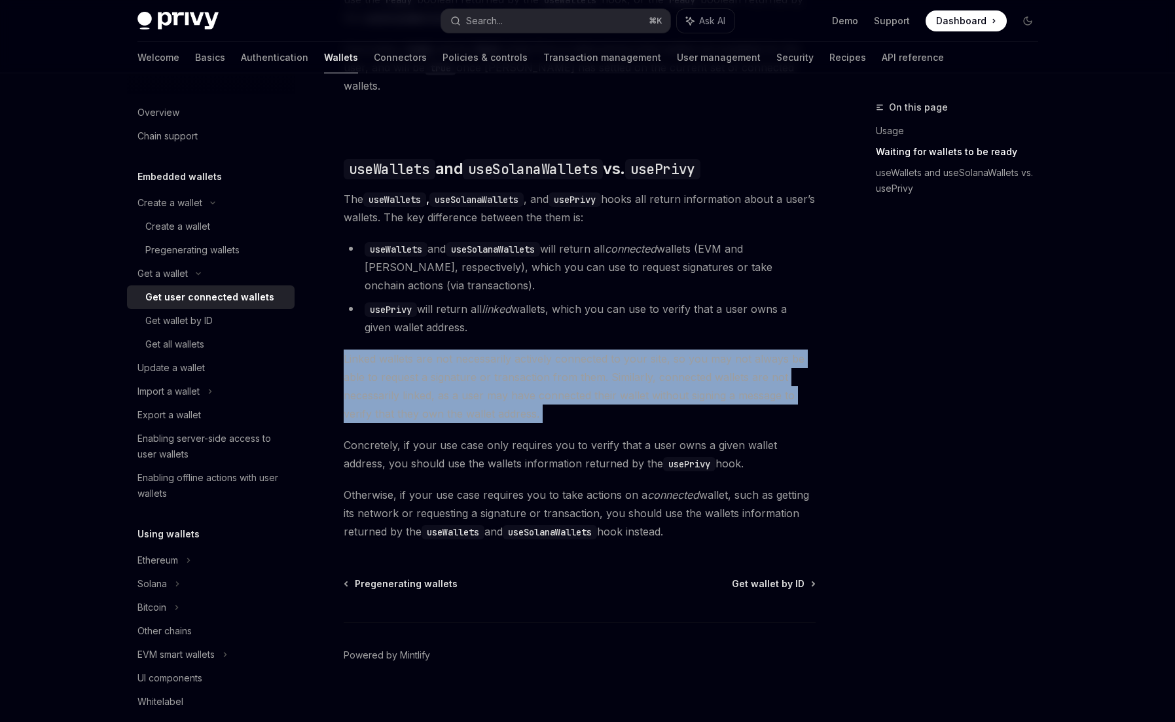
click at [565, 350] on span "Linked wallets are not necessarily actively connected to your site, so you may …" at bounding box center [580, 386] width 472 height 73
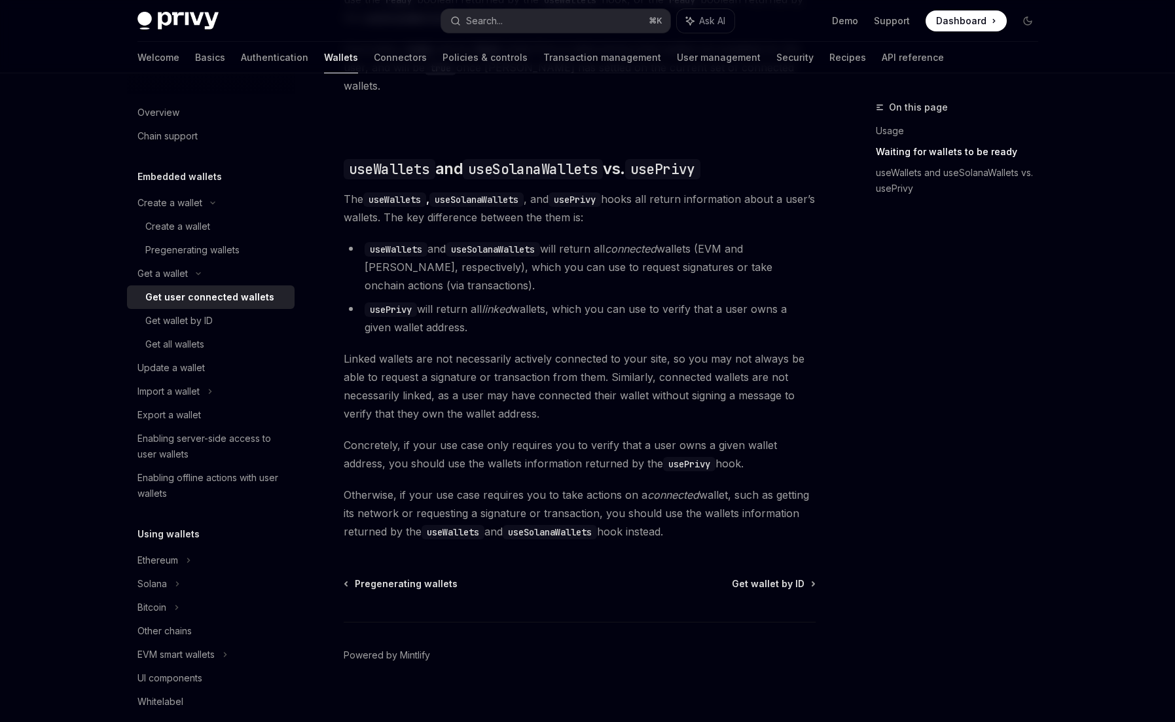
click at [510, 350] on span "Linked wallets are not necessarily actively connected to your site, so you may …" at bounding box center [580, 386] width 472 height 73
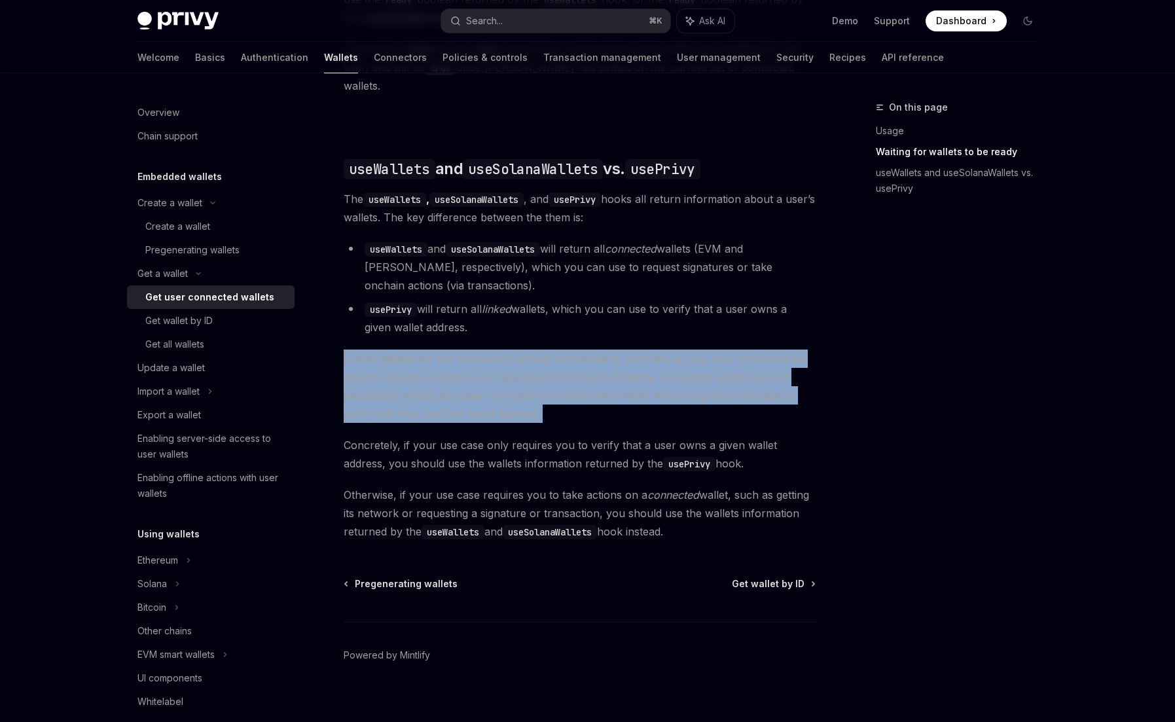
click at [510, 350] on span "Linked wallets are not necessarily actively connected to your site, so you may …" at bounding box center [580, 386] width 472 height 73
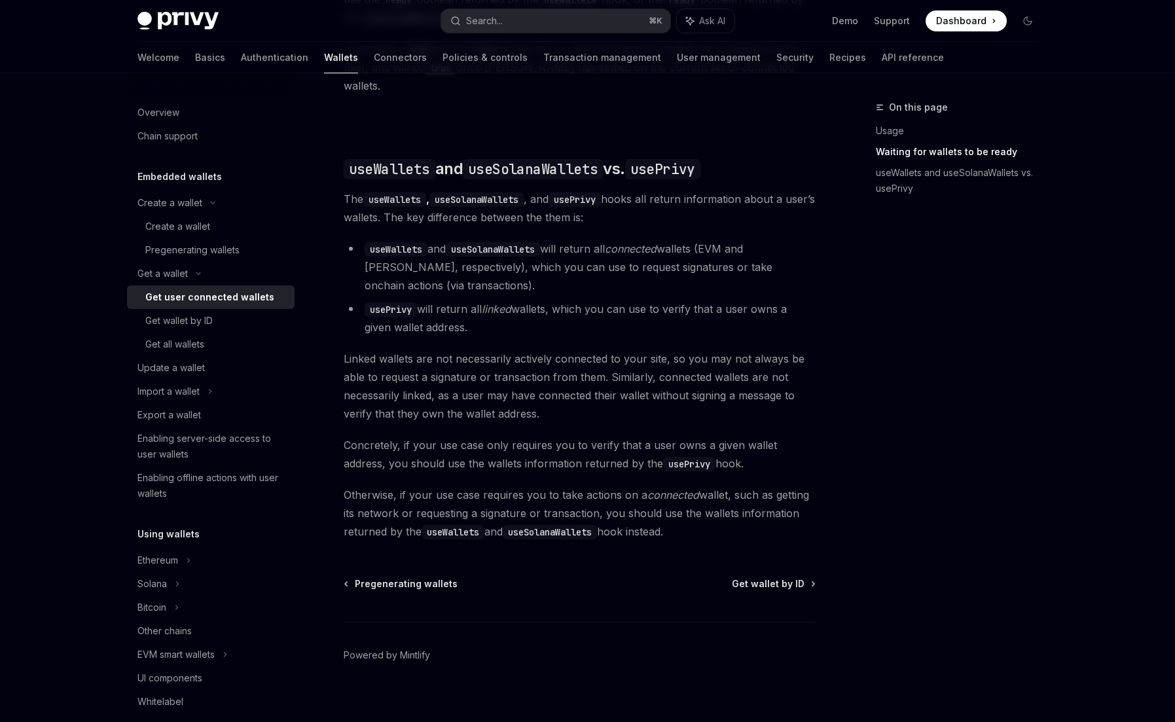
click at [523, 350] on span "Linked wallets are not necessarily actively connected to your site, so you may …" at bounding box center [580, 386] width 472 height 73
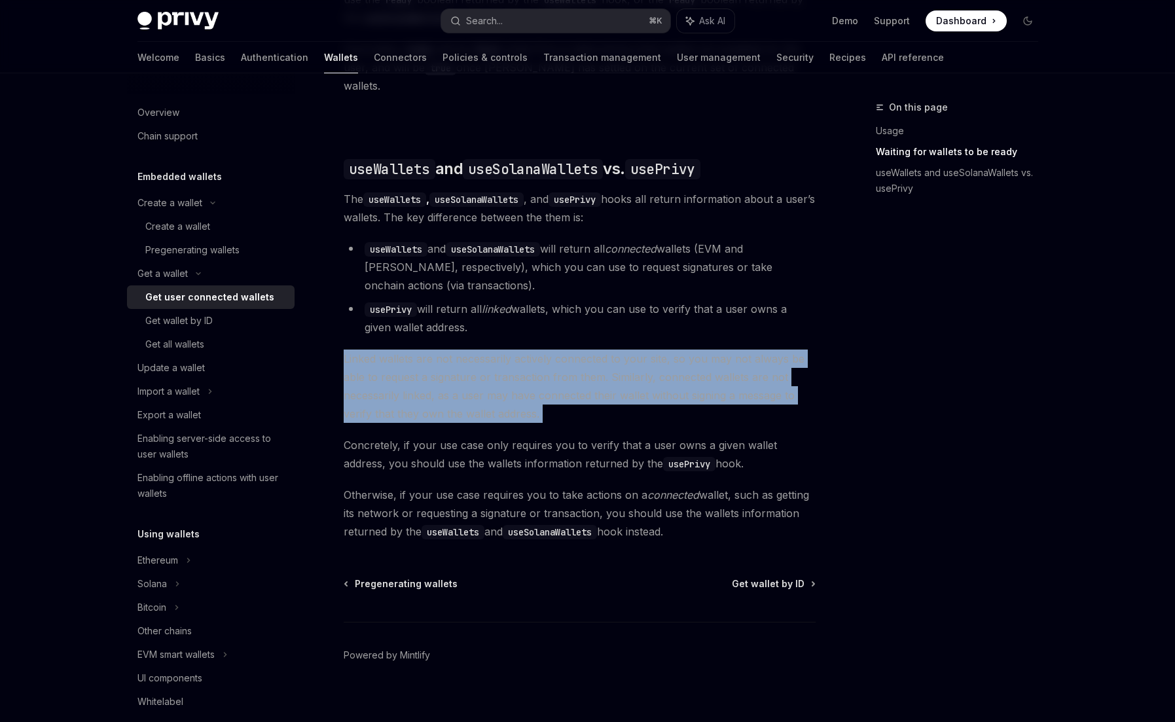
click at [523, 350] on span "Linked wallets are not necessarily actively connected to your site, so you may …" at bounding box center [580, 386] width 472 height 73
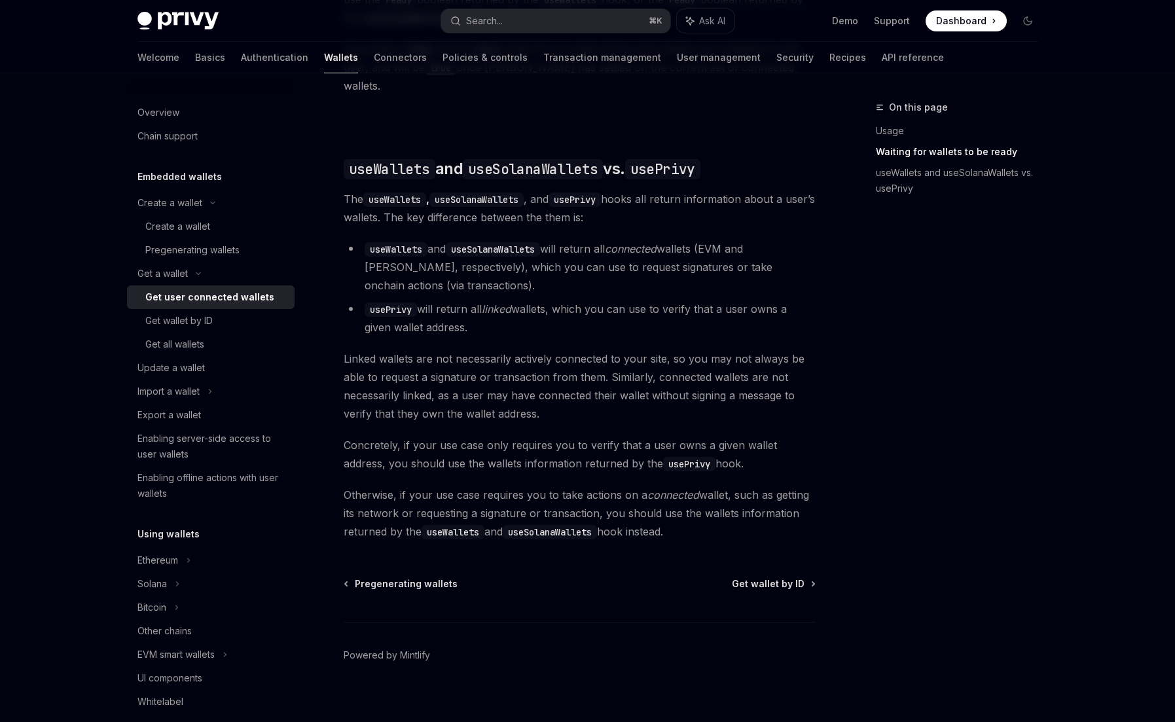
click at [695, 350] on span "Linked wallets are not necessarily actively connected to your site, so you may …" at bounding box center [580, 386] width 472 height 73
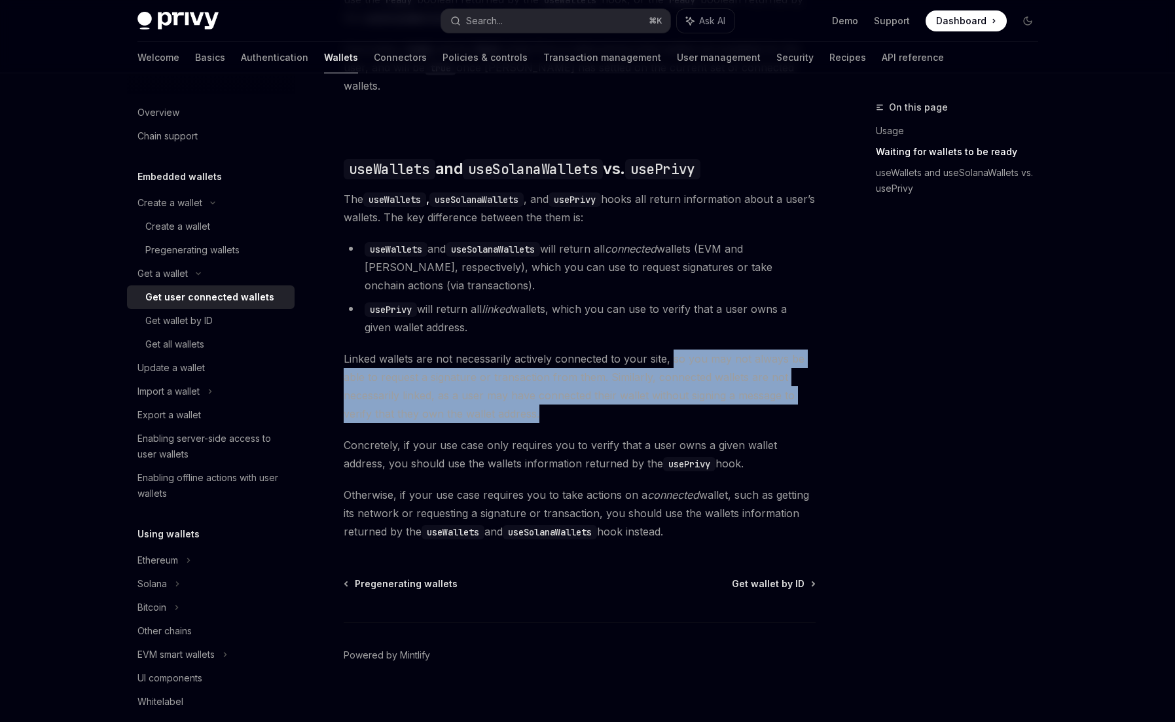
drag, startPoint x: 671, startPoint y: 341, endPoint x: 581, endPoint y: 396, distance: 104.3
click at [581, 396] on span "Linked wallets are not necessarily actively connected to your site, so you may …" at bounding box center [580, 386] width 472 height 73
